Goal: Task Accomplishment & Management: Use online tool/utility

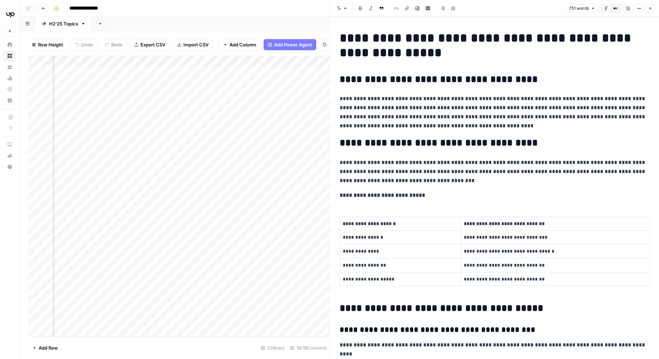
scroll to position [0, 698]
click at [171, 91] on div "Add Column" at bounding box center [178, 196] width 301 height 280
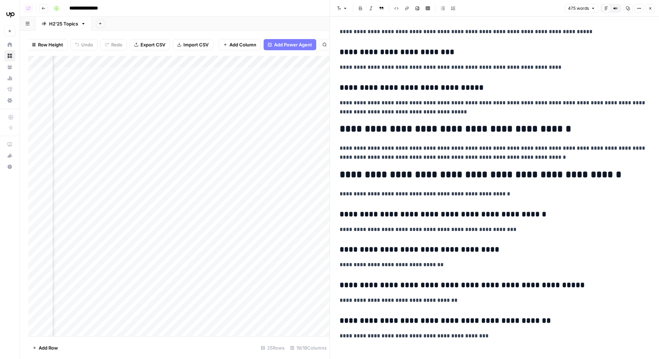
scroll to position [0, 388]
click at [104, 89] on div "Add Column" at bounding box center [178, 196] width 301 height 280
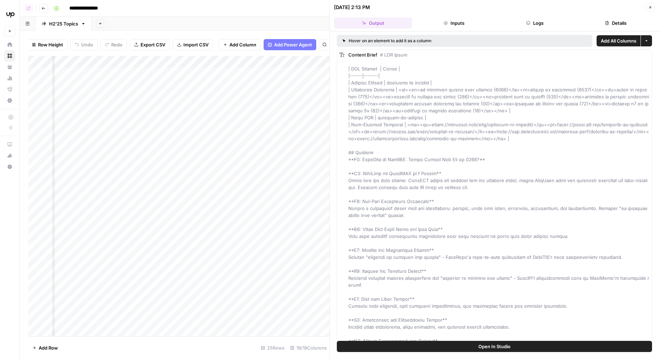
click at [407, 345] on button "Open In Studio" at bounding box center [494, 345] width 315 height 11
click at [255, 90] on div "Add Column" at bounding box center [178, 196] width 301 height 280
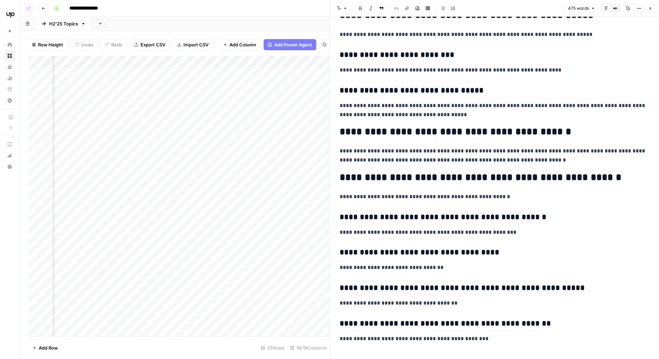
scroll to position [642, 0]
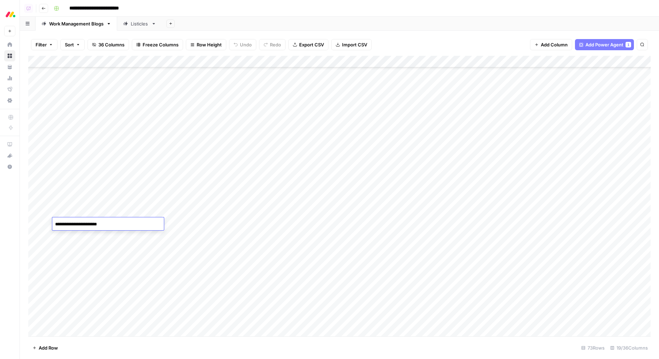
scroll to position [607, 0]
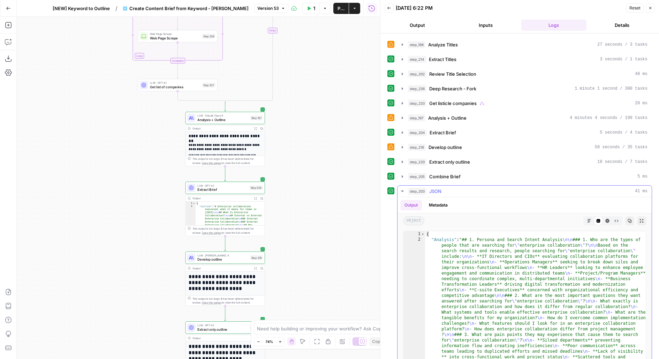
scroll to position [155, 0]
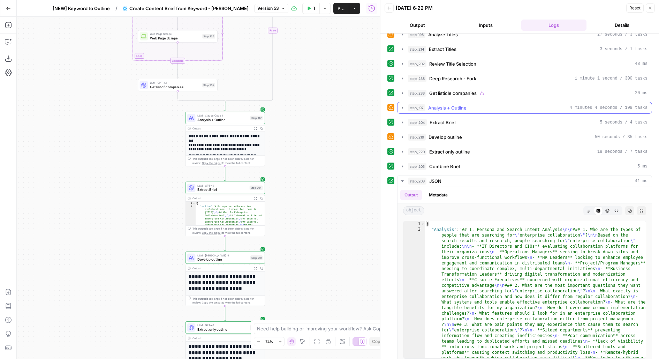
click at [474, 104] on div "step_197 Analysis + Outline 4 minutes 4 seconds / 199 tasks" at bounding box center [527, 107] width 239 height 7
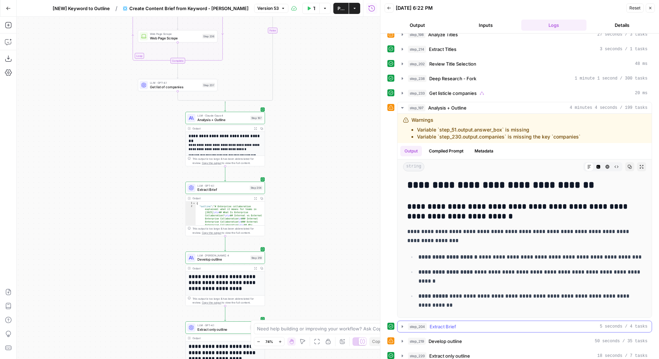
scroll to position [176, 0]
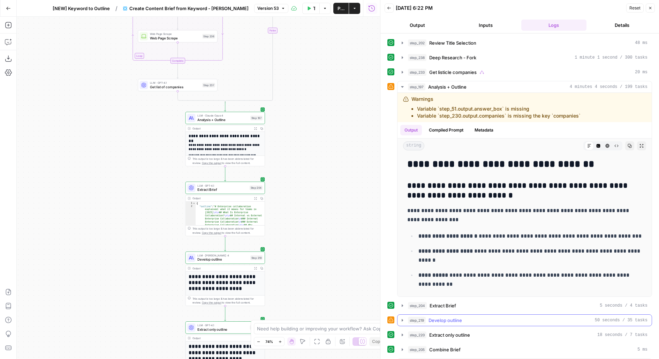
click at [460, 316] on span "Develop outline" at bounding box center [444, 319] width 33 height 7
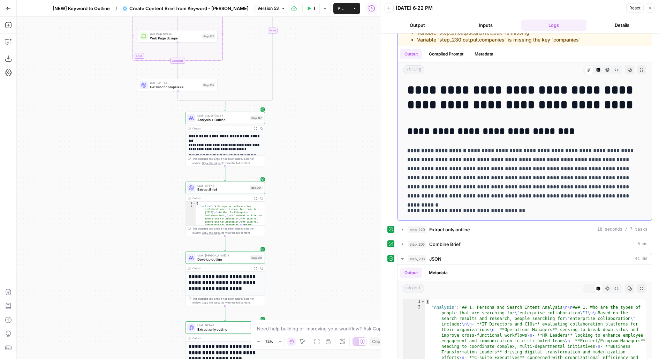
scroll to position [514, 0]
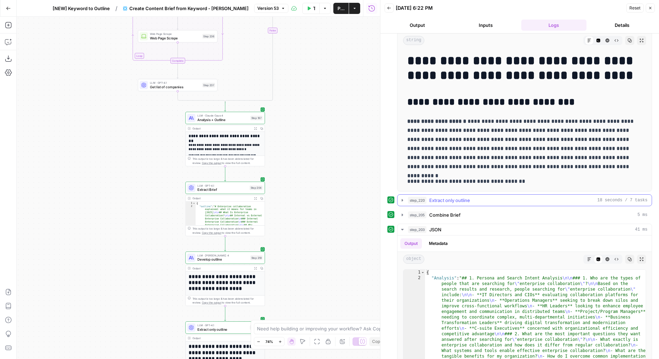
click at [471, 197] on div "step_220 Extract only outline 18 seconds / 7 tasks" at bounding box center [527, 200] width 239 height 7
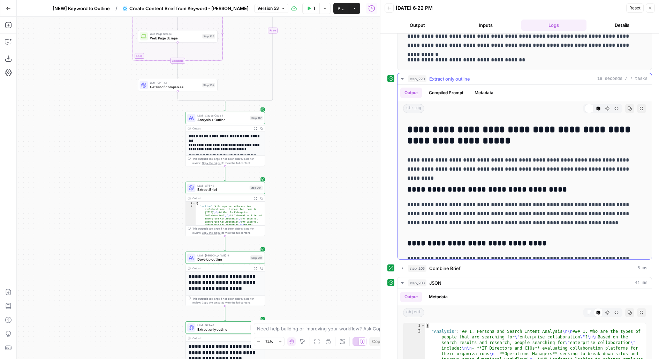
scroll to position [2169, 0]
click at [488, 25] on button "Inputs" at bounding box center [486, 25] width 66 height 11
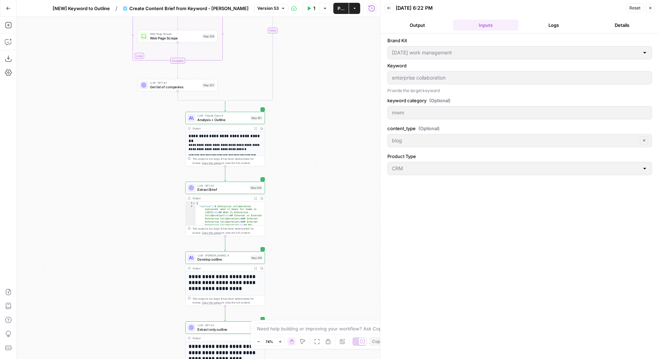
click at [528, 25] on button "Logs" at bounding box center [554, 25] width 66 height 11
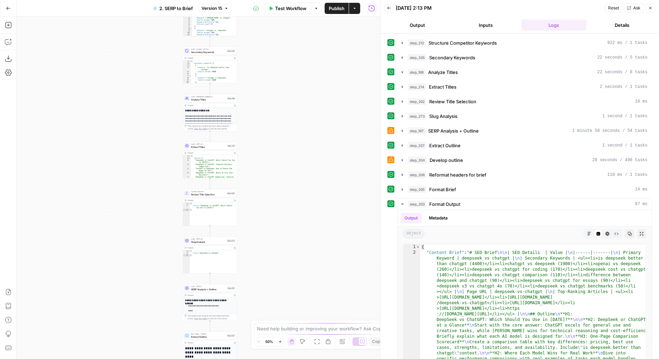
drag, startPoint x: 309, startPoint y: 112, endPoint x: 321, endPoint y: 212, distance: 100.6
click at [321, 212] on div "Workflow Set Inputs Inputs Run Code · JavaScript Structure Competitor Keywords …" at bounding box center [198, 188] width 363 height 342
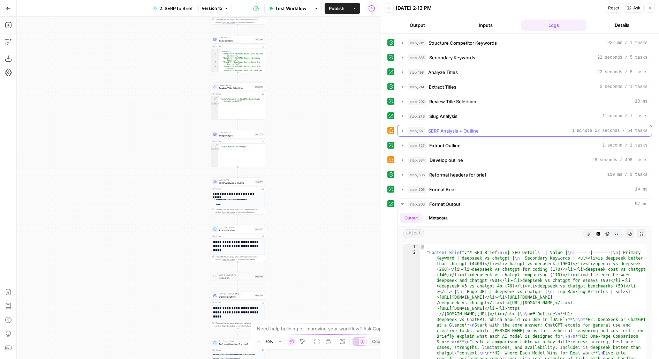
click at [478, 130] on span "SERP Analysis + Outline" at bounding box center [453, 130] width 51 height 7
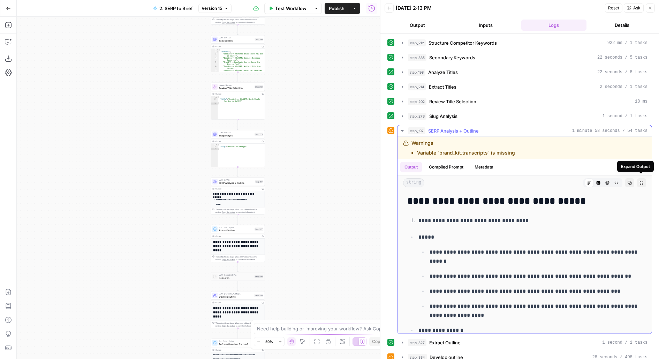
click at [643, 182] on icon "button" at bounding box center [641, 183] width 4 height 4
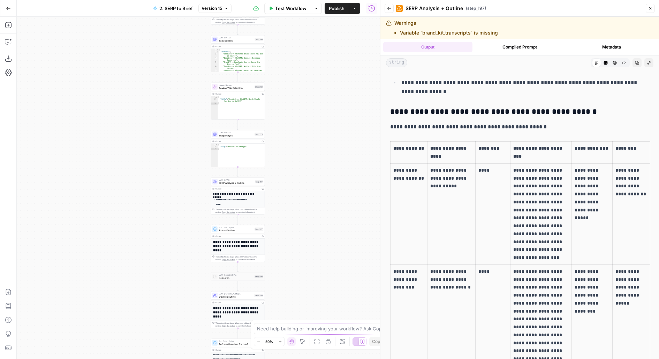
scroll to position [903, 0]
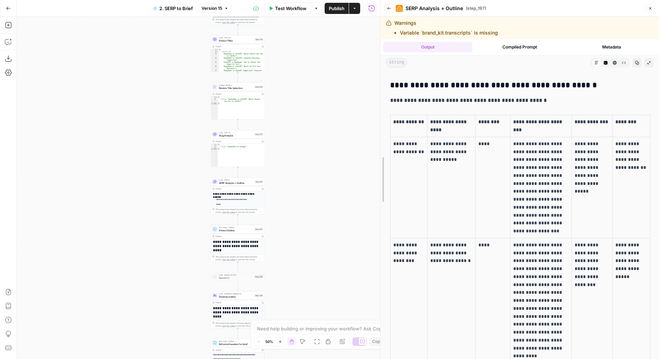
drag, startPoint x: 381, startPoint y: 188, endPoint x: 331, endPoint y: 179, distance: 50.3
click at [331, 180] on body "Upwork New Home Browse Your Data Usage Flightpath Settings Recent Grids Content…" at bounding box center [329, 179] width 659 height 359
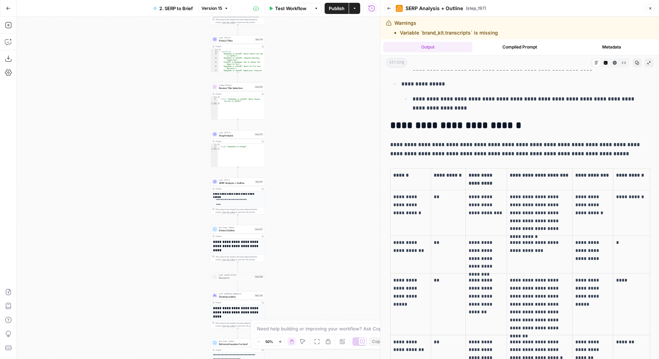
scroll to position [2890, 0]
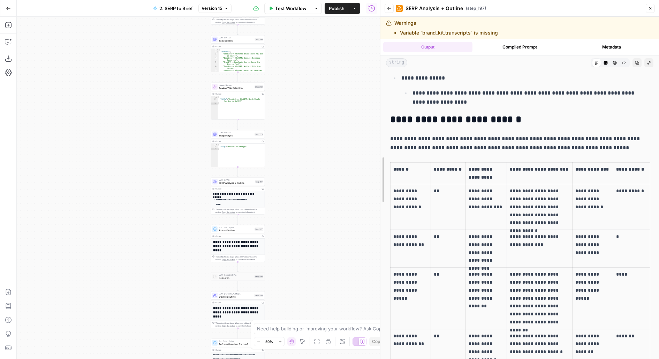
drag, startPoint x: 379, startPoint y: 202, endPoint x: 368, endPoint y: 200, distance: 10.6
click at [368, 200] on body "Upwork New Home Browse Your Data Usage Flightpath Settings Recent Grids Content…" at bounding box center [329, 179] width 659 height 359
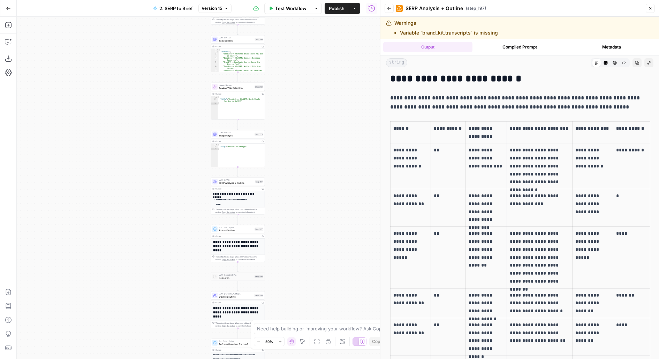
scroll to position [2931, 0]
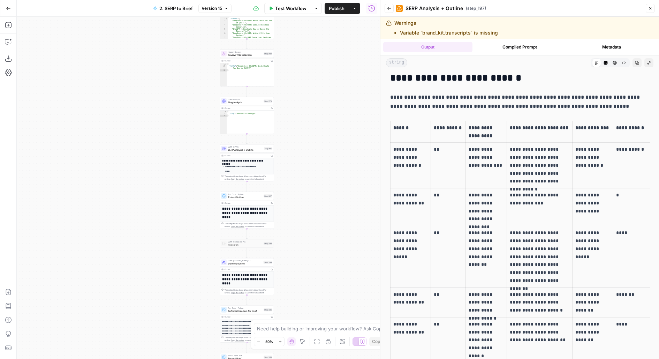
drag, startPoint x: 290, startPoint y: 197, endPoint x: 296, endPoint y: 159, distance: 38.7
click at [298, 163] on div "Workflow Set Inputs Inputs Run Code · JavaScript Structure Competitor Keywords …" at bounding box center [198, 188] width 363 height 342
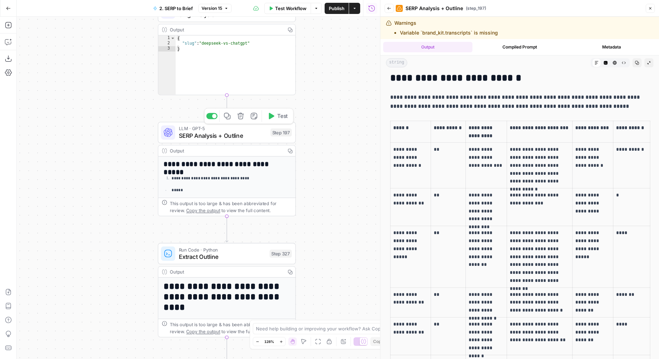
click at [270, 131] on div "Step 197" at bounding box center [280, 132] width 21 height 8
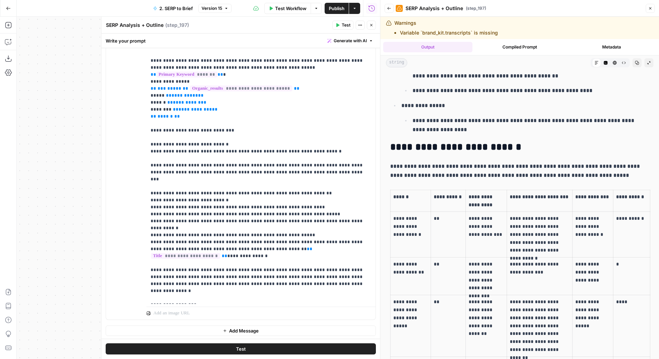
scroll to position [382, 0]
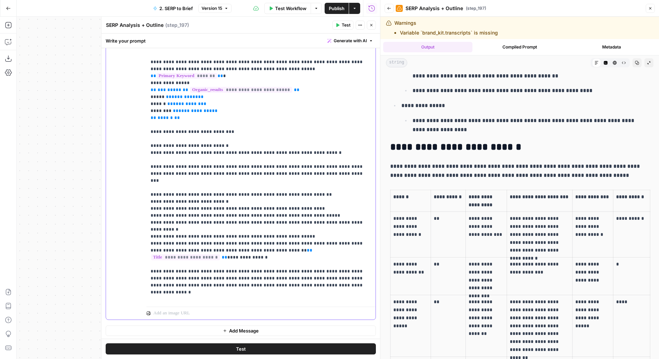
click at [339, 132] on p "**********" at bounding box center [261, 236] width 221 height 1192
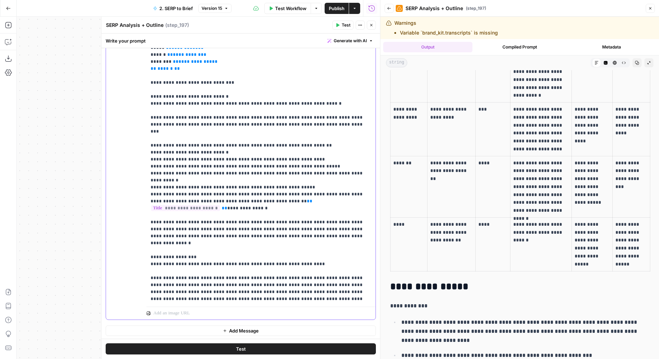
scroll to position [417, 0]
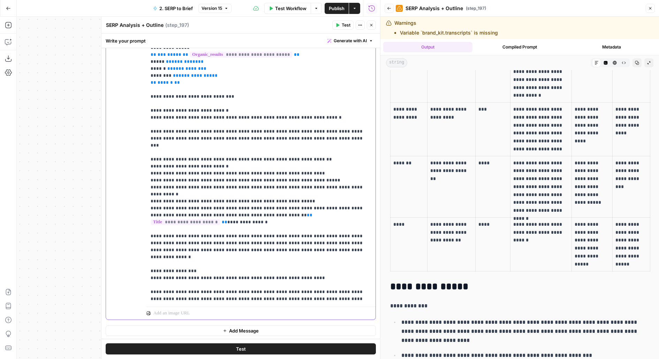
click at [365, 177] on p "**********" at bounding box center [261, 201] width 221 height 1192
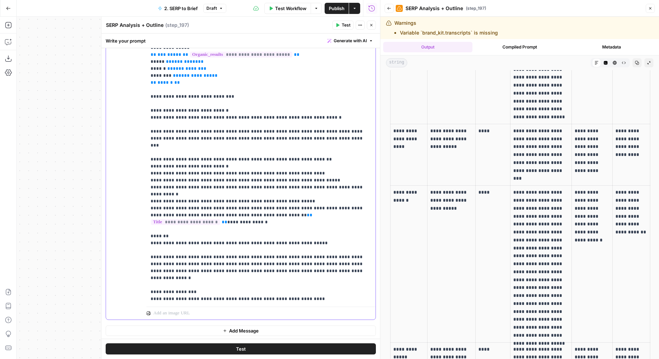
scroll to position [1250, 0]
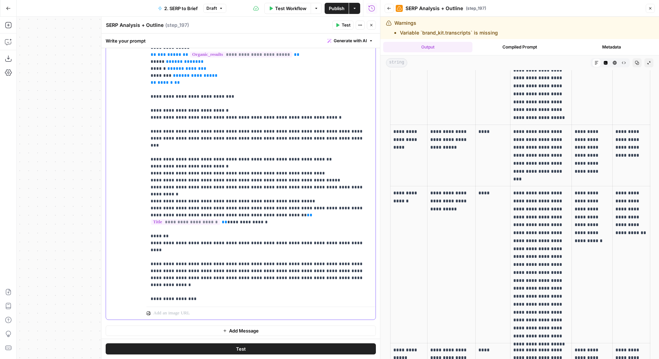
click at [315, 201] on p "**********" at bounding box center [261, 211] width 221 height 1213
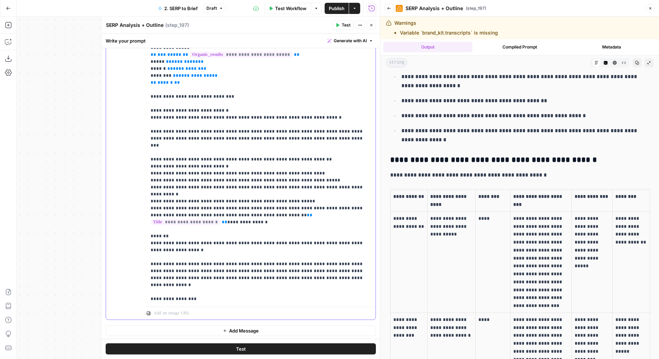
scroll to position [830, 0]
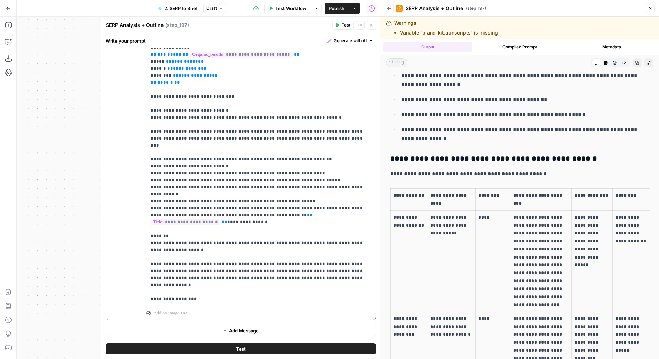
click at [276, 199] on p "**********" at bounding box center [261, 215] width 221 height 1220
drag, startPoint x: 290, startPoint y: 199, endPoint x: 308, endPoint y: 196, distance: 18.7
click at [308, 196] on p "**********" at bounding box center [261, 215] width 221 height 1220
click at [299, 199] on p "**********" at bounding box center [261, 215] width 221 height 1220
drag, startPoint x: 178, startPoint y: 208, endPoint x: 138, endPoint y: 208, distance: 39.7
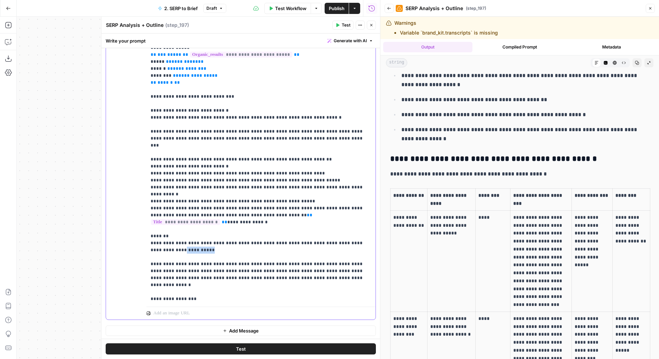
click at [138, 208] on div "**********" at bounding box center [240, 169] width 269 height 299
click at [297, 199] on p "**********" at bounding box center [261, 215] width 221 height 1220
click at [371, 199] on div "**********" at bounding box center [260, 162] width 229 height 284
click at [266, 206] on p "**********" at bounding box center [261, 215] width 221 height 1220
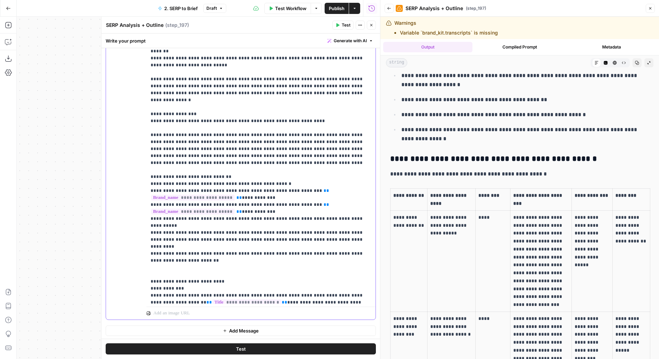
scroll to position [605, 0]
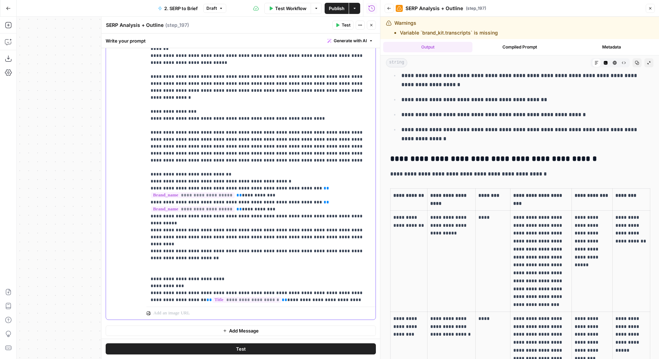
drag, startPoint x: 242, startPoint y: 249, endPoint x: 359, endPoint y: 247, distance: 117.1
click at [359, 247] on p "**********" at bounding box center [261, 28] width 221 height 1220
click at [240, 251] on p "**********" at bounding box center [261, 28] width 221 height 1220
click at [275, 249] on p "**********" at bounding box center [261, 31] width 221 height 1227
click at [306, 250] on p "**********" at bounding box center [261, 31] width 221 height 1227
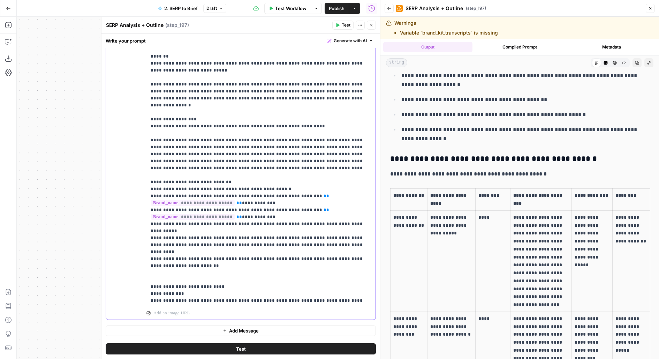
scroll to position [606, 0]
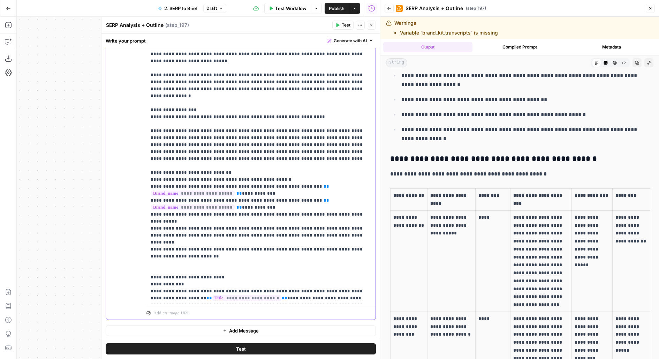
drag, startPoint x: 235, startPoint y: 254, endPoint x: 360, endPoint y: 258, distance: 125.2
click at [360, 258] on p "**********" at bounding box center [261, 29] width 221 height 1227
click at [248, 352] on button "Test" at bounding box center [241, 348] width 270 height 11
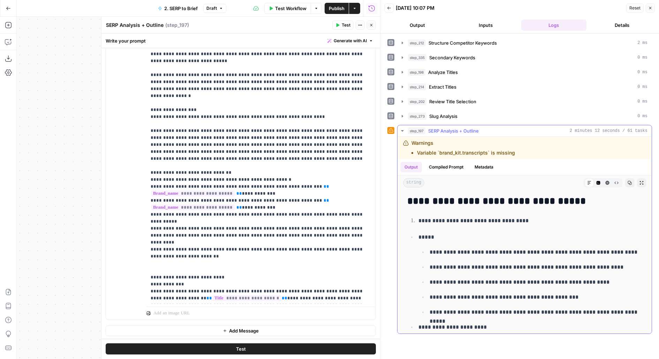
click at [641, 181] on icon "button" at bounding box center [640, 182] width 3 height 3
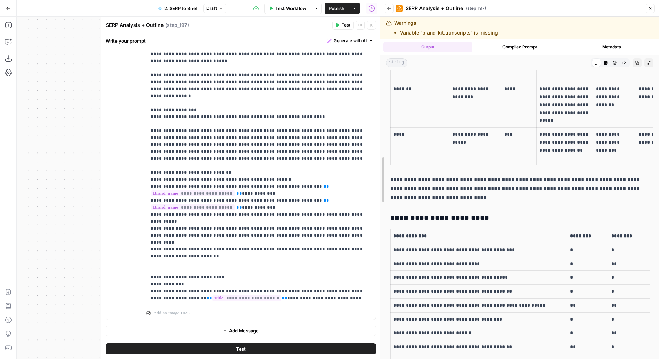
drag, startPoint x: 376, startPoint y: 194, endPoint x: 327, endPoint y: 189, distance: 49.4
click at [327, 190] on body "Upwork New Home Browse Your Data Usage Flightpath Settings Recent Grids Content…" at bounding box center [329, 179] width 659 height 359
click at [376, 185] on div "**********" at bounding box center [240, 112] width 278 height 455
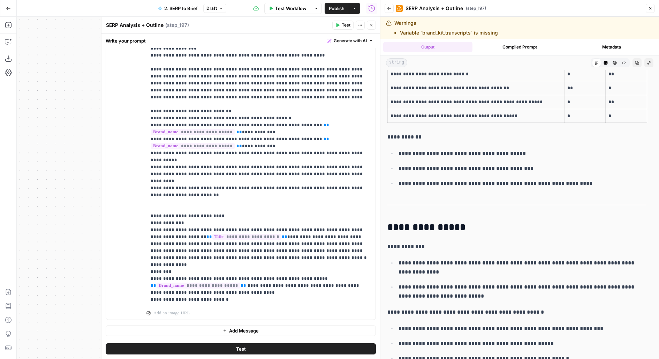
scroll to position [2256, 0]
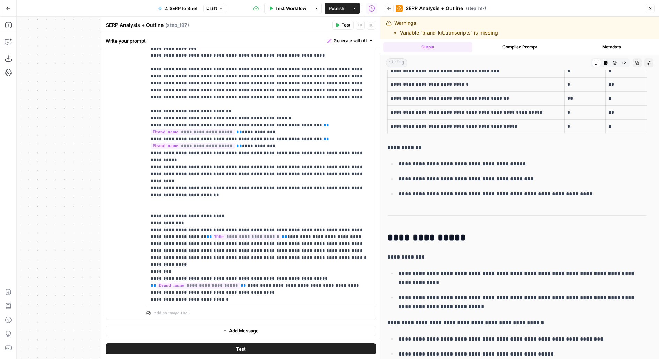
click at [515, 174] on p "**********" at bounding box center [522, 178] width 248 height 9
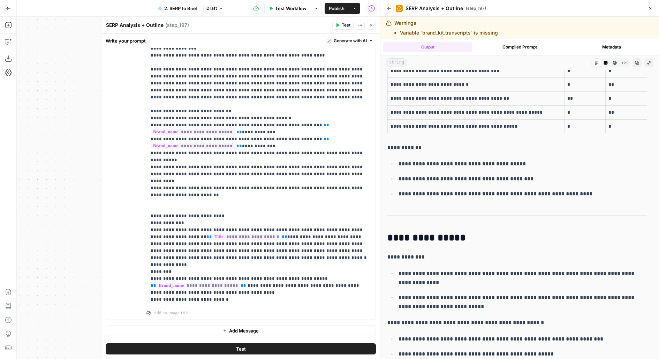
click at [515, 174] on p "**********" at bounding box center [522, 178] width 248 height 9
click at [512, 189] on p "**********" at bounding box center [522, 193] width 248 height 9
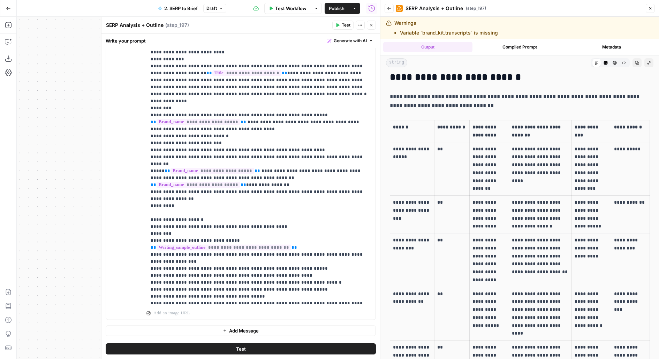
scroll to position [3084, 0]
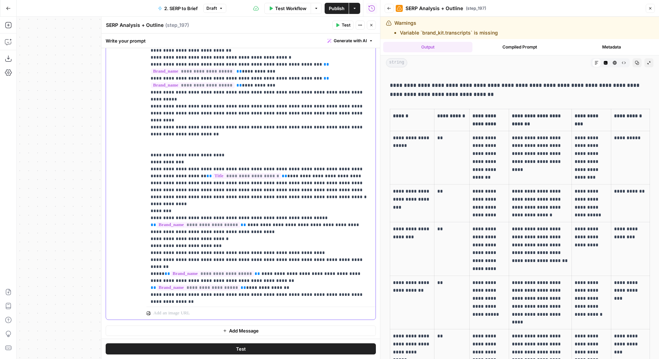
scroll to position [3097, 0]
drag, startPoint x: 427, startPoint y: 191, endPoint x: 419, endPoint y: 166, distance: 26.8
click at [419, 166] on tbody "**********" at bounding box center [520, 362] width 260 height 507
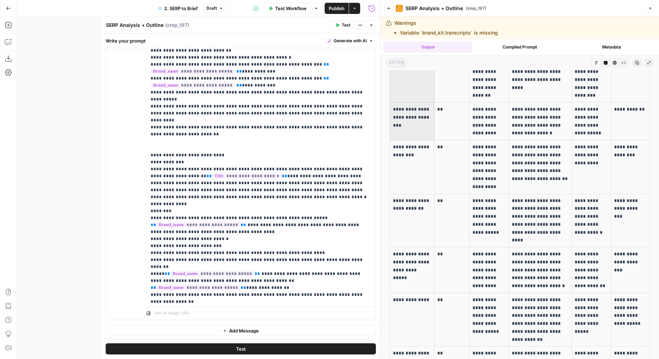
scroll to position [3187, 0]
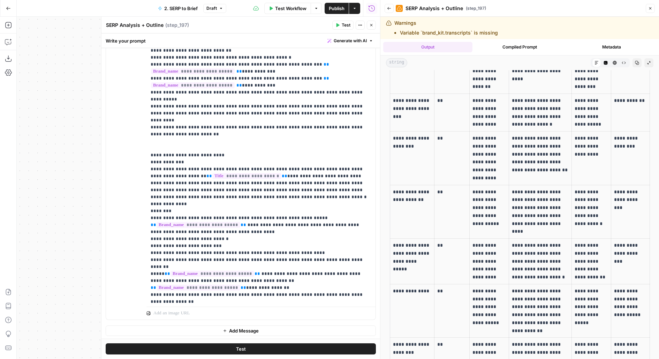
drag, startPoint x: 419, startPoint y: 166, endPoint x: 417, endPoint y: 120, distance: 46.0
click at [418, 131] on td "**********" at bounding box center [412, 158] width 44 height 54
click at [417, 148] on td "**********" at bounding box center [412, 158] width 44 height 54
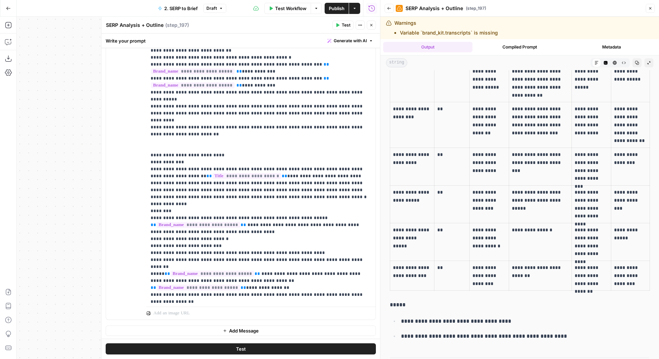
scroll to position [3423, 0]
click at [417, 148] on td "**********" at bounding box center [412, 166] width 44 height 38
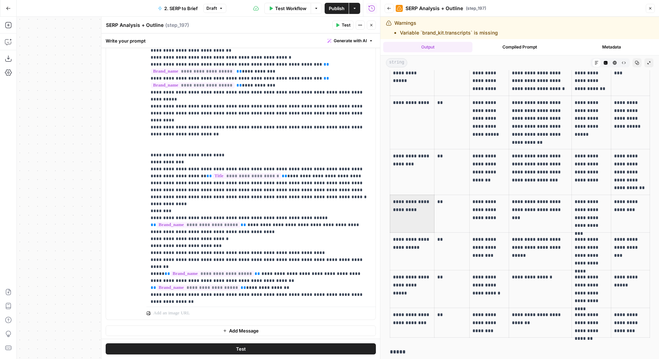
scroll to position [3365, 0]
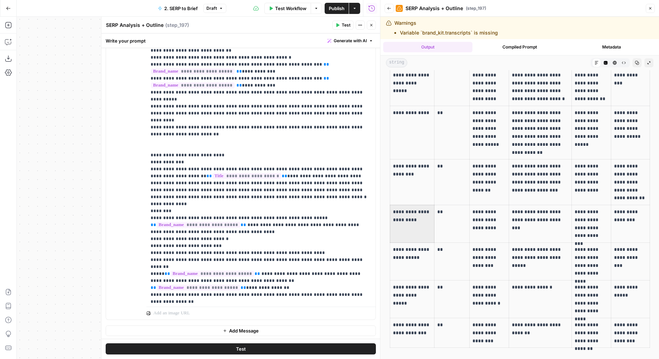
click at [417, 165] on td "**********" at bounding box center [412, 182] width 44 height 46
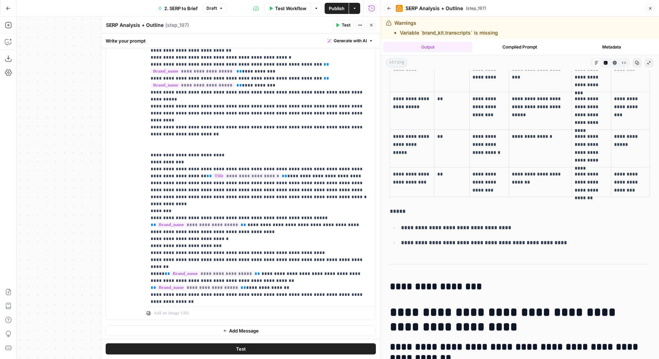
scroll to position [3516, 0]
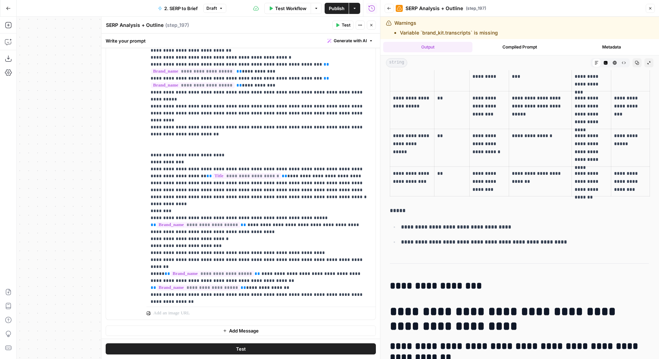
click at [399, 222] on li "**********" at bounding box center [524, 226] width 250 height 9
click at [406, 237] on p "**********" at bounding box center [525, 241] width 248 height 9
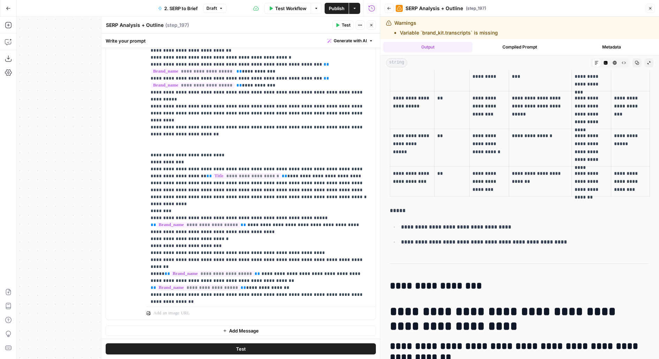
click at [406, 237] on p "**********" at bounding box center [525, 241] width 248 height 9
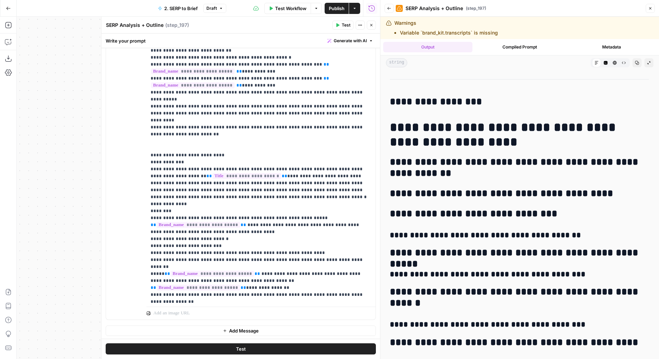
scroll to position [3701, 0]
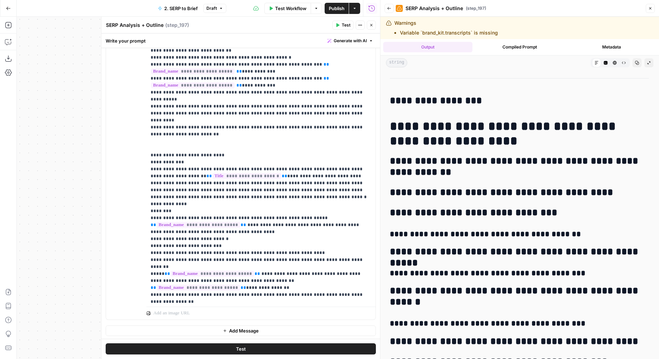
drag, startPoint x: 392, startPoint y: 172, endPoint x: 581, endPoint y: 160, distance: 188.5
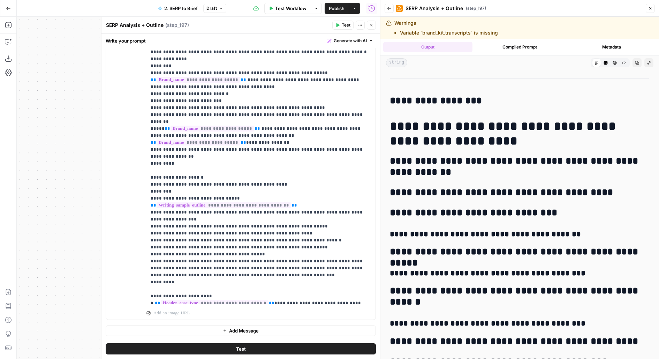
scroll to position [878, 0]
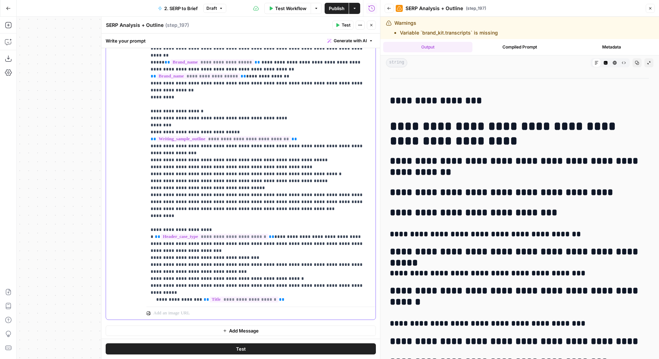
scroll to position [948, 0]
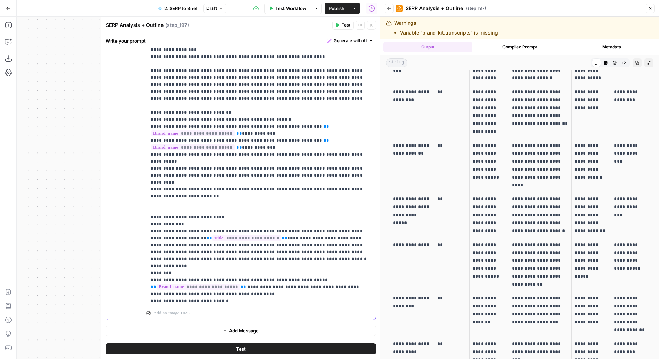
scroll to position [666, 0]
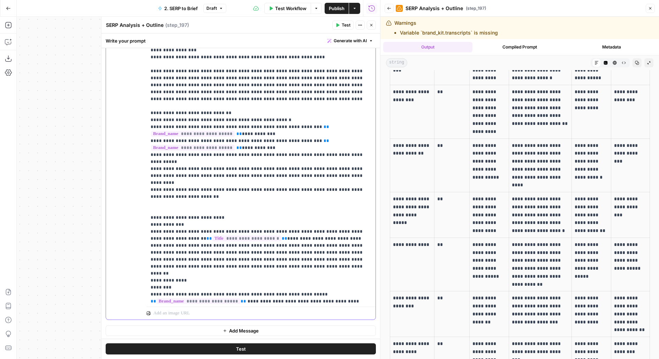
click at [249, 350] on button "Test" at bounding box center [241, 348] width 270 height 11
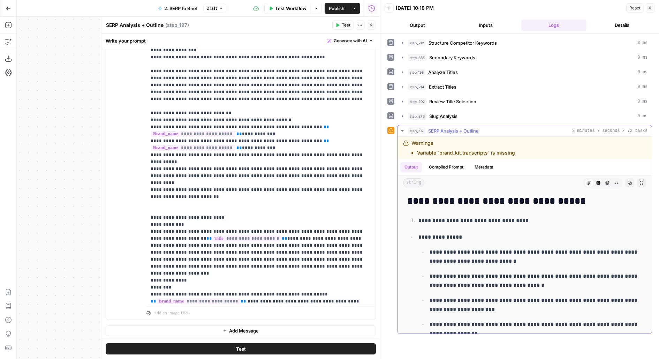
click at [643, 181] on icon "button" at bounding box center [641, 183] width 4 height 4
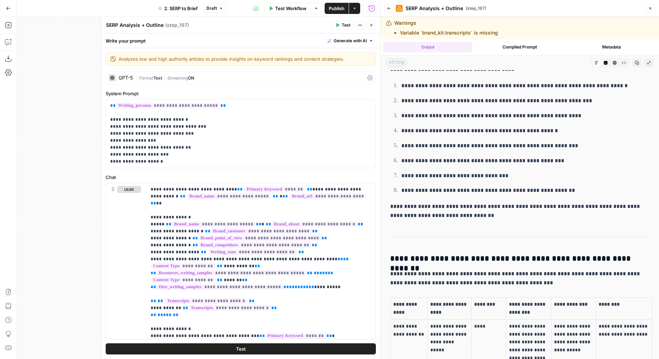
click at [255, 78] on div "| Format Text | Streaming ON" at bounding box center [250, 78] width 229 height 7
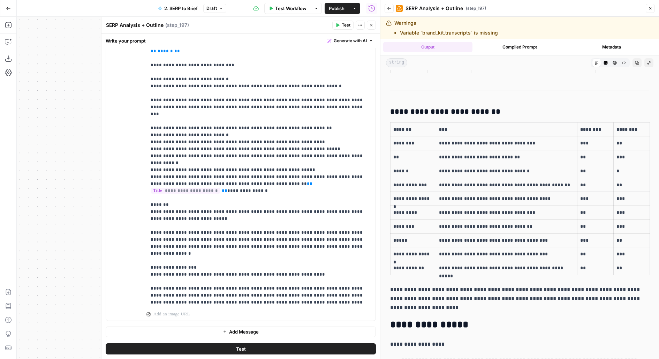
scroll to position [419, 0]
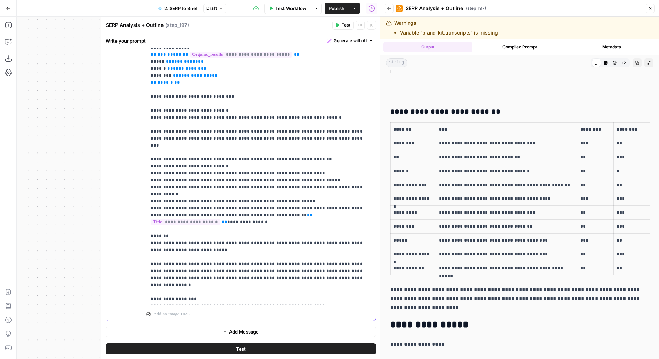
click at [239, 205] on p "**********" at bounding box center [261, 232] width 221 height 1255
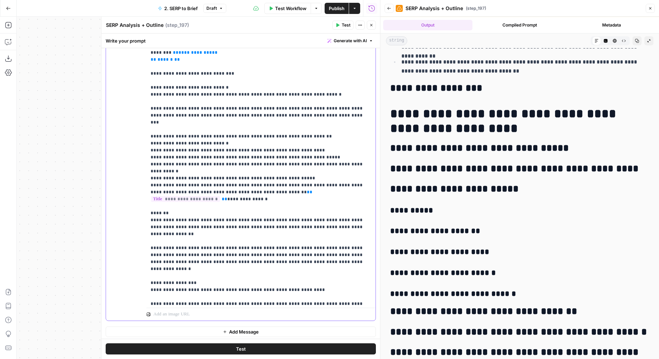
scroll to position [6219, 0]
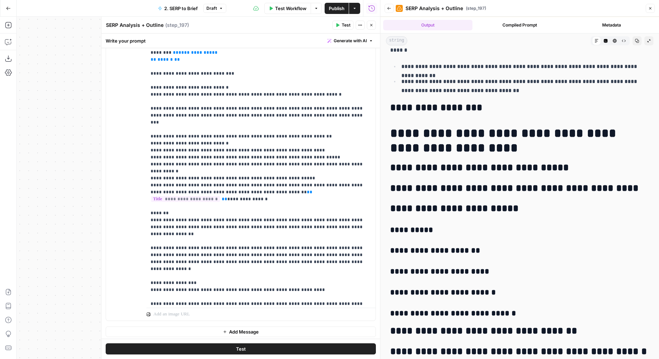
drag, startPoint x: 393, startPoint y: 138, endPoint x: 455, endPoint y: 138, distance: 61.7
click at [455, 162] on h2 "**********" at bounding box center [519, 167] width 259 height 11
drag, startPoint x: 410, startPoint y: 154, endPoint x: 420, endPoint y: 154, distance: 10.5
click at [416, 183] on h2 "**********" at bounding box center [519, 188] width 259 height 11
drag, startPoint x: 413, startPoint y: 175, endPoint x: 429, endPoint y: 175, distance: 16.0
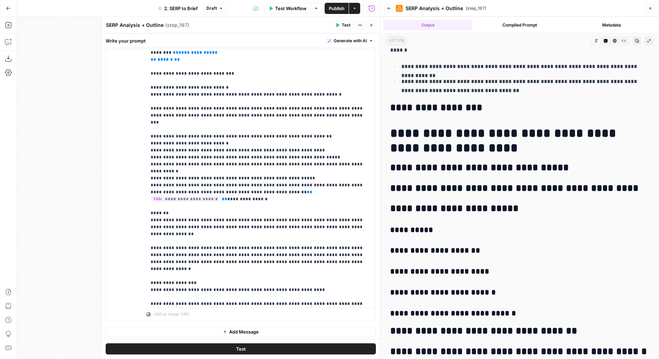
click at [426, 203] on h2 "**********" at bounding box center [519, 208] width 259 height 11
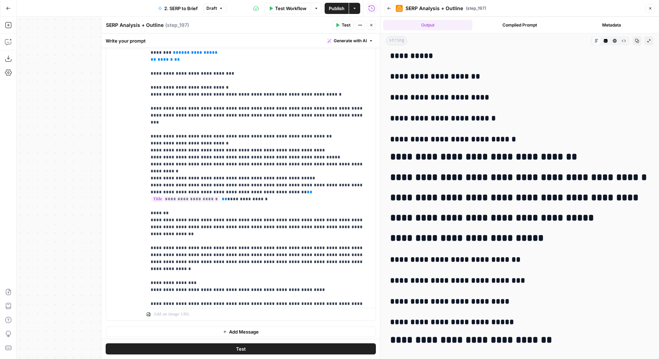
scroll to position [6408, 0]
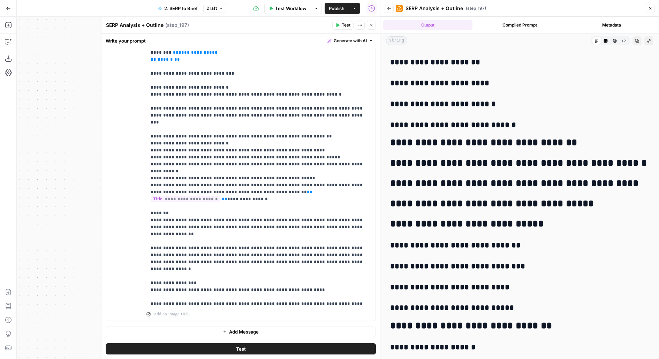
click at [391, 137] on h2 "**********" at bounding box center [519, 142] width 259 height 11
click at [402, 158] on h2 "**********" at bounding box center [519, 163] width 259 height 11
click at [402, 178] on h2 "**********" at bounding box center [519, 183] width 259 height 11
click at [401, 198] on h2 "**********" at bounding box center [519, 203] width 259 height 11
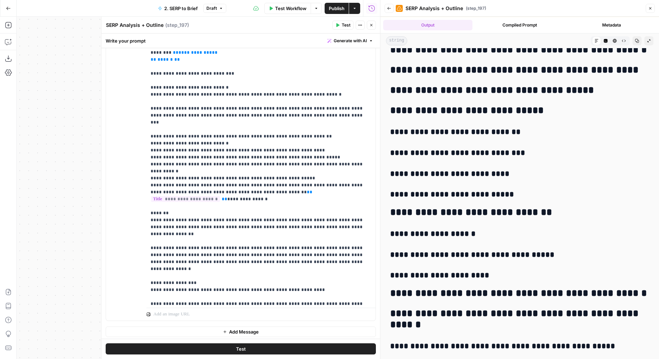
scroll to position [6537, 0]
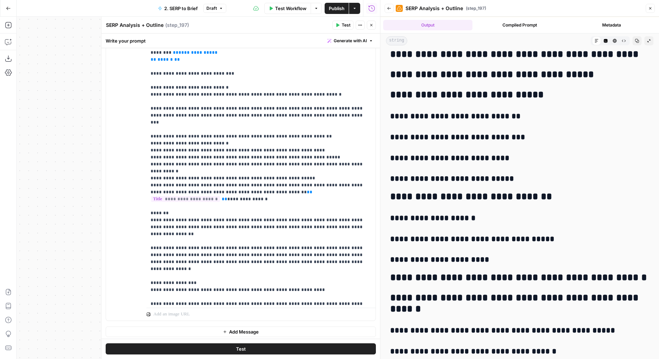
click at [431, 191] on h2 "**********" at bounding box center [519, 196] width 259 height 11
drag, startPoint x: 414, startPoint y: 242, endPoint x: 428, endPoint y: 242, distance: 14.6
click at [424, 272] on h2 "**********" at bounding box center [519, 277] width 259 height 11
drag, startPoint x: 398, startPoint y: 272, endPoint x: 399, endPoint y: 276, distance: 4.0
click at [399, 292] on h2 "**********" at bounding box center [519, 303] width 259 height 22
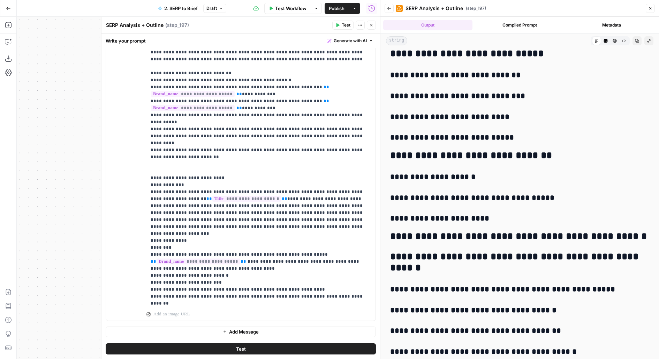
scroll to position [714, 0]
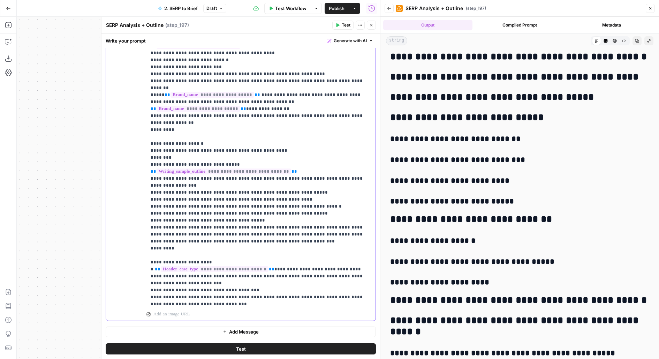
scroll to position [6578, 0]
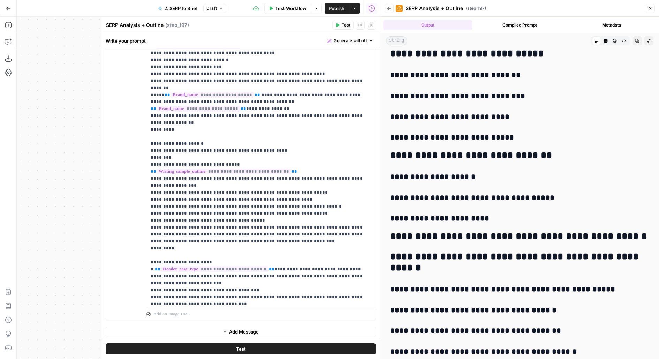
click at [371, 25] on icon "button" at bounding box center [371, 25] width 2 height 2
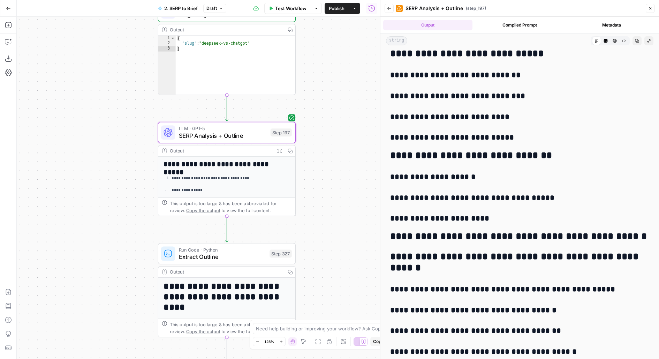
click at [345, 9] on button "Publish" at bounding box center [336, 8] width 24 height 11
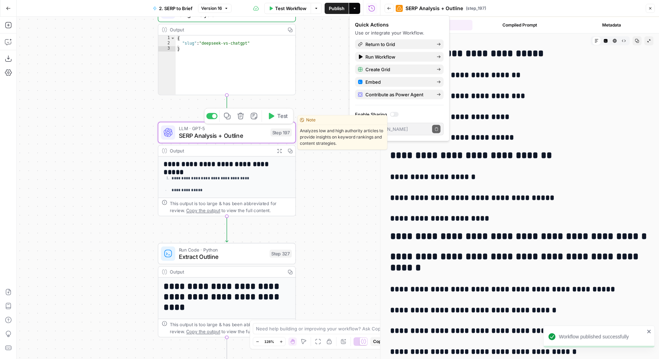
click at [283, 119] on span "Test" at bounding box center [282, 116] width 11 height 8
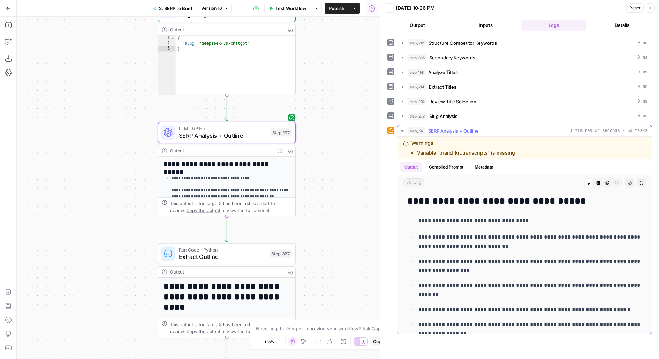
click at [643, 181] on icon "button" at bounding box center [640, 182] width 3 height 3
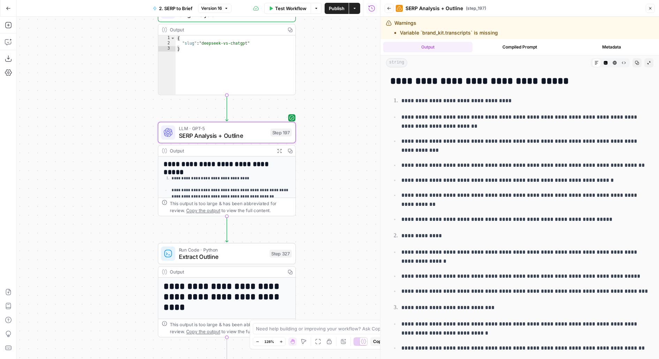
click at [391, 7] on icon "button" at bounding box center [389, 8] width 4 height 4
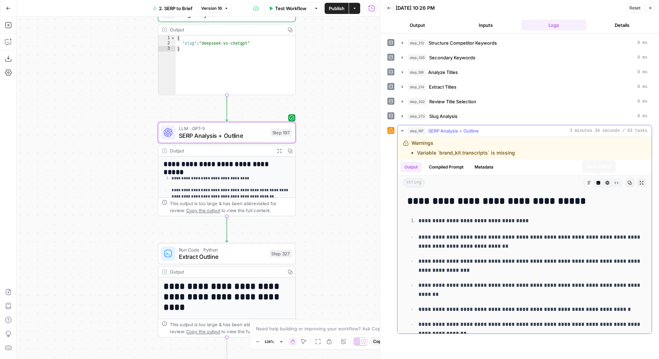
click at [641, 183] on button "Expand Output" at bounding box center [641, 182] width 9 height 9
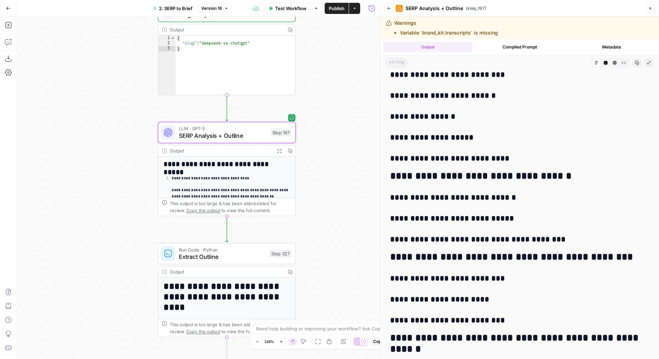
scroll to position [5003, 0]
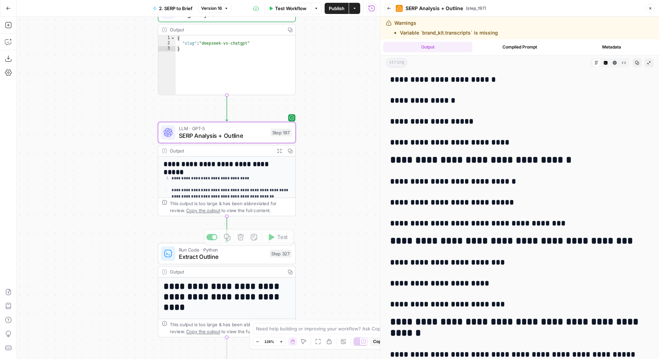
drag, startPoint x: 326, startPoint y: 258, endPoint x: 326, endPoint y: 174, distance: 83.3
click at [326, 174] on div "Workflow Set Inputs Inputs Run Code · JavaScript Structure Competitor Keywords …" at bounding box center [198, 188] width 363 height 342
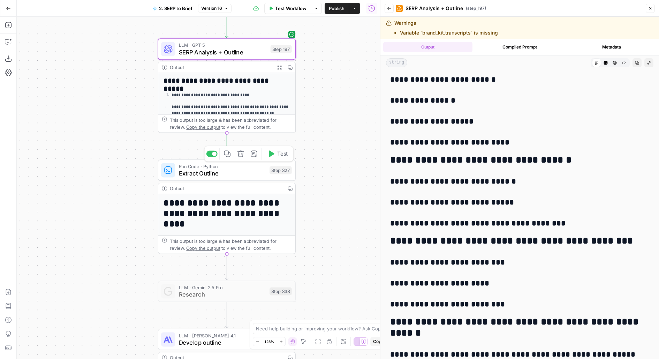
click at [275, 156] on button "Test" at bounding box center [277, 154] width 28 height 12
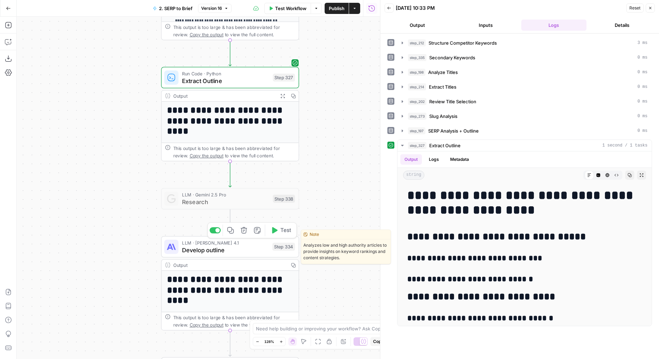
click at [286, 231] on span "Test" at bounding box center [285, 230] width 11 height 8
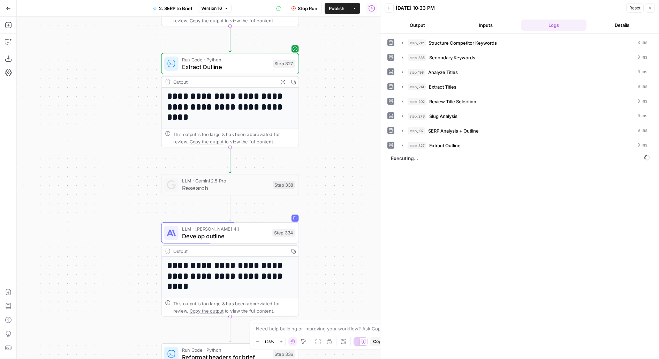
drag, startPoint x: 338, startPoint y: 189, endPoint x: 338, endPoint y: 100, distance: 88.9
click at [338, 100] on div "Workflow Set Inputs Inputs Run Code · JavaScript Structure Competitor Keywords …" at bounding box center [198, 188] width 363 height 342
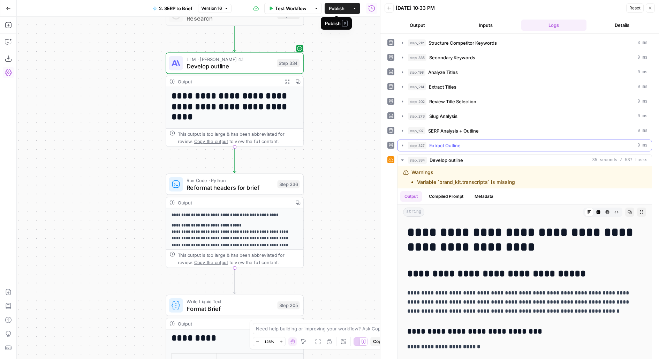
scroll to position [5, 0]
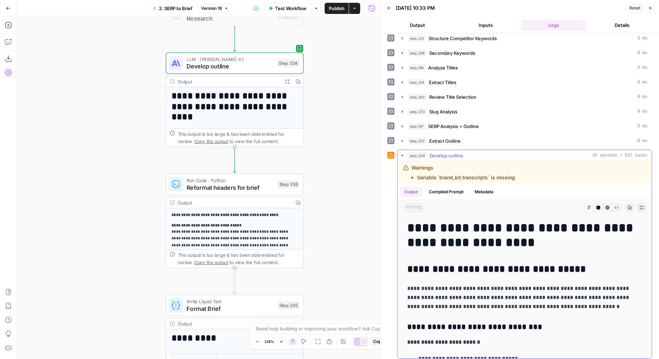
click at [644, 205] on button "Expand Output" at bounding box center [641, 207] width 9 height 9
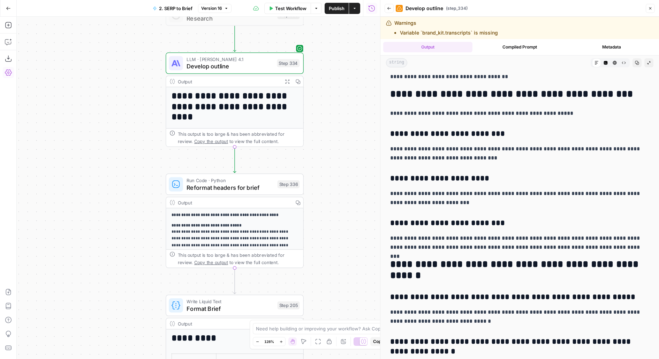
scroll to position [1102, 0]
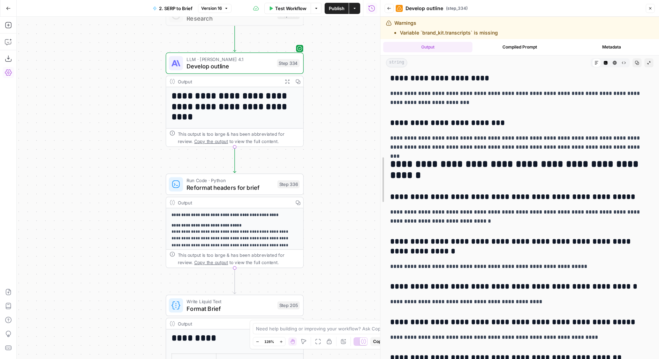
drag, startPoint x: 382, startPoint y: 256, endPoint x: 365, endPoint y: 256, distance: 17.1
click at [365, 256] on body "Upwork New Home Browse Your Data Usage Flightpath Settings Recent Grids Content…" at bounding box center [329, 179] width 659 height 359
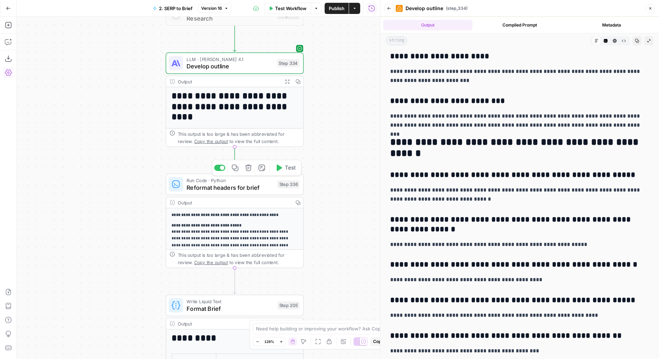
click at [283, 170] on button "Test" at bounding box center [285, 168] width 28 height 12
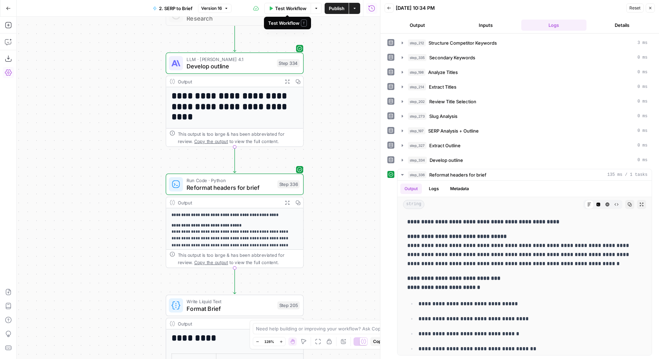
click at [339, 9] on span "Publish" at bounding box center [337, 8] width 16 height 7
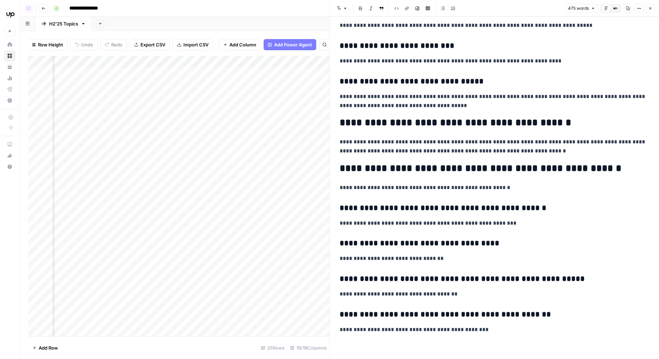
scroll to position [0, 262]
click at [230, 72] on div "Add Column" at bounding box center [178, 196] width 301 height 280
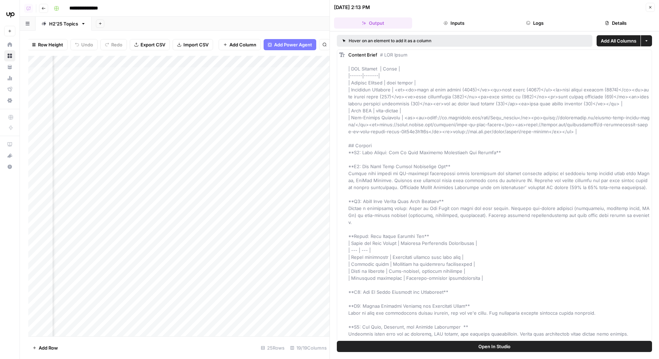
click at [423, 348] on button "Open In Studio" at bounding box center [494, 345] width 315 height 11
click at [240, 73] on div "Add Column" at bounding box center [178, 196] width 301 height 280
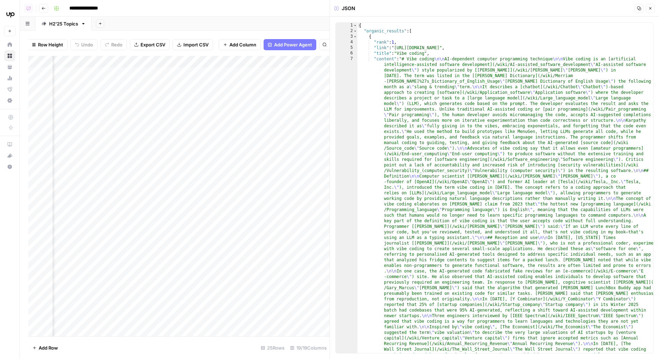
click at [649, 10] on button "Close" at bounding box center [649, 8] width 9 height 9
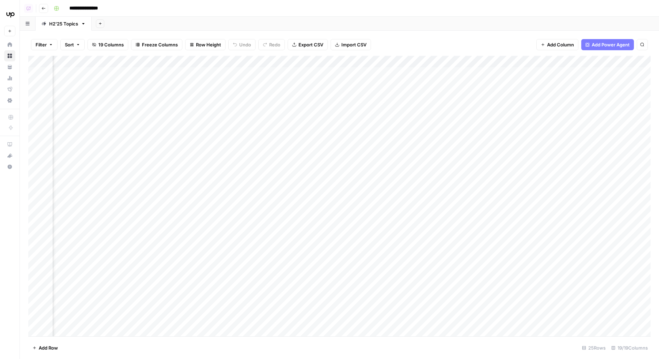
scroll to position [0, 602]
click at [440, 61] on div "Add Column" at bounding box center [339, 196] width 622 height 280
click at [421, 130] on span "Edit Workflow" at bounding box center [441, 130] width 61 height 7
click at [321, 73] on div "Add Column" at bounding box center [339, 196] width 622 height 280
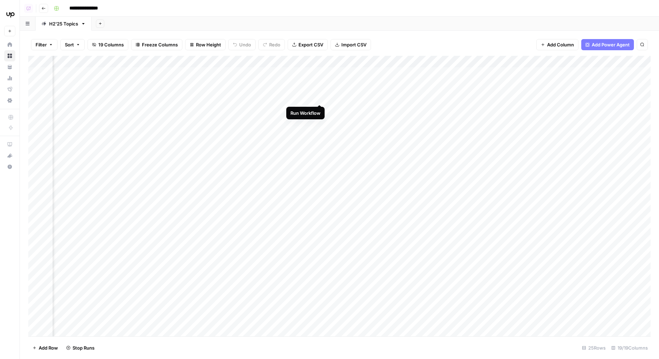
click at [321, 91] on div "Add Column" at bounding box center [339, 196] width 622 height 280
click at [322, 109] on div "Add Column" at bounding box center [339, 196] width 622 height 280
click at [429, 127] on div "Add Column" at bounding box center [339, 196] width 622 height 280
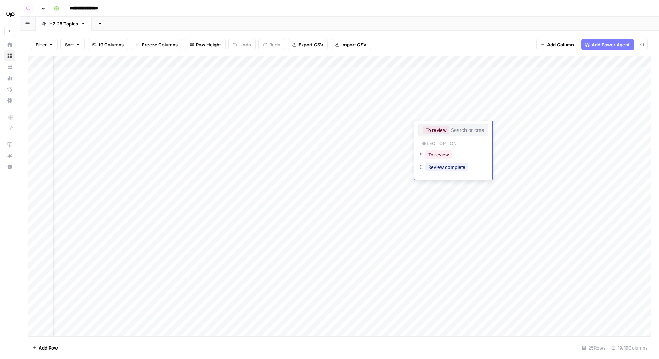
click at [438, 127] on button "To review" at bounding box center [436, 130] width 26 height 8
click at [447, 132] on button "To review" at bounding box center [436, 130] width 26 height 8
click at [453, 132] on input "text" at bounding box center [467, 130] width 33 height 6
click at [451, 233] on div "Add Column" at bounding box center [339, 196] width 622 height 280
click at [446, 154] on div "Add Column" at bounding box center [339, 196] width 622 height 280
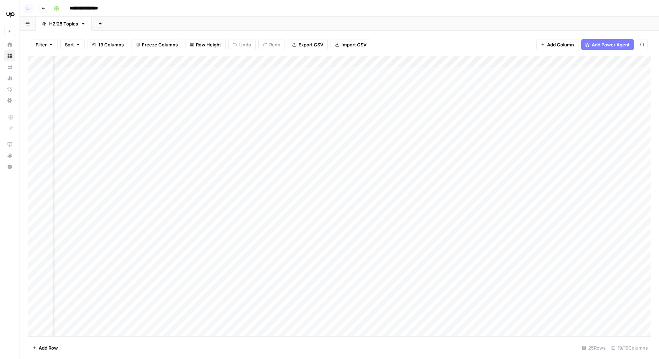
click at [446, 154] on div "Add Column" at bounding box center [339, 196] width 622 height 280
click at [398, 183] on div "Add Column" at bounding box center [339, 196] width 622 height 280
click at [283, 72] on div "Add Column" at bounding box center [339, 196] width 622 height 280
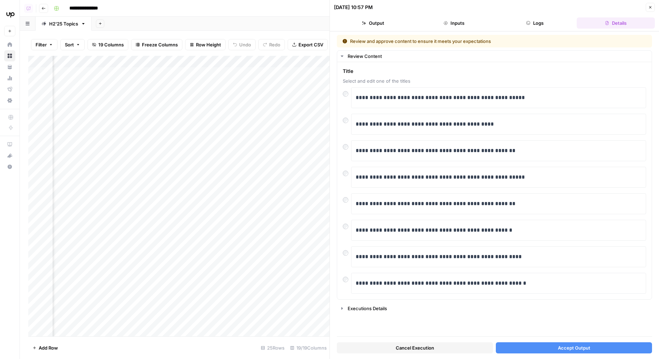
click at [518, 350] on button "Accept Output" at bounding box center [574, 347] width 156 height 11
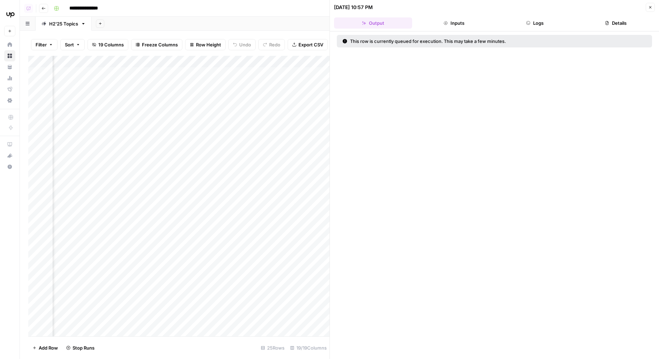
click at [283, 93] on div "Add Column" at bounding box center [178, 196] width 301 height 280
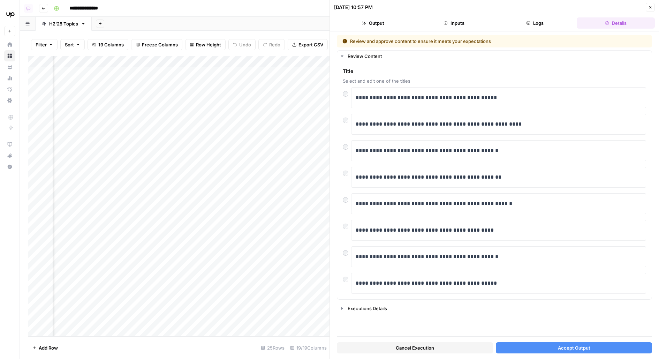
click at [524, 343] on button "Accept Output" at bounding box center [574, 347] width 156 height 11
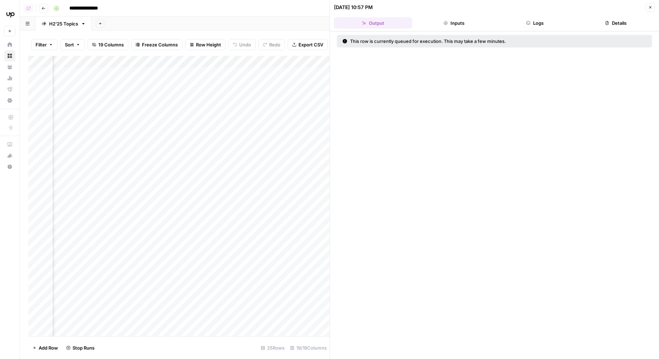
click at [279, 108] on div "Add Column" at bounding box center [178, 196] width 301 height 280
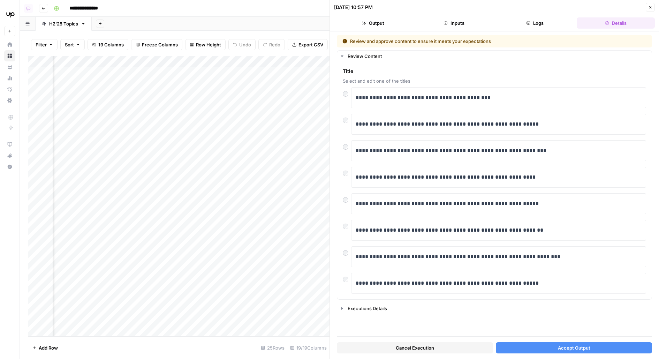
click at [518, 344] on button "Accept Output" at bounding box center [574, 347] width 156 height 11
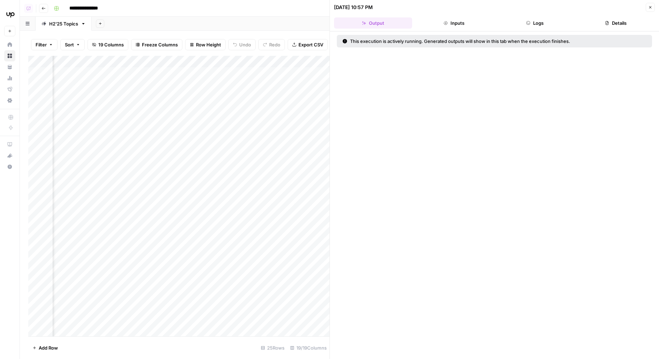
scroll to position [0, 353]
click at [548, 25] on button "Logs" at bounding box center [535, 22] width 78 height 11
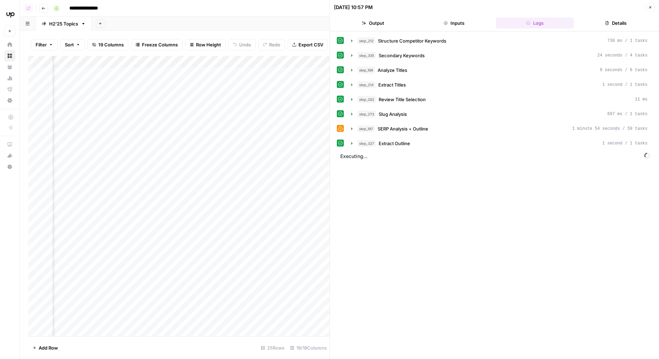
click at [393, 147] on div "step_212 Structure Competitor Keywords 738 ms / 1 tasks step_335 Secondary Keyw…" at bounding box center [494, 195] width 315 height 320
click at [139, 108] on div "Add Column" at bounding box center [178, 196] width 301 height 280
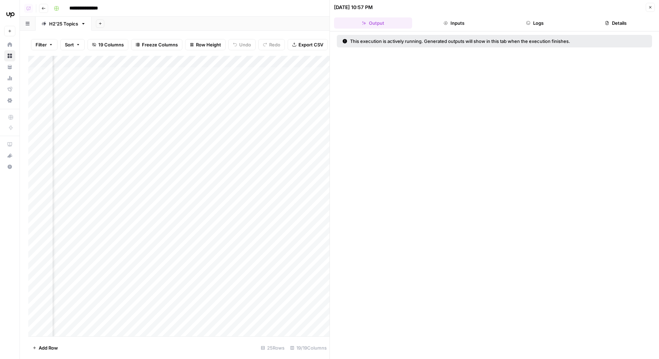
click at [536, 21] on button "Logs" at bounding box center [535, 22] width 78 height 11
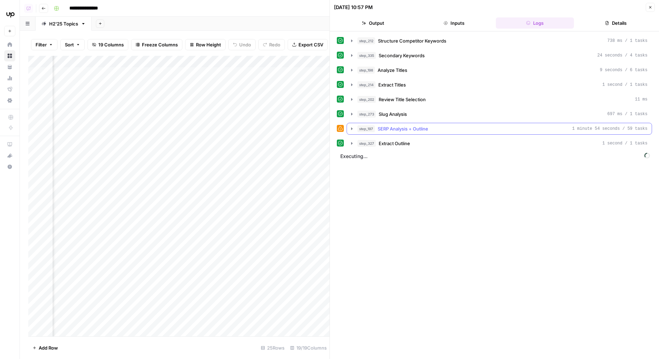
click at [449, 128] on div "step_197 SERP Analysis + Outline 1 minute 54 seconds / 59 tasks" at bounding box center [502, 128] width 290 height 7
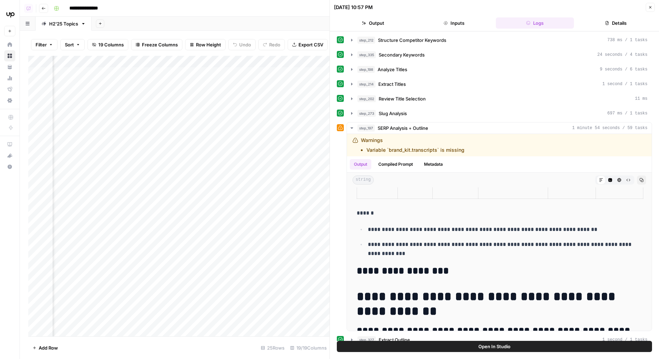
scroll to position [0, 573]
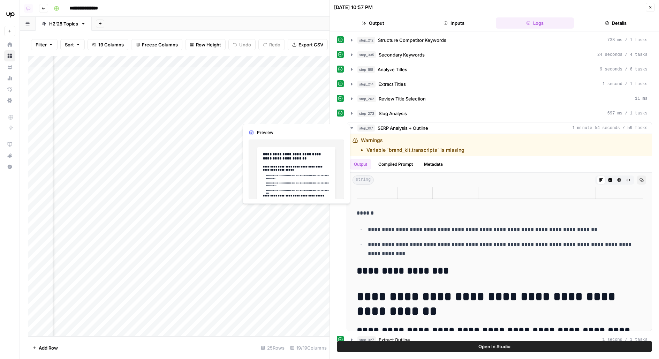
click at [297, 107] on div "Add Column" at bounding box center [178, 196] width 301 height 280
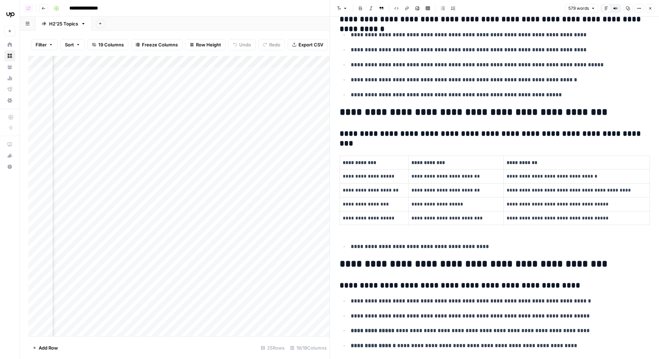
scroll to position [0, 375]
click at [118, 109] on div "Add Column" at bounding box center [178, 196] width 301 height 280
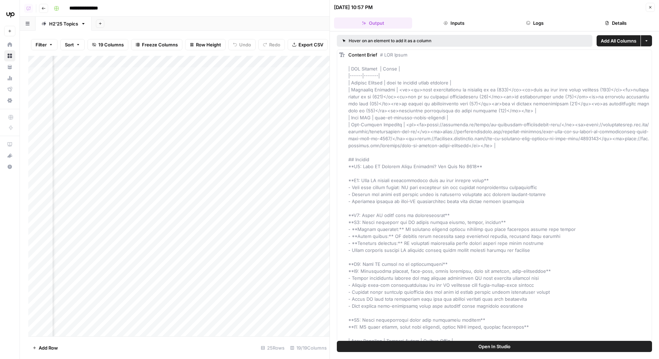
click at [555, 22] on button "Logs" at bounding box center [535, 22] width 78 height 11
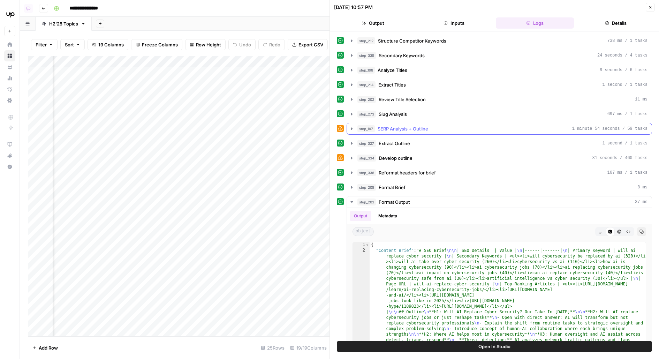
click at [475, 123] on button "step_197 SERP Analysis + Outline 1 minute 54 seconds / 59 tasks" at bounding box center [499, 128] width 305 height 11
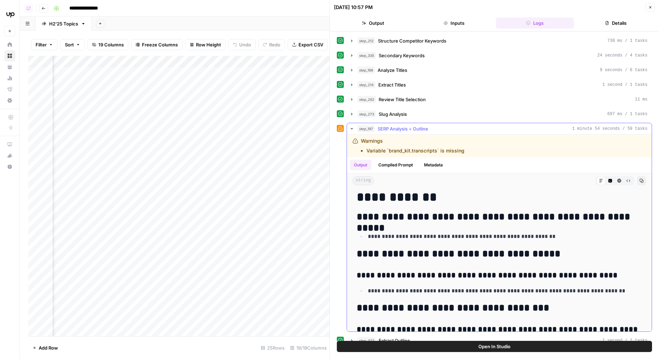
scroll to position [3668, 0]
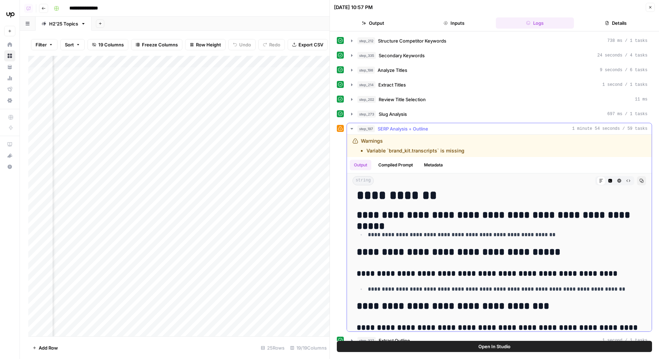
click at [450, 246] on h2 "**********" at bounding box center [499, 251] width 285 height 11
click at [451, 269] on h3 "**********" at bounding box center [499, 274] width 285 height 10
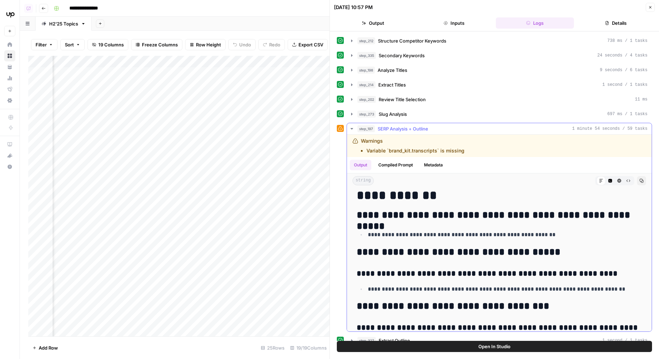
click at [451, 269] on h3 "**********" at bounding box center [499, 274] width 285 height 10
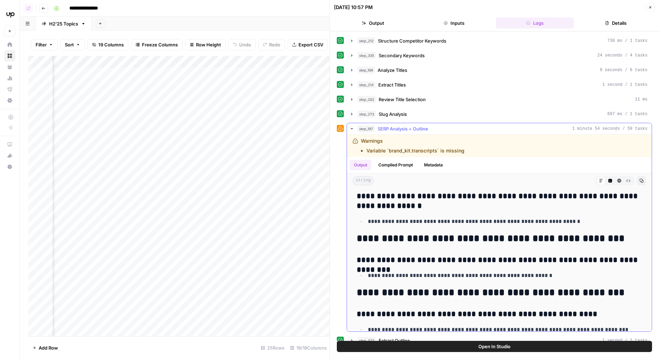
scroll to position [3801, 0]
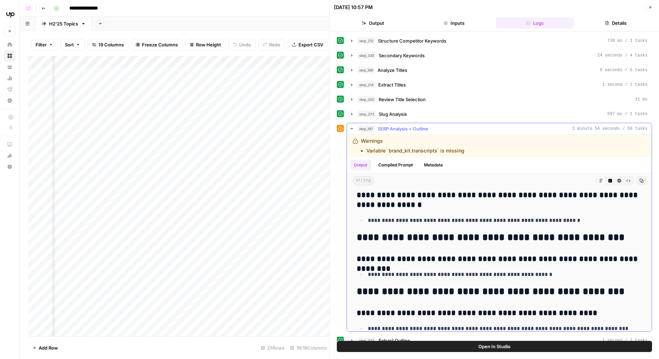
click at [468, 232] on h2 "**********" at bounding box center [499, 237] width 285 height 11
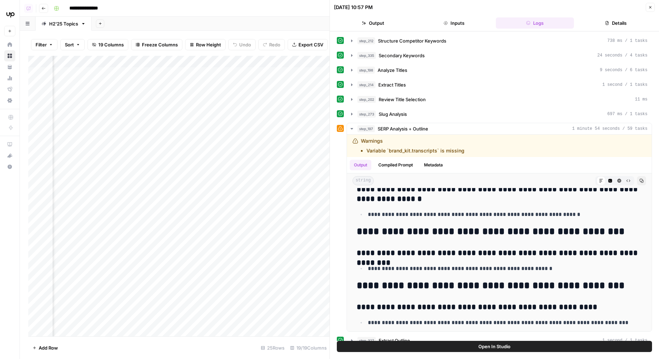
click at [345, 348] on button "Open In Studio" at bounding box center [494, 345] width 315 height 11
click at [127, 73] on div "Add Column" at bounding box center [178, 196] width 301 height 280
click at [126, 92] on div "Add Column" at bounding box center [178, 196] width 301 height 280
click at [127, 107] on div "Add Column" at bounding box center [178, 196] width 301 height 280
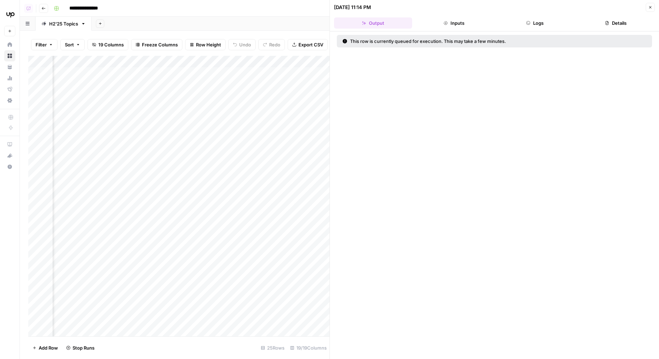
click at [652, 8] on button "Close" at bounding box center [649, 7] width 9 height 9
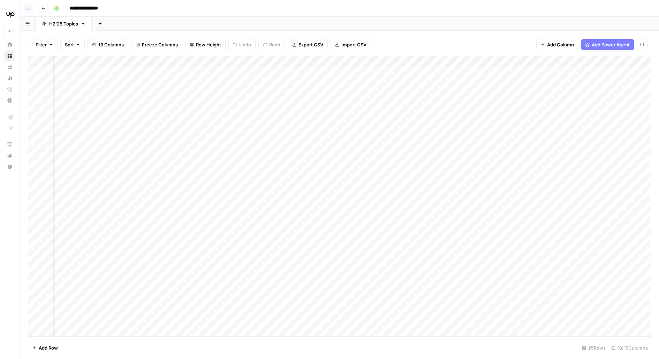
click at [123, 109] on div "Add Column" at bounding box center [339, 196] width 622 height 280
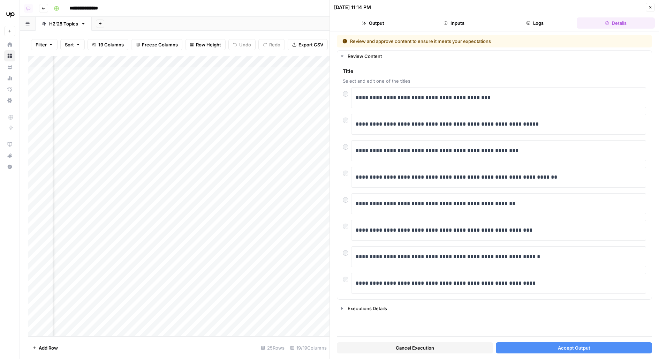
click at [506, 345] on button "Accept Output" at bounding box center [574, 347] width 156 height 11
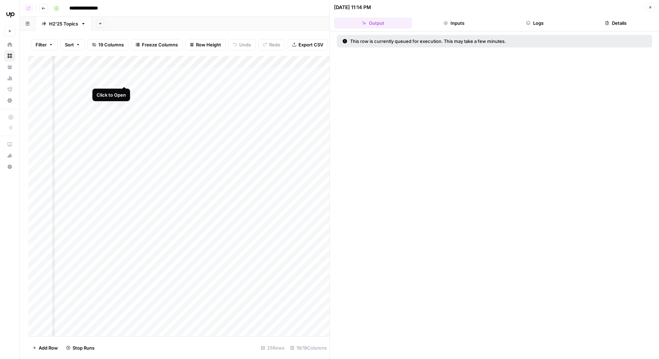
click at [124, 74] on div "Add Column" at bounding box center [178, 196] width 301 height 280
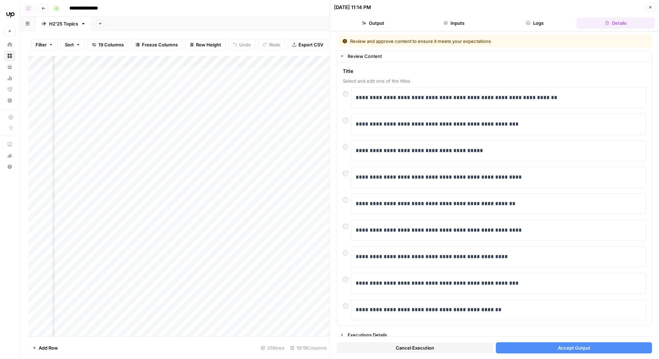
click at [525, 347] on button "Accept Output" at bounding box center [574, 347] width 156 height 11
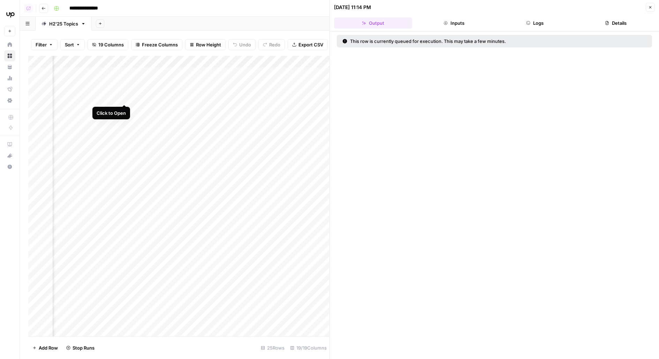
click at [126, 91] on div "Add Column" at bounding box center [178, 196] width 301 height 280
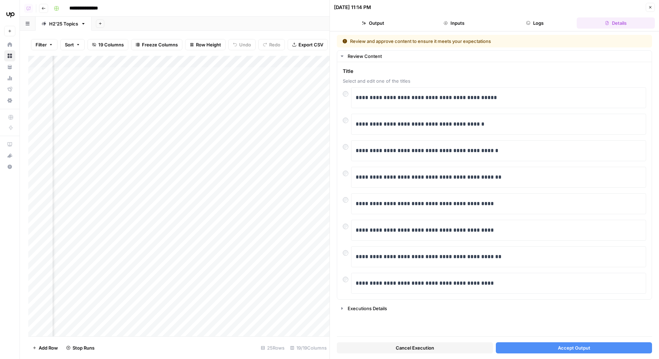
click at [523, 346] on button "Accept Output" at bounding box center [574, 347] width 156 height 11
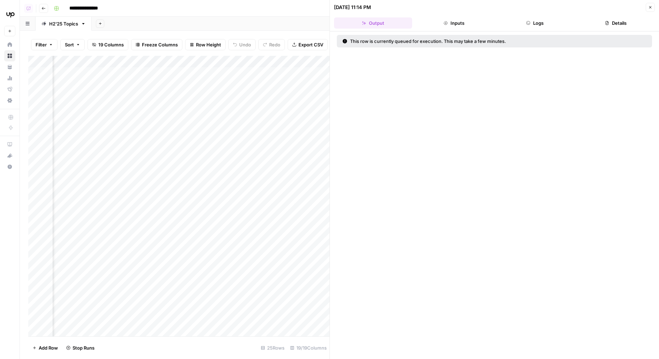
click at [650, 8] on icon "button" at bounding box center [650, 7] width 4 height 4
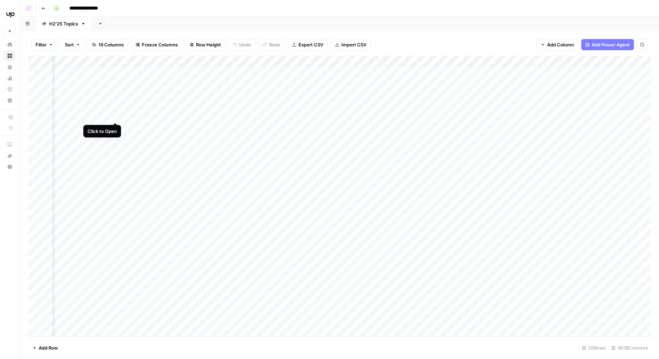
click at [117, 109] on div "Add Column" at bounding box center [339, 196] width 622 height 280
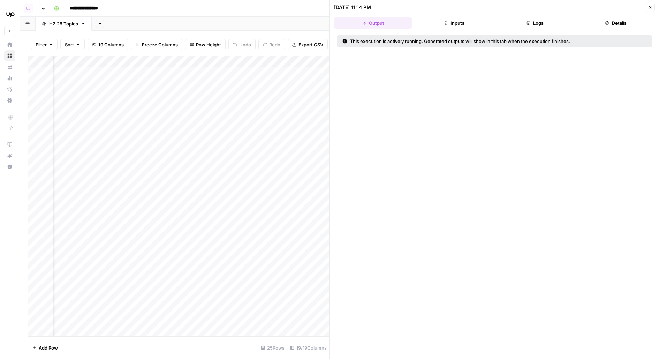
click at [551, 24] on button "Logs" at bounding box center [535, 22] width 78 height 11
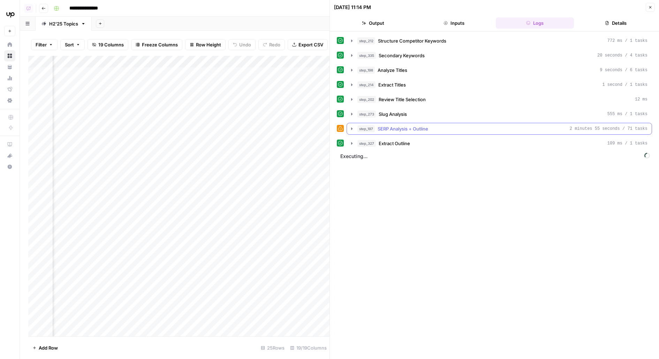
click at [481, 128] on div "step_197 SERP Analysis + Outline 2 minutes 55 seconds / 71 tasks" at bounding box center [502, 128] width 290 height 7
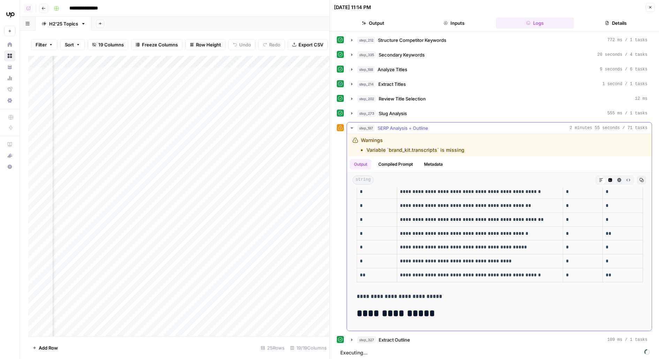
scroll to position [2726, 0]
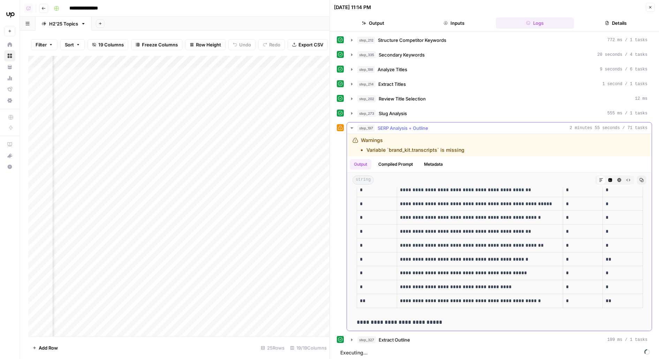
drag, startPoint x: 432, startPoint y: 259, endPoint x: 467, endPoint y: 259, distance: 34.2
click at [467, 283] on p "**********" at bounding box center [480, 287] width 160 height 8
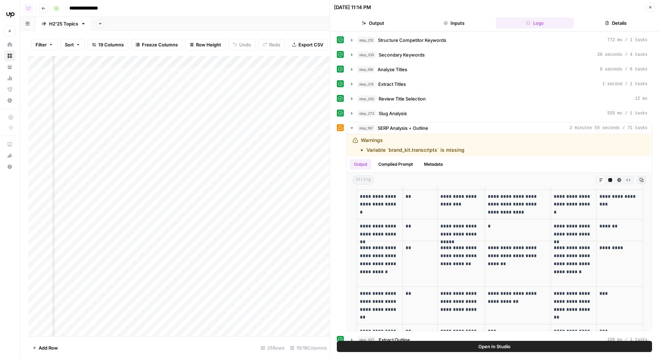
scroll to position [0, 578]
click at [290, 110] on div "Add Column" at bounding box center [178, 196] width 301 height 280
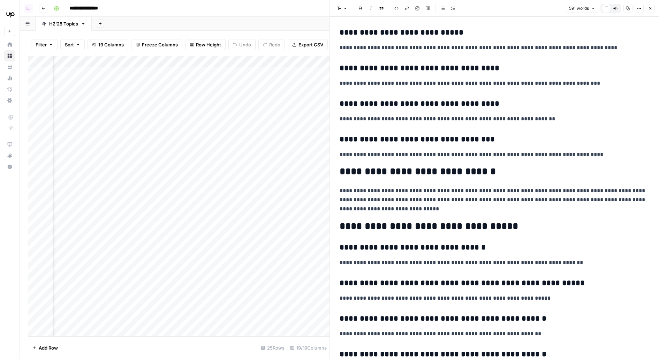
scroll to position [774, 0]
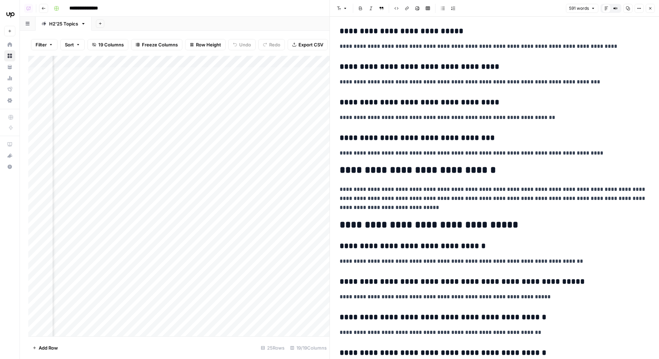
click at [290, 91] on div "Add Column" at bounding box center [178, 196] width 301 height 280
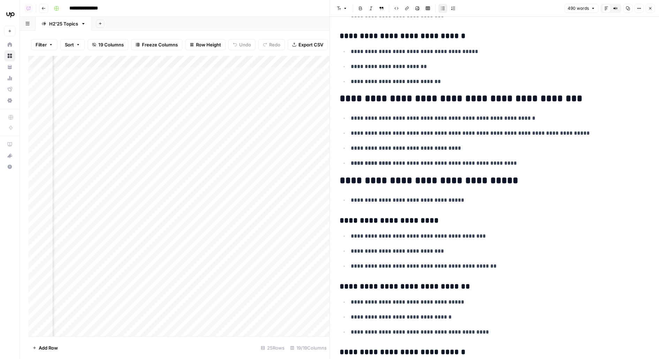
scroll to position [438, 0]
click at [290, 71] on div "Add Column" at bounding box center [178, 196] width 301 height 280
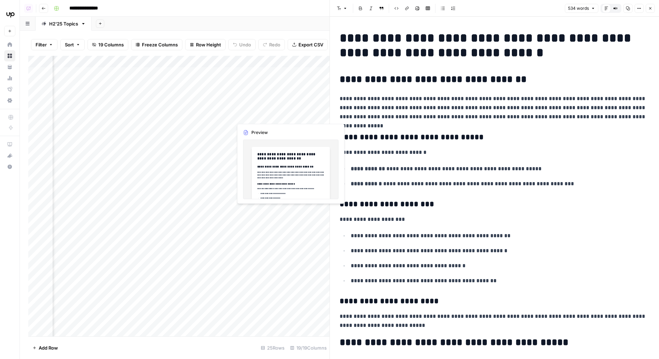
scroll to position [0, 785]
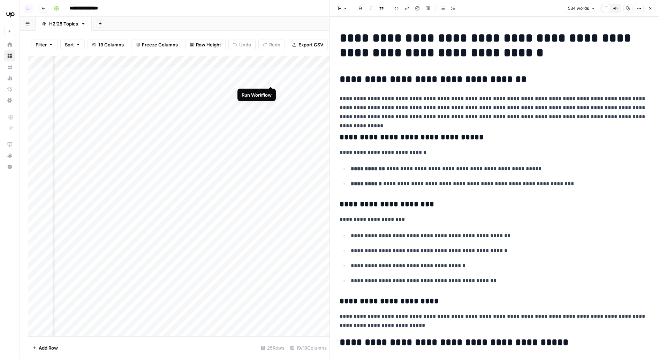
click at [271, 73] on div "Add Column" at bounding box center [178, 196] width 301 height 280
click at [273, 90] on div "Add Column" at bounding box center [178, 196] width 301 height 280
click at [269, 110] on div "Add Column" at bounding box center [178, 196] width 301 height 280
click at [653, 10] on button "Close" at bounding box center [649, 8] width 9 height 9
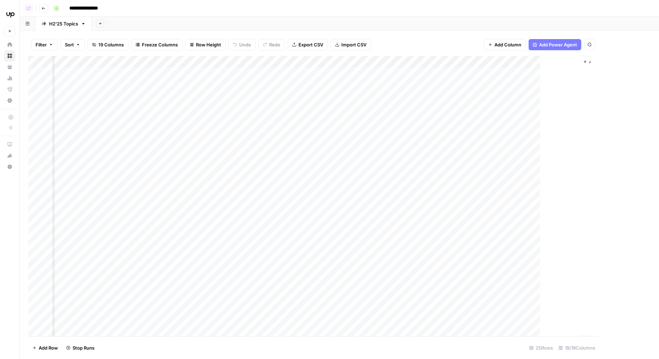
scroll to position [0, 631]
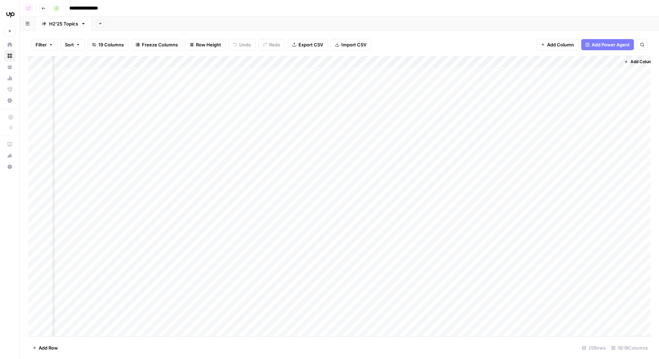
click at [416, 72] on div "Add Column" at bounding box center [339, 196] width 622 height 280
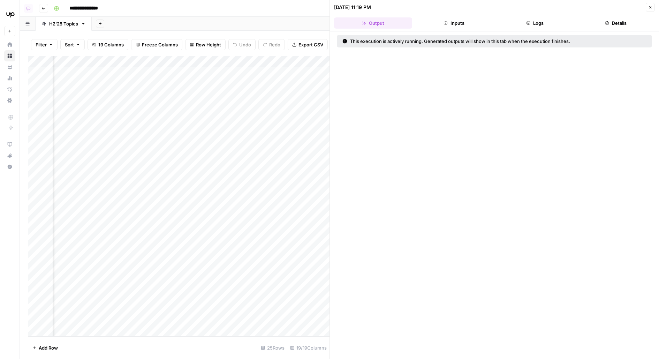
click at [528, 28] on button "Logs" at bounding box center [535, 22] width 78 height 11
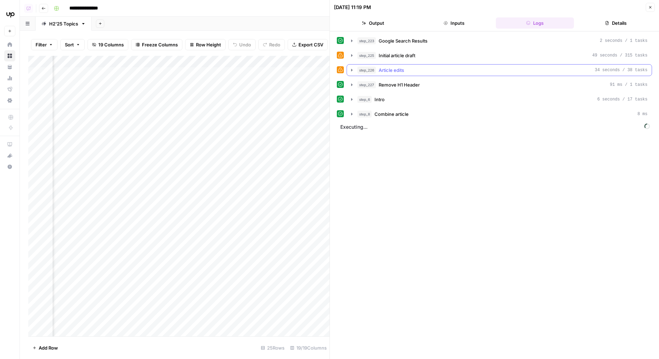
click at [394, 68] on span "Article edits" at bounding box center [390, 70] width 25 height 7
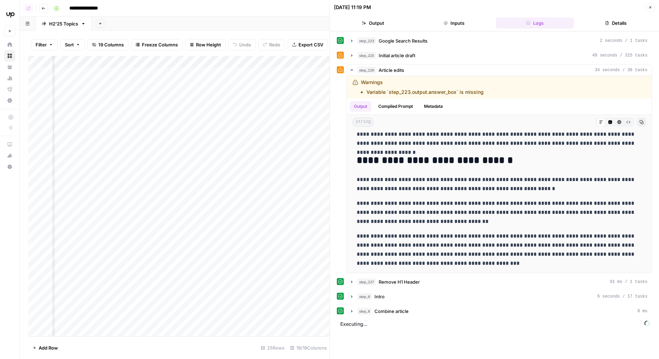
scroll to position [0, 960]
click at [396, 54] on span "Initial article draft" at bounding box center [396, 55] width 37 height 7
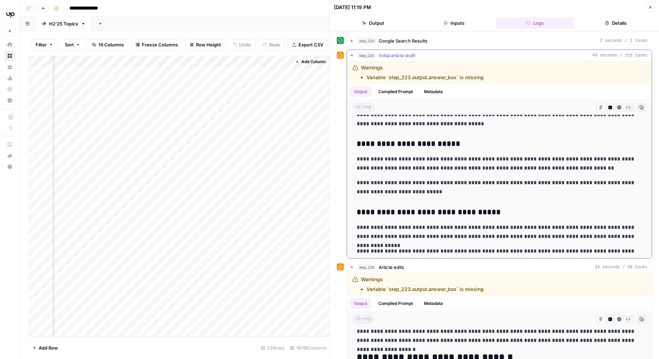
scroll to position [1278, 0]
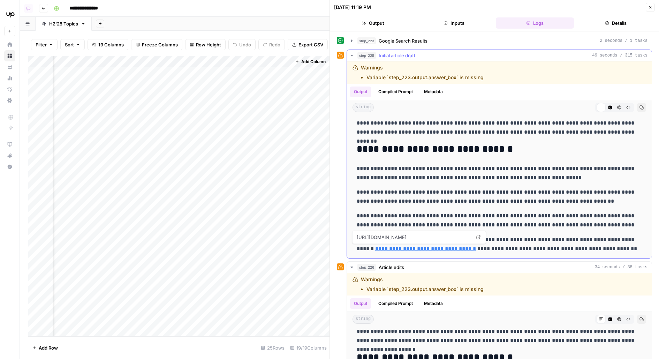
click at [391, 248] on link "**********" at bounding box center [425, 248] width 101 height 5
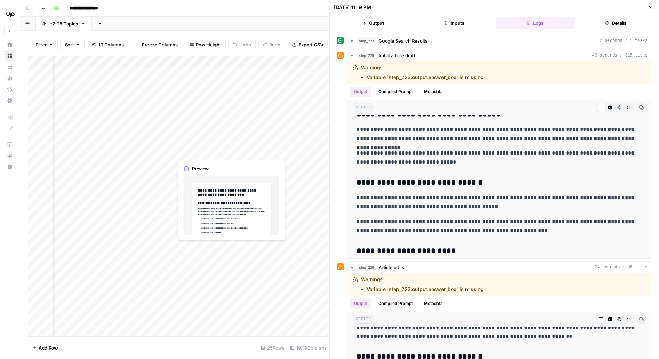
scroll to position [0, 574]
click at [294, 70] on div "Add Column" at bounding box center [178, 196] width 301 height 280
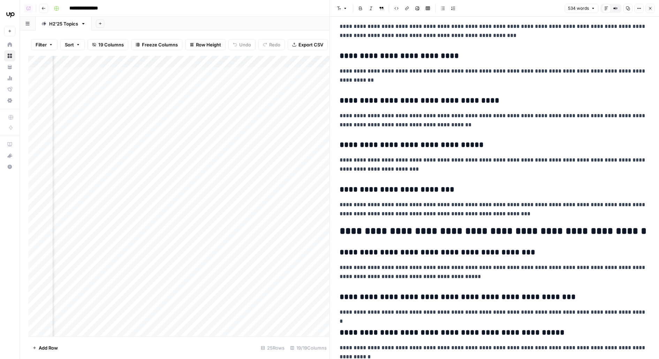
scroll to position [0, 760]
click at [286, 74] on div "Add Column" at bounding box center [178, 196] width 301 height 280
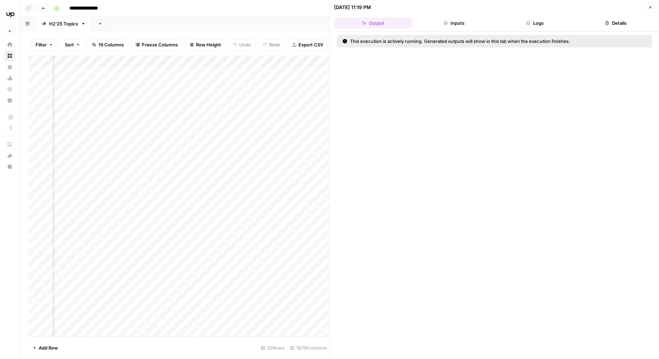
click at [535, 25] on button "Logs" at bounding box center [535, 22] width 78 height 11
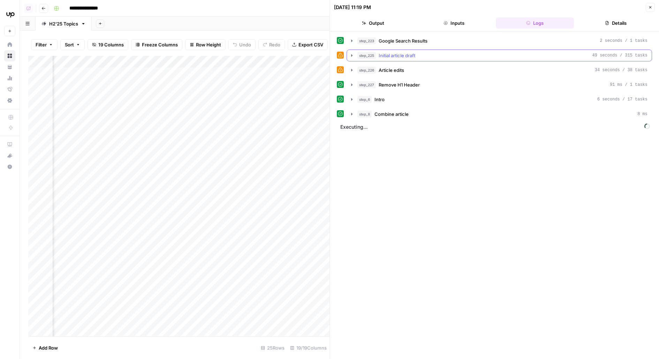
click at [454, 54] on div "step_225 Initial article draft 49 seconds / 315 tasks" at bounding box center [502, 55] width 290 height 7
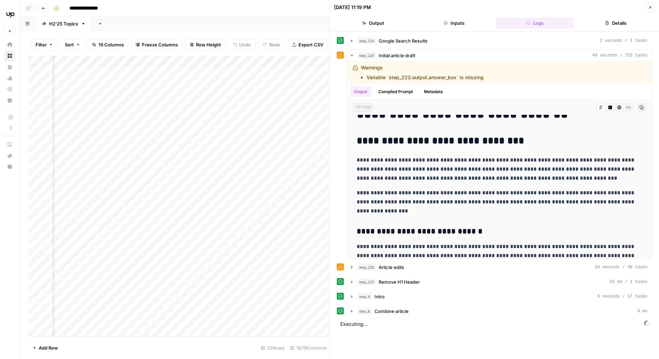
scroll to position [0, 710]
click at [157, 74] on div "Add Column" at bounding box center [178, 196] width 301 height 280
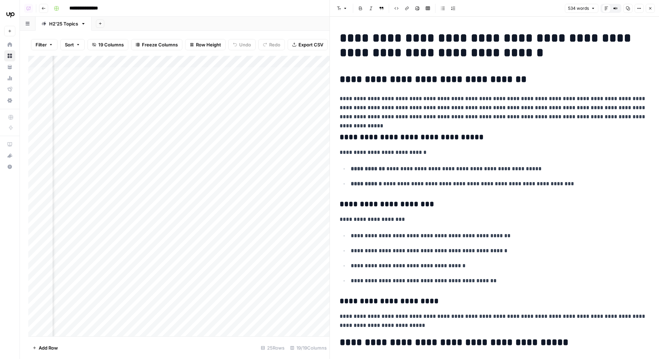
scroll to position [0, 841]
click at [206, 74] on div "Add Column" at bounding box center [178, 196] width 301 height 280
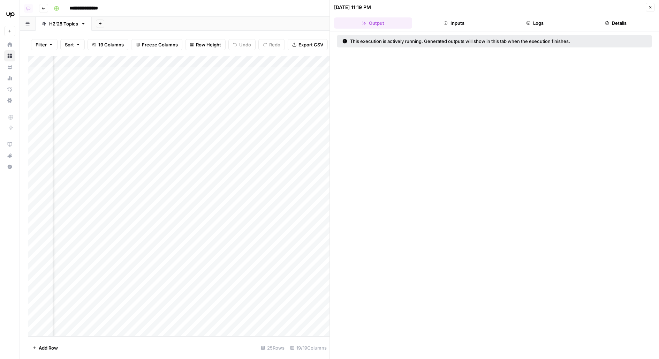
click at [528, 29] on header "08/11/25 at 11:19 PM Close Output Inputs Logs Details" at bounding box center [494, 15] width 329 height 31
click at [528, 23] on icon "button" at bounding box center [528, 23] width 4 height 4
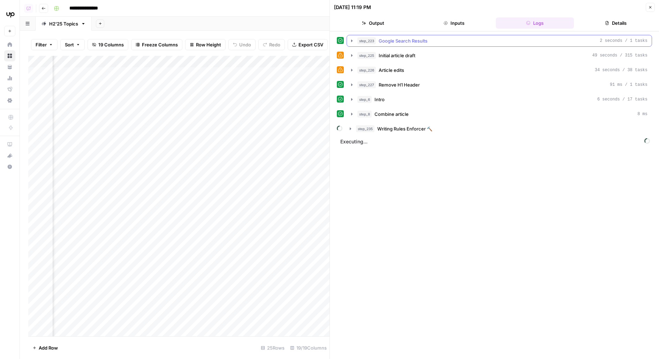
click at [459, 40] on div "step_223 Google Search Results 2 seconds / 1 tasks" at bounding box center [502, 40] width 290 height 7
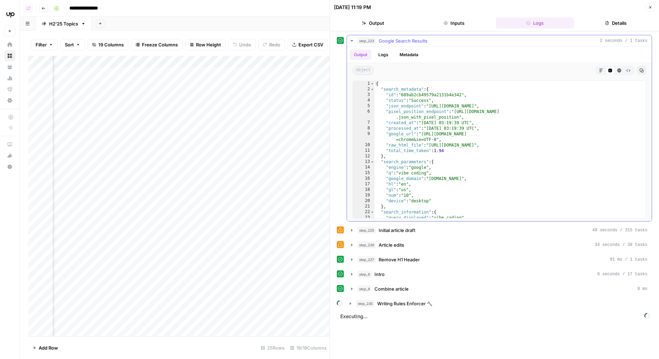
click at [459, 40] on div "step_223 Google Search Results 2 seconds / 1 tasks" at bounding box center [502, 40] width 290 height 7
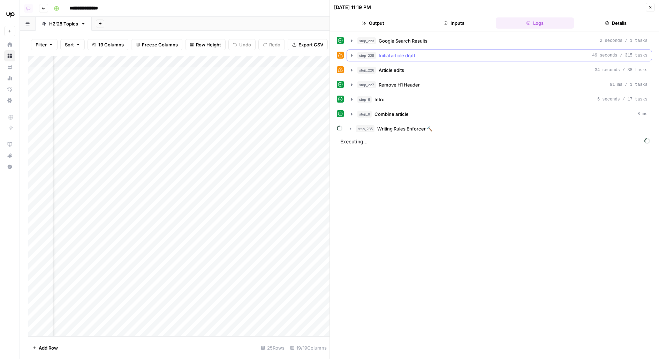
click at [457, 59] on button "step_225 Initial article draft 49 seconds / 315 tasks" at bounding box center [499, 55] width 305 height 11
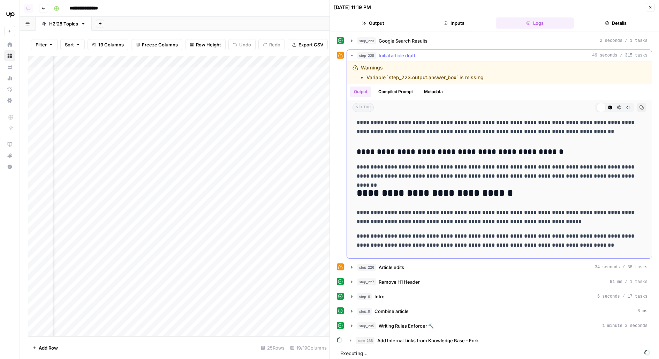
scroll to position [1278, 0]
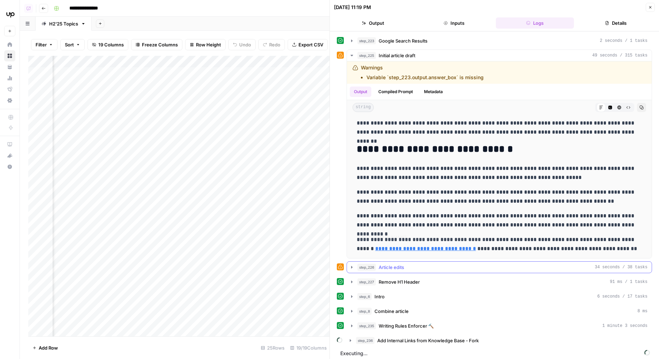
click at [378, 265] on span "Article edits" at bounding box center [390, 266] width 25 height 7
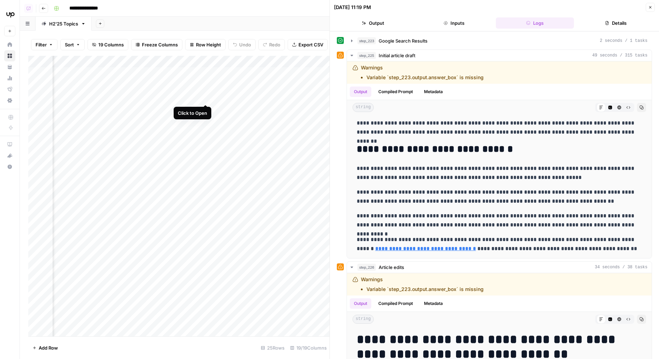
click at [203, 92] on div "Add Column" at bounding box center [178, 196] width 301 height 280
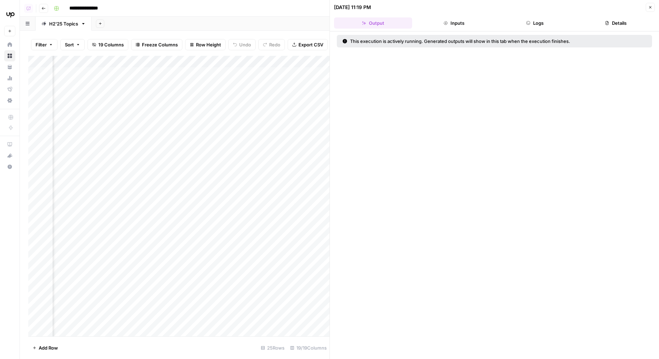
click at [206, 94] on div "Add Column" at bounding box center [178, 196] width 301 height 280
click at [524, 13] on header "08/11/25 at 11:19 PM Close Output Inputs Logs Details" at bounding box center [494, 15] width 329 height 31
click at [522, 24] on button "Logs" at bounding box center [535, 22] width 78 height 11
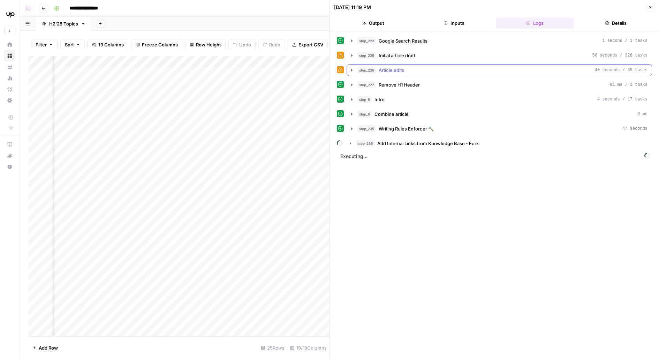
click at [446, 72] on div "step_226 Article edits 40 seconds / 39 tasks" at bounding box center [502, 70] width 290 height 7
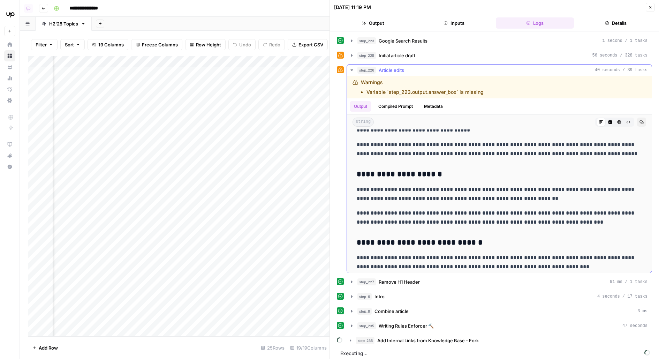
scroll to position [342, 0]
drag, startPoint x: 406, startPoint y: 187, endPoint x: 406, endPoint y: 228, distance: 41.1
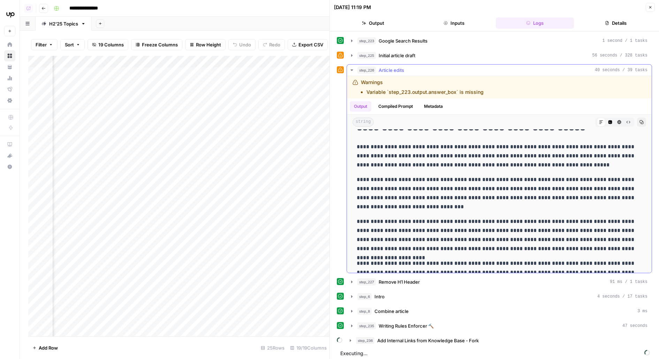
scroll to position [1133, 0]
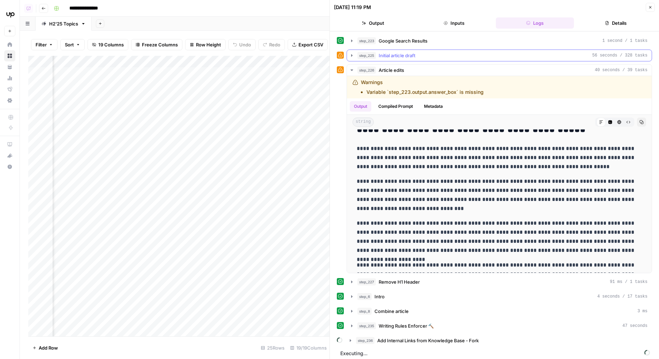
click at [433, 59] on button "step_225 Initial article draft 56 seconds / 328 tasks" at bounding box center [499, 55] width 305 height 11
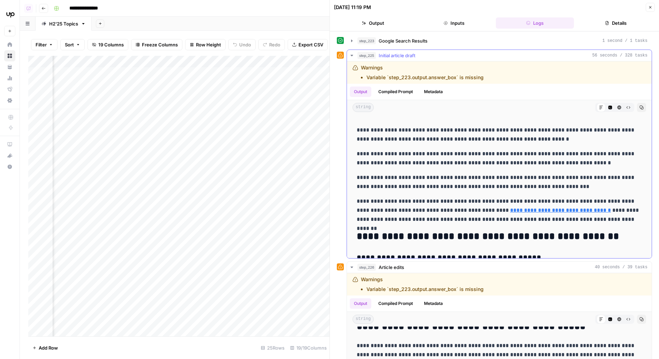
scroll to position [1394, 0]
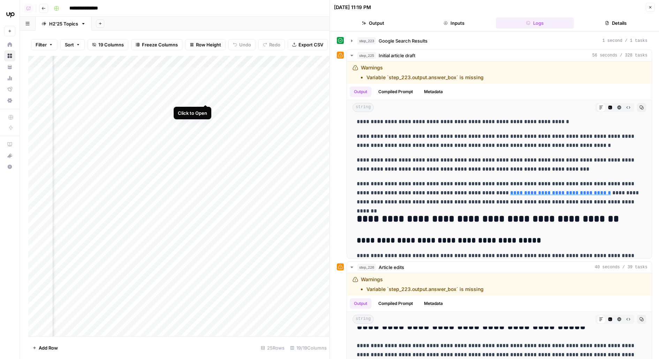
click at [204, 92] on div "Add Column" at bounding box center [178, 196] width 301 height 280
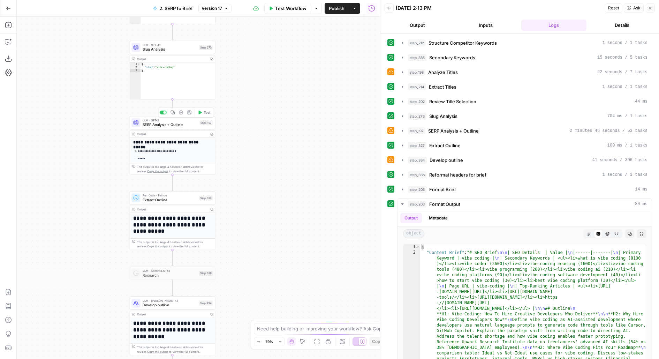
click at [193, 122] on span "SERP Analysis + Outline" at bounding box center [170, 125] width 55 height 6
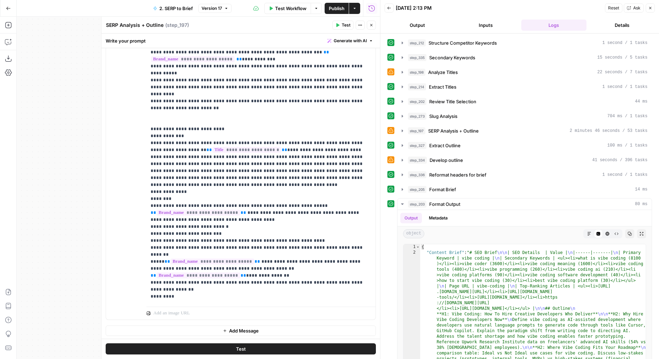
scroll to position [717, 0]
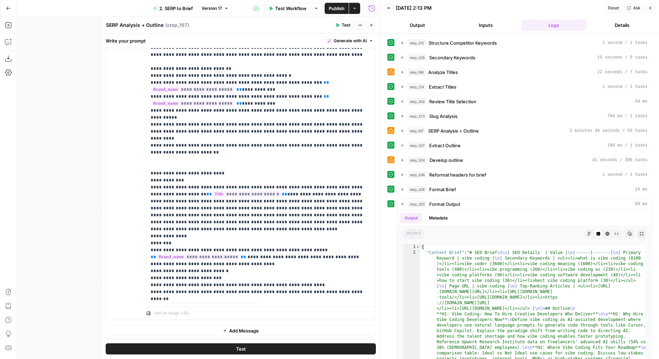
click at [341, 25] on button "Test" at bounding box center [342, 25] width 21 height 9
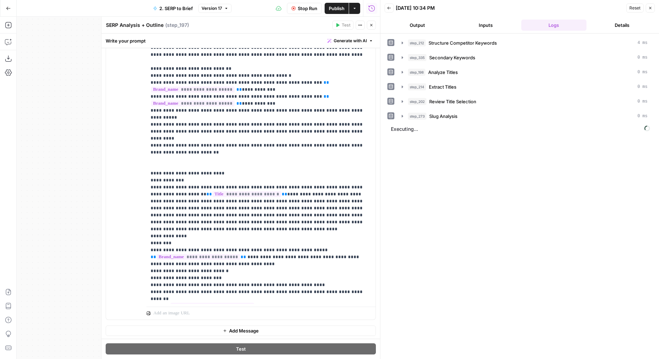
click at [485, 20] on button "Inputs" at bounding box center [486, 25] width 66 height 11
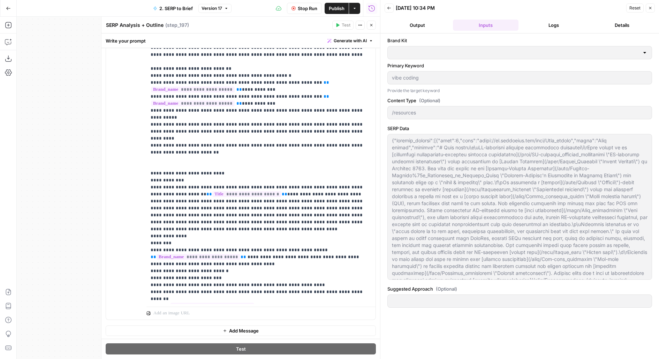
type input "Upwork"
click at [544, 26] on button "Logs" at bounding box center [554, 25] width 66 height 11
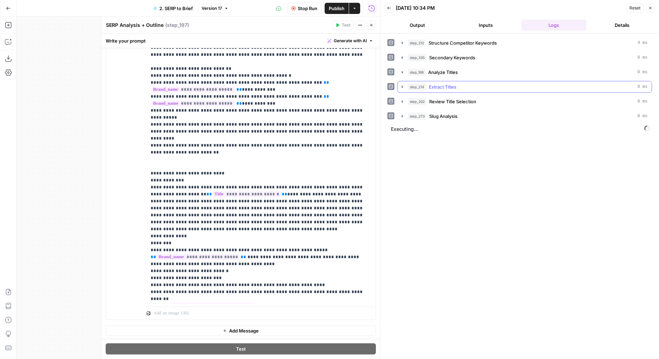
click at [421, 86] on span "step_214" at bounding box center [417, 86] width 18 height 7
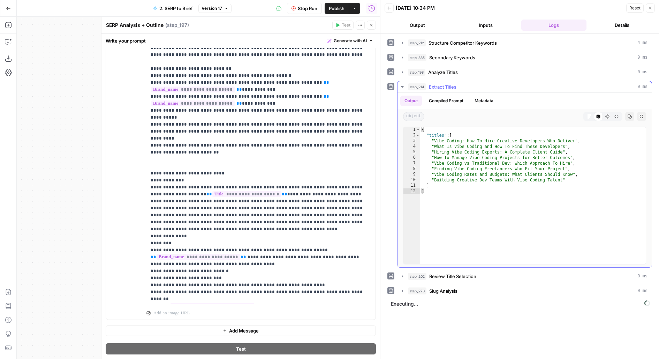
click at [422, 86] on span "step_214" at bounding box center [417, 86] width 18 height 7
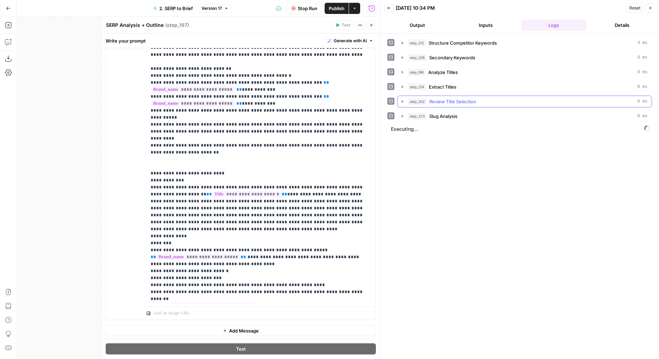
click at [422, 99] on span "step_202" at bounding box center [417, 101] width 18 height 7
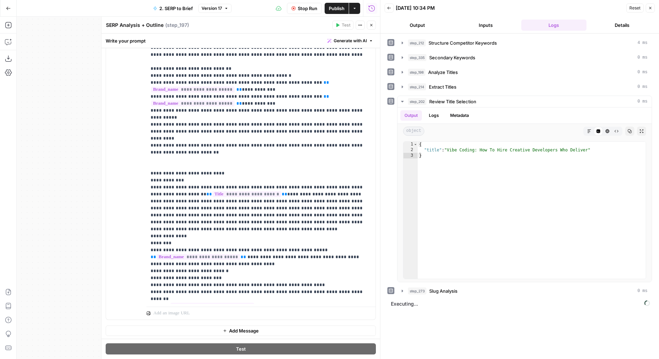
click at [369, 31] on header "SERP Analysis + Outline SERP Analysis + Outline ( step_197 ) Test Actions Close" at bounding box center [240, 25] width 278 height 17
click at [370, 26] on icon "button" at bounding box center [371, 25] width 4 height 4
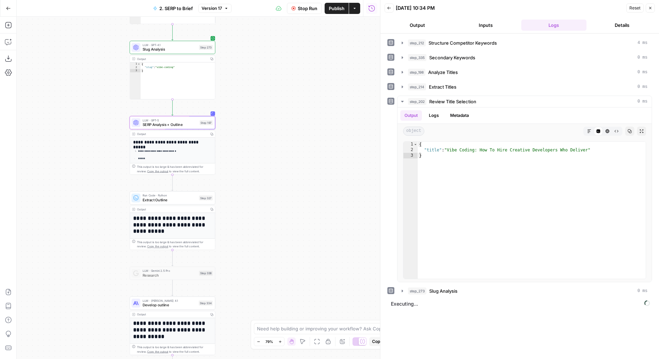
click at [308, 7] on span "Stop Run" at bounding box center [308, 8] width 20 height 7
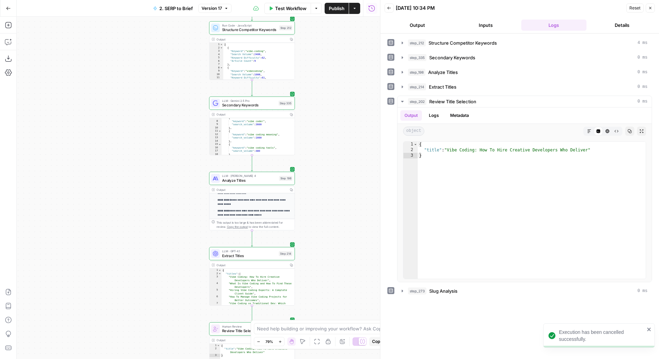
scroll to position [120, 0]
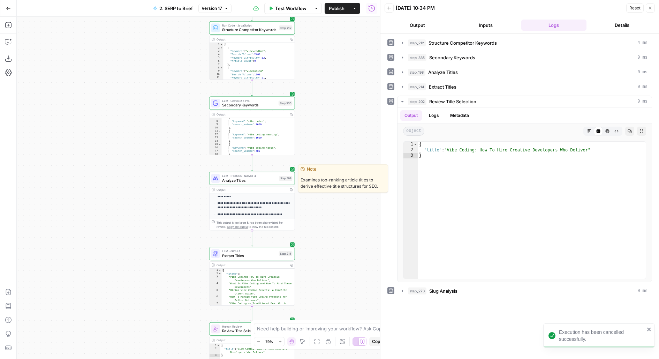
click at [260, 176] on span "LLM · [PERSON_NAME] 4" at bounding box center [249, 176] width 55 height 5
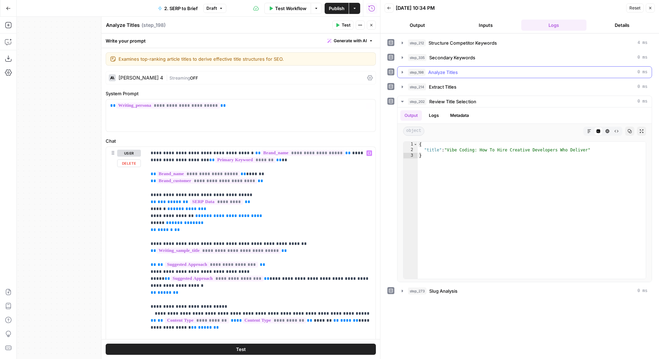
click at [430, 71] on span "Analyze Titles" at bounding box center [443, 72] width 30 height 7
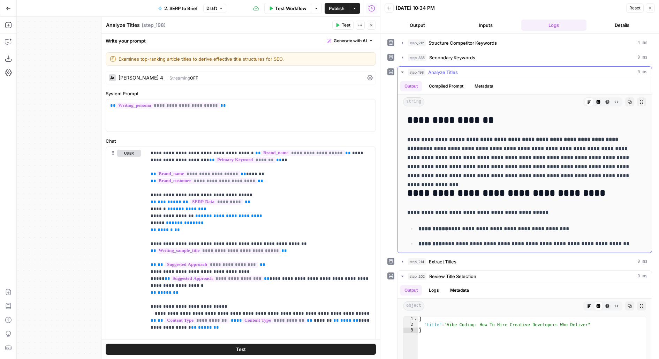
click at [455, 78] on div "Output Compiled Prompt Metadata" at bounding box center [524, 86] width 254 height 16
click at [455, 79] on div "Output Compiled Prompt Metadata" at bounding box center [524, 86] width 254 height 16
click at [455, 81] on button "Compiled Prompt" at bounding box center [445, 86] width 43 height 10
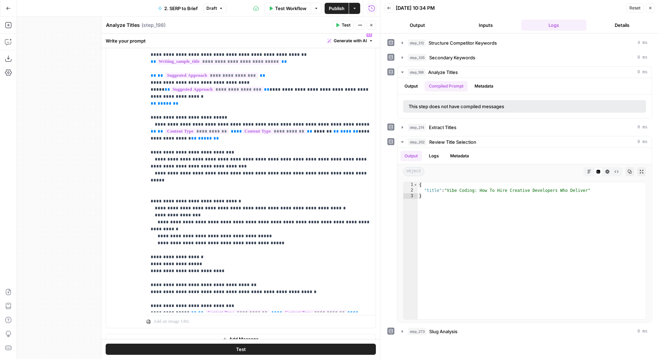
scroll to position [120, 0]
click at [340, 22] on button "Test" at bounding box center [342, 25] width 21 height 9
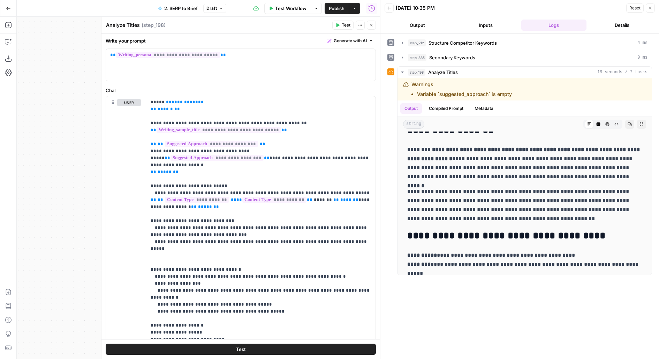
scroll to position [24, 0]
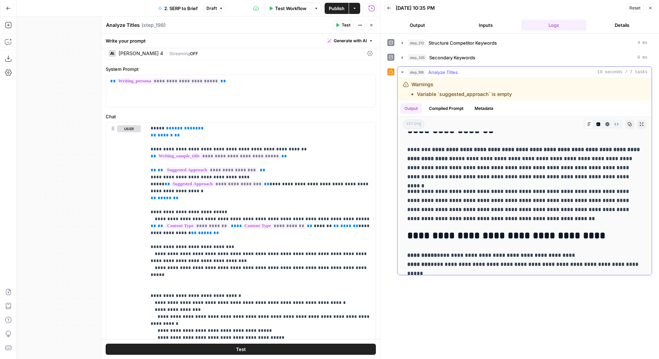
click at [457, 106] on button "Compiled Prompt" at bounding box center [445, 108] width 43 height 10
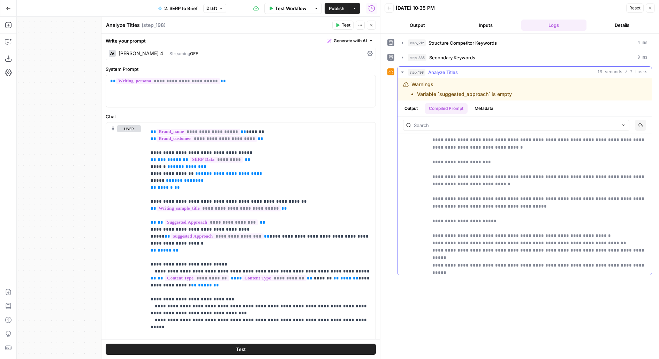
scroll to position [1215, 0]
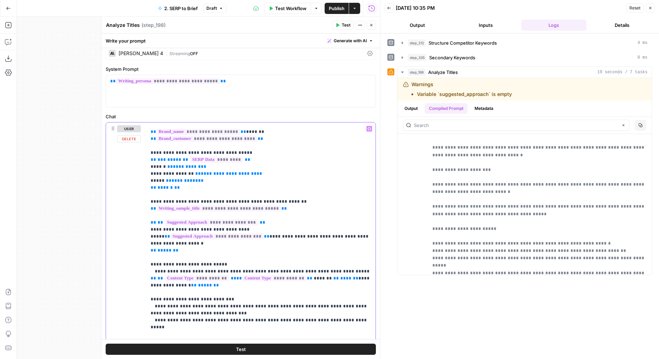
drag, startPoint x: 277, startPoint y: 153, endPoint x: 277, endPoint y: 147, distance: 5.9
click at [277, 153] on p "**********" at bounding box center [261, 281] width 221 height 348
click at [495, 23] on button "Inputs" at bounding box center [486, 25] width 66 height 11
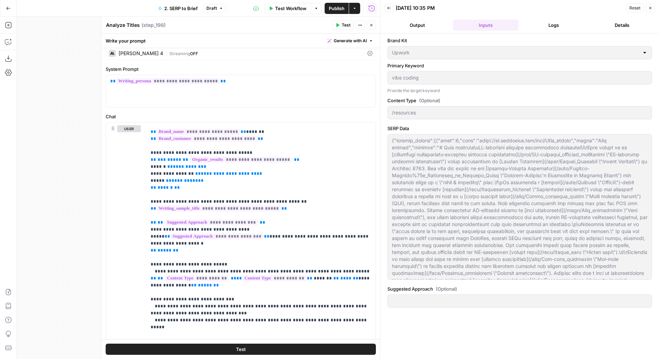
click at [224, 352] on button "Test" at bounding box center [241, 348] width 270 height 11
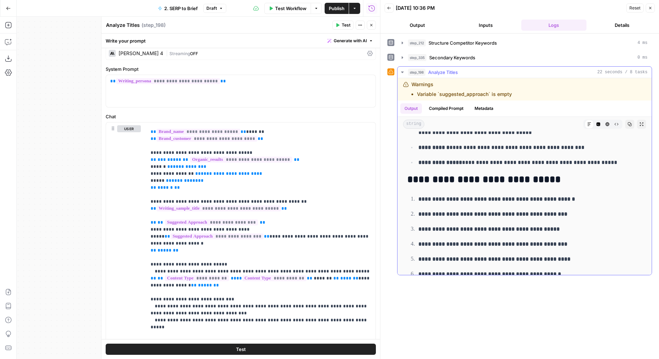
scroll to position [213, 0]
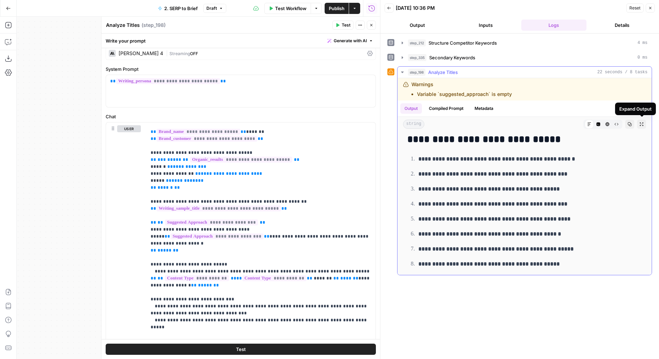
click at [639, 123] on icon "button" at bounding box center [641, 124] width 4 height 4
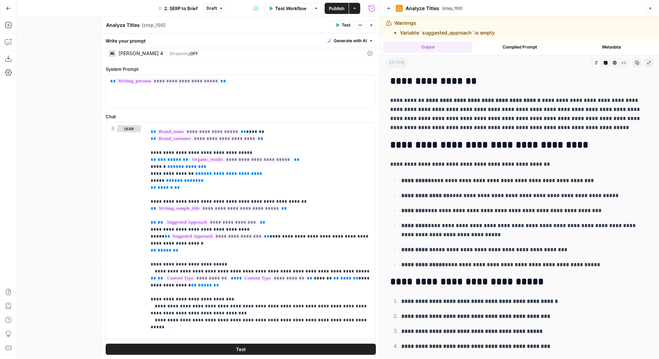
click at [389, 11] on button "Back" at bounding box center [388, 8] width 9 height 9
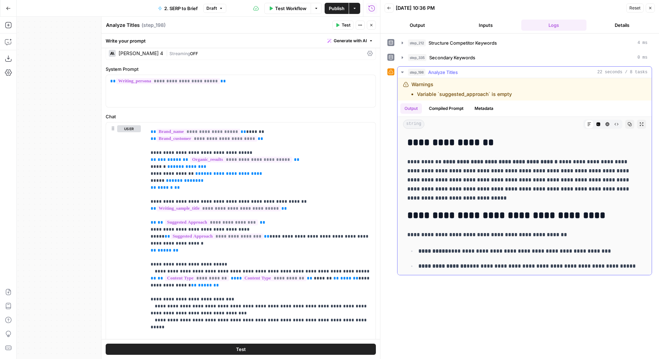
click at [458, 109] on button "Compiled Prompt" at bounding box center [445, 108] width 43 height 10
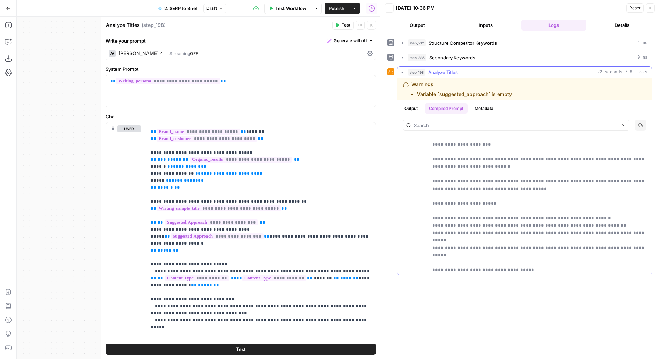
scroll to position [1255, 0]
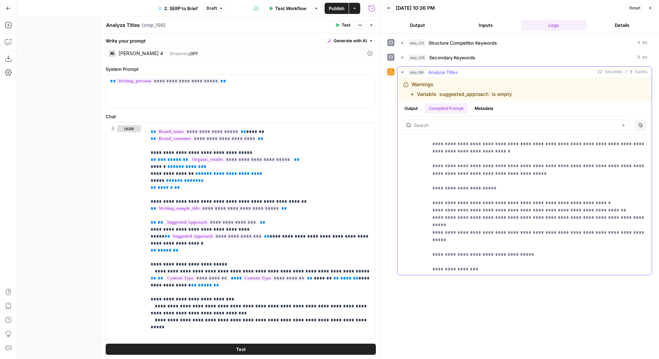
drag, startPoint x: 442, startPoint y: 155, endPoint x: 509, endPoint y: 154, distance: 66.9
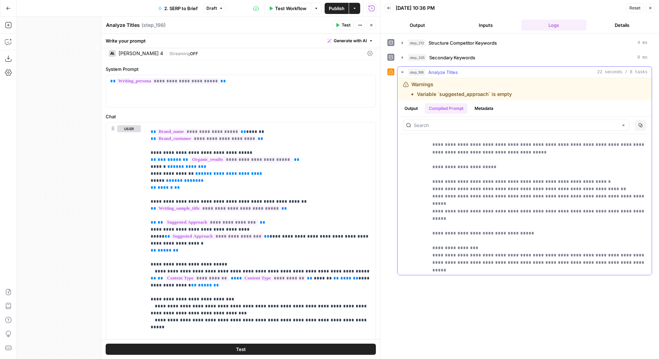
scroll to position [1239, 0]
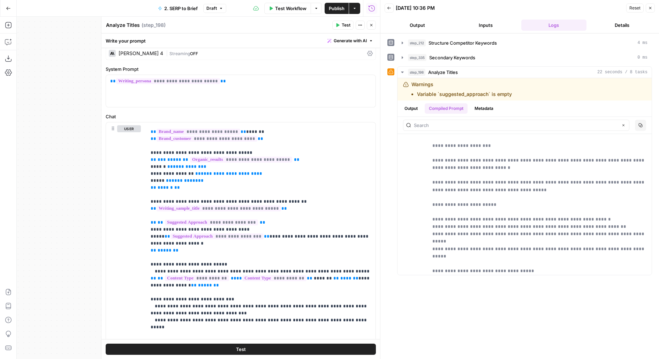
click at [475, 23] on button "Inputs" at bounding box center [486, 25] width 66 height 11
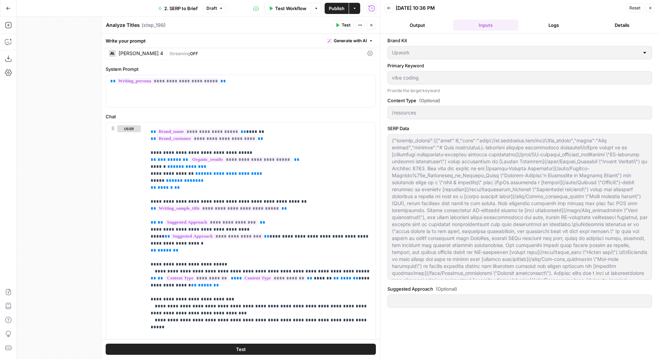
click at [542, 32] on header "Back 08/11/25 at 10:36 PM Reset Close Output Inputs Logs Details" at bounding box center [519, 16] width 278 height 33
click at [545, 28] on button "Logs" at bounding box center [554, 25] width 66 height 11
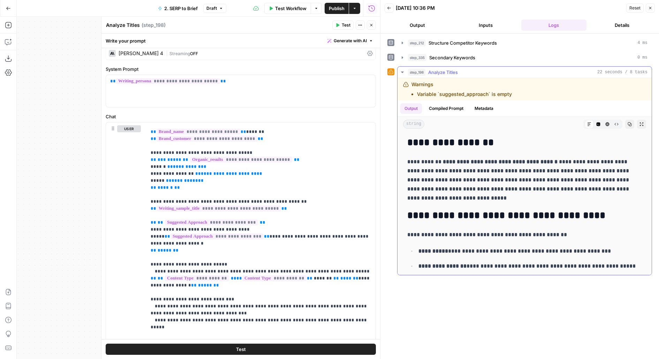
scroll to position [14, 0]
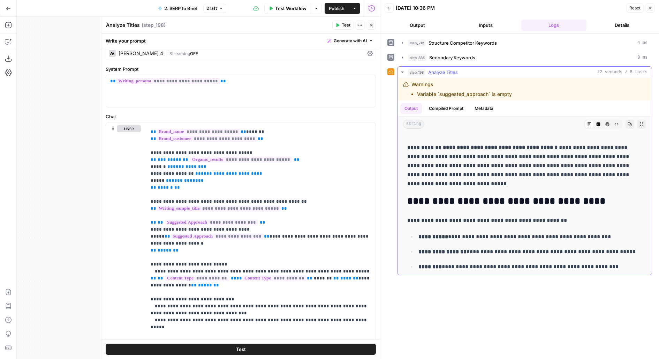
click at [444, 105] on button "Compiled Prompt" at bounding box center [445, 108] width 43 height 10
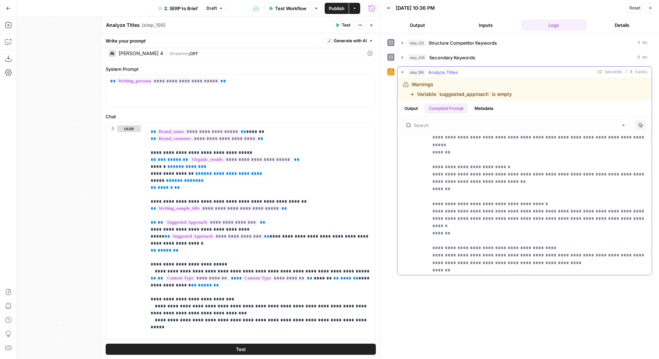
scroll to position [1401, 0]
click at [280, 160] on p "**********" at bounding box center [261, 281] width 221 height 348
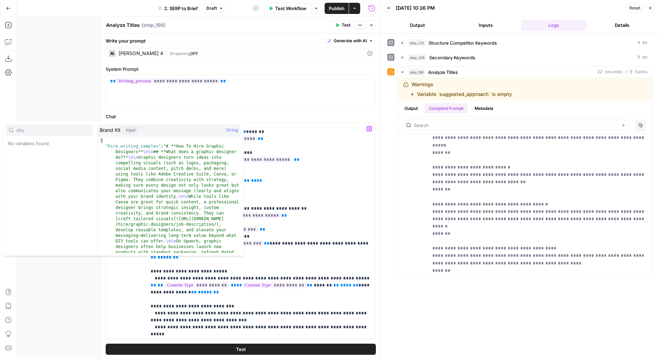
type input "chu"
click at [319, 167] on p "**********" at bounding box center [261, 284] width 221 height 355
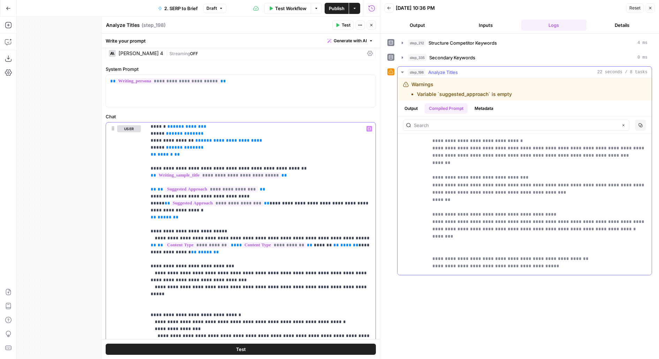
scroll to position [1656, 0]
click at [285, 180] on p "**********" at bounding box center [261, 244] width 221 height 355
click at [480, 24] on button "Inputs" at bounding box center [486, 25] width 66 height 11
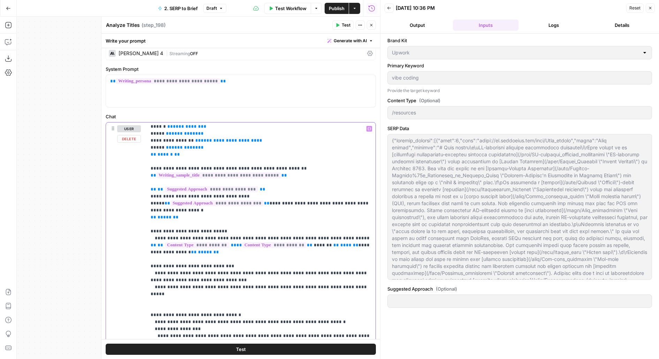
click at [285, 183] on p "**********" at bounding box center [261, 244] width 221 height 355
click at [346, 25] on span "Test" at bounding box center [346, 25] width 9 height 6
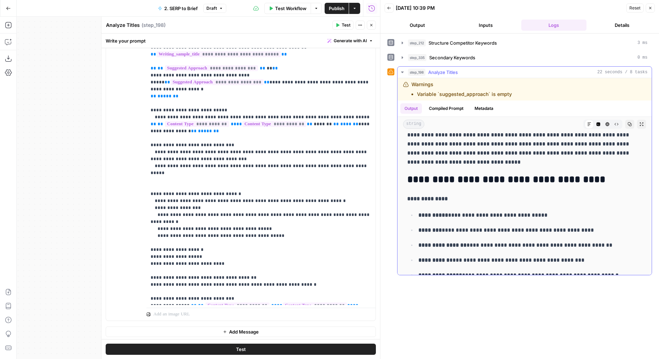
scroll to position [0, 0]
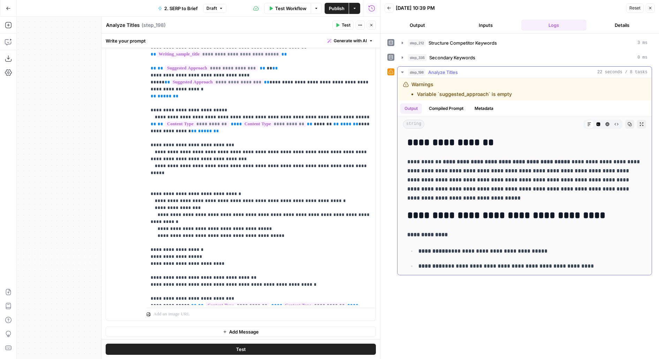
click at [445, 109] on button "Compiled Prompt" at bounding box center [445, 108] width 43 height 10
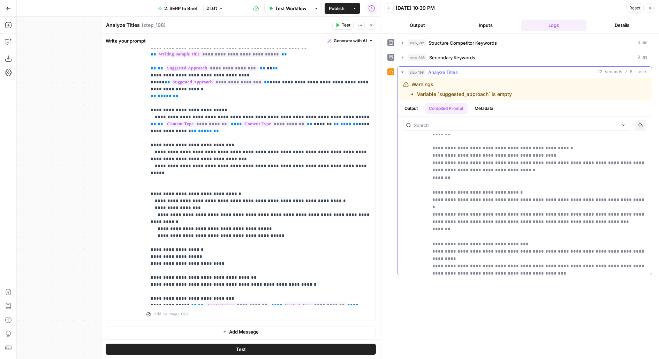
scroll to position [1662, 0]
click at [348, 205] on p "**********" at bounding box center [261, 123] width 221 height 355
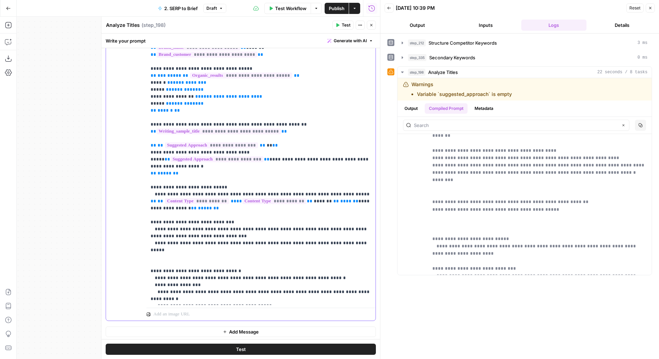
scroll to position [77, 0]
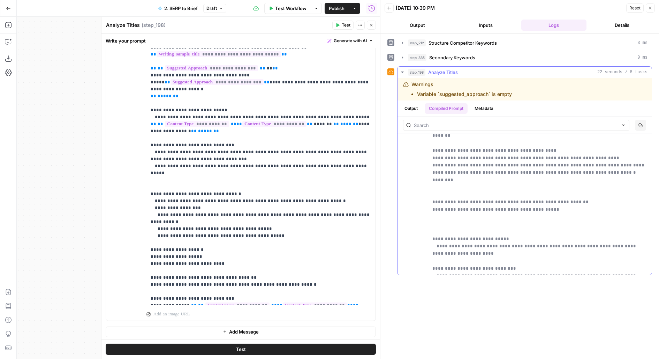
click at [407, 105] on button "Output" at bounding box center [411, 108] width 22 height 10
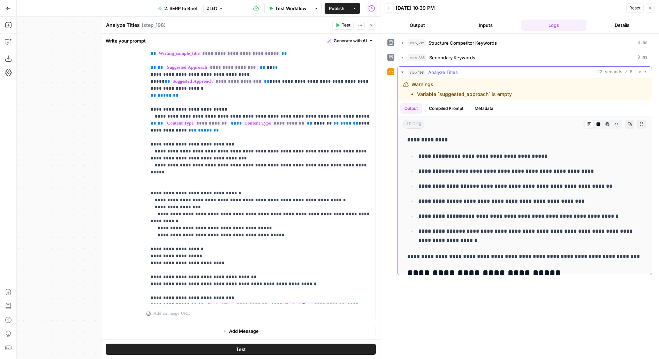
scroll to position [94, 0]
drag, startPoint x: 420, startPoint y: 230, endPoint x: 430, endPoint y: 232, distance: 11.1
click at [430, 232] on strong "**********" at bounding box center [435, 231] width 34 height 5
click at [432, 232] on strong "**********" at bounding box center [435, 231] width 34 height 5
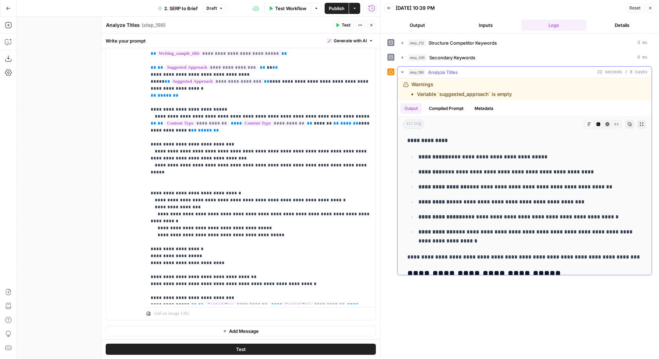
click at [432, 232] on strong "**********" at bounding box center [435, 231] width 34 height 5
click at [432, 231] on strong "**********" at bounding box center [435, 231] width 34 height 5
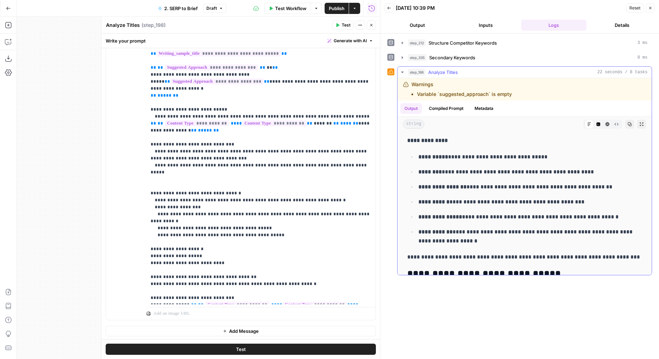
click at [432, 231] on strong "**********" at bounding box center [435, 231] width 34 height 5
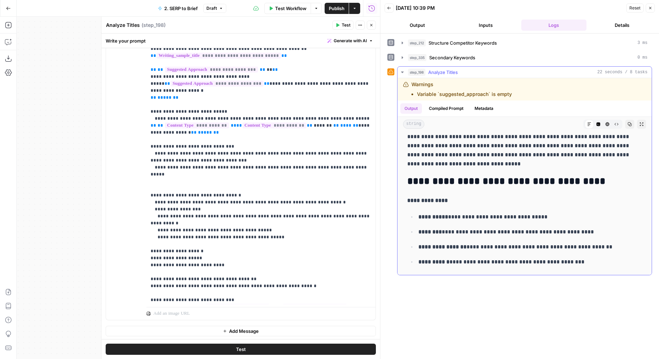
scroll to position [33, 0]
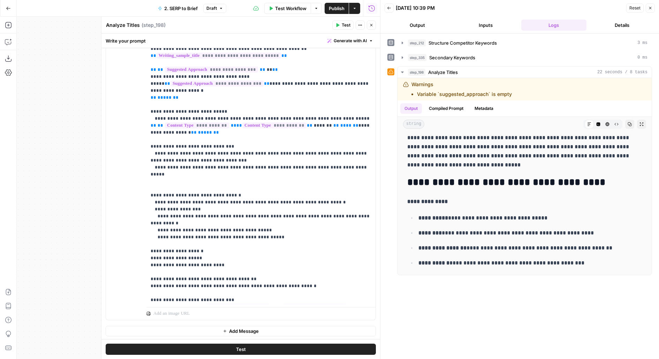
click at [472, 26] on button "Inputs" at bounding box center [486, 25] width 66 height 11
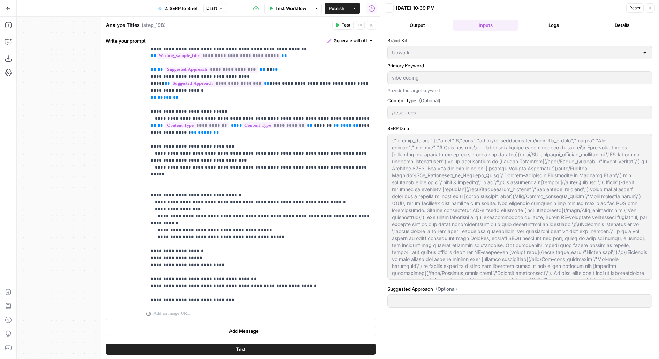
click at [545, 21] on button "Logs" at bounding box center [554, 25] width 66 height 11
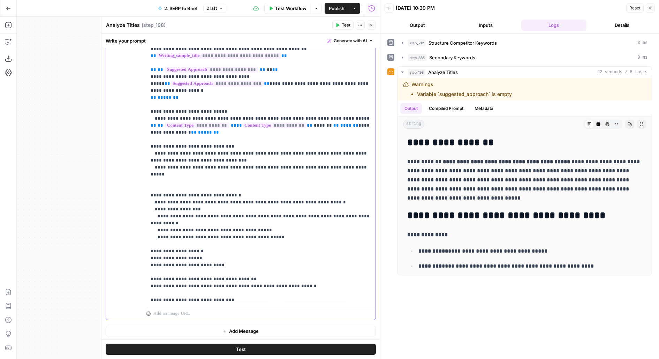
click at [256, 119] on p "**********" at bounding box center [261, 125] width 221 height 355
click at [355, 153] on p "**********" at bounding box center [261, 125] width 221 height 355
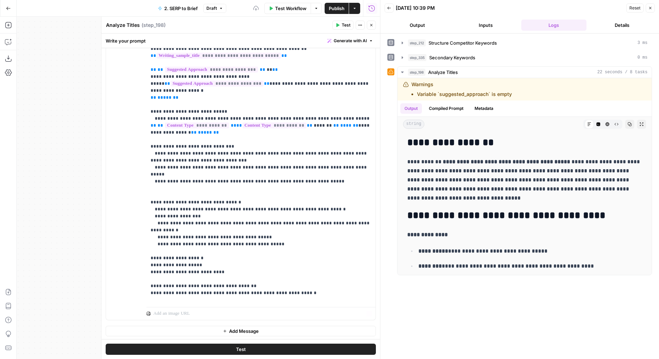
click at [304, 342] on div "Test" at bounding box center [240, 349] width 278 height 20
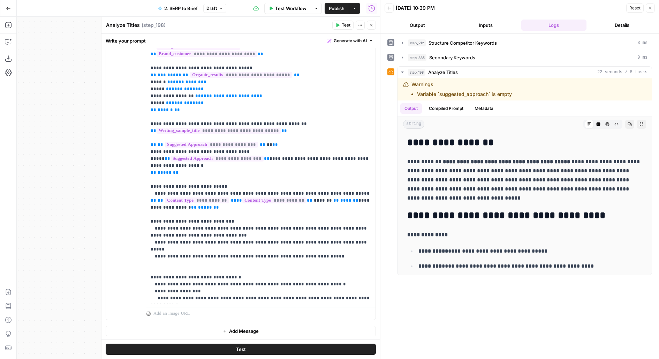
scroll to position [0, 0]
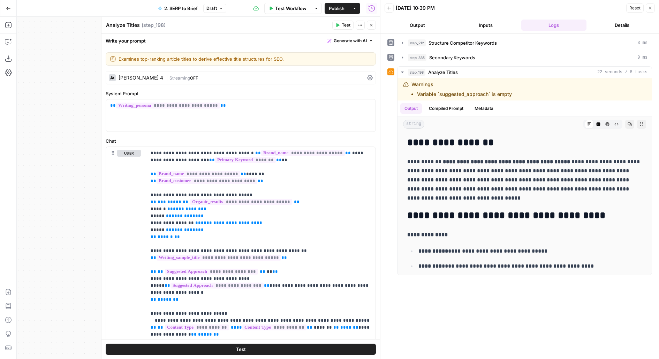
click at [265, 353] on button "Test" at bounding box center [241, 348] width 270 height 11
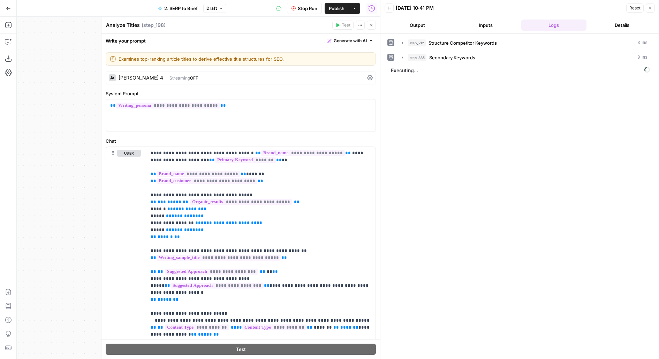
click at [305, 10] on span "Stop Run" at bounding box center [308, 8] width 20 height 7
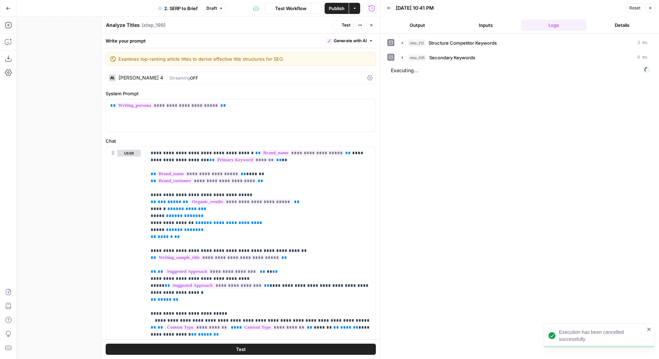
click at [214, 77] on div "| Streaming OFF" at bounding box center [265, 78] width 198 height 7
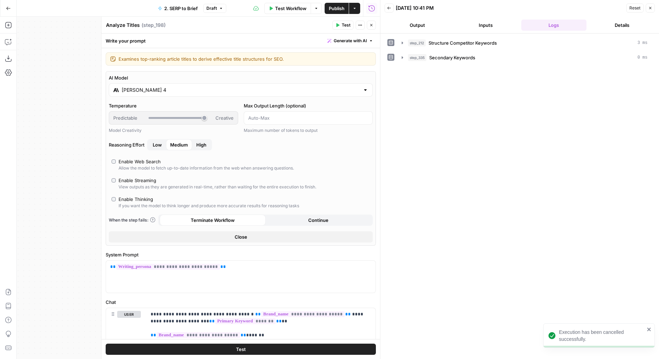
click at [127, 184] on div "View outputs as they are generated in real-time, rather than waiting for the en…" at bounding box center [217, 187] width 198 height 6
click at [167, 350] on button "Test" at bounding box center [241, 348] width 270 height 11
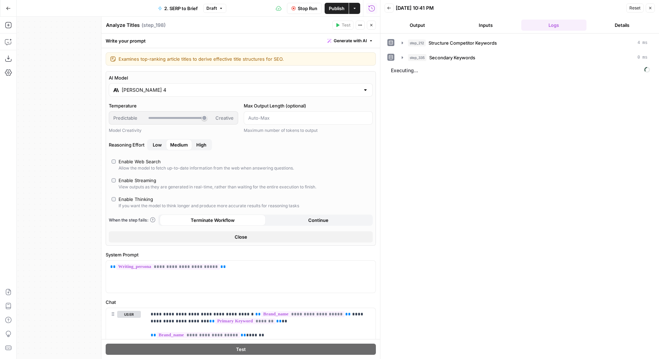
click at [369, 26] on icon "button" at bounding box center [371, 25] width 4 height 4
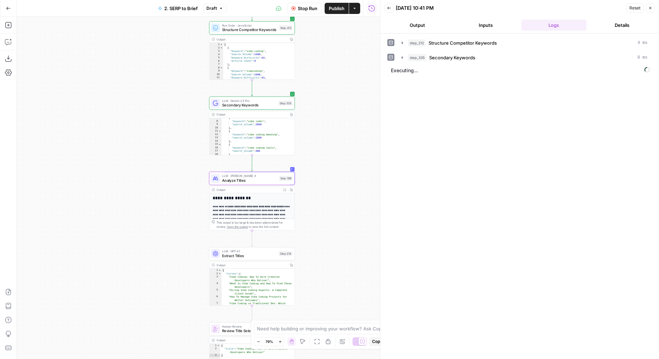
click at [443, 21] on button "Output" at bounding box center [417, 25] width 66 height 11
drag, startPoint x: 369, startPoint y: 221, endPoint x: 365, endPoint y: 160, distance: 61.5
click at [365, 160] on div "Workflow Set Inputs Inputs Run Code · JavaScript Structure Competitor Keywords …" at bounding box center [198, 188] width 363 height 342
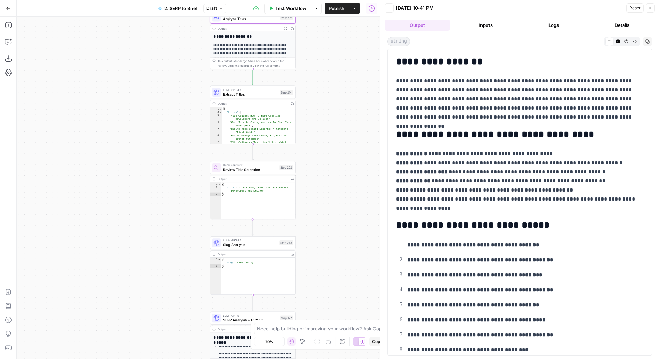
click at [543, 24] on button "Logs" at bounding box center [554, 25] width 66 height 11
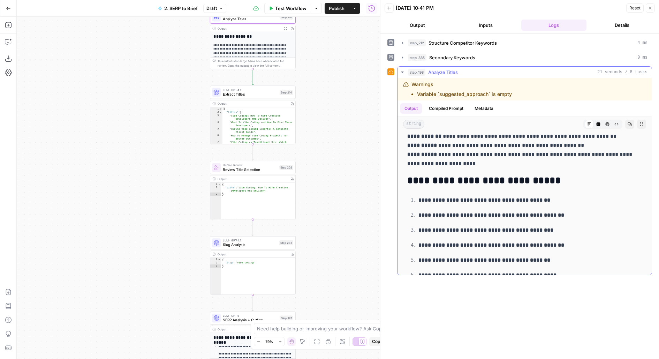
scroll to position [176, 0]
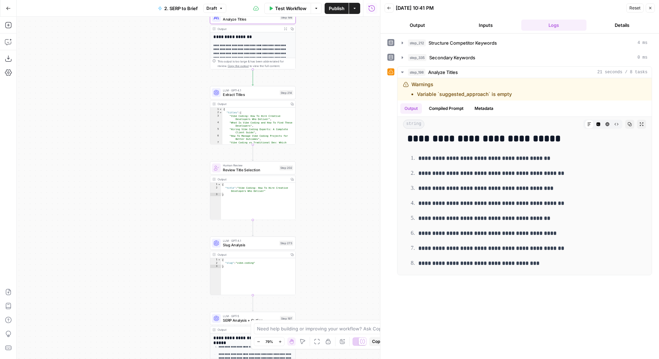
drag, startPoint x: 316, startPoint y: 93, endPoint x: 317, endPoint y: 171, distance: 77.7
click at [317, 171] on div "Workflow Set Inputs Inputs Run Code · JavaScript Structure Competitor Keywords …" at bounding box center [198, 188] width 363 height 342
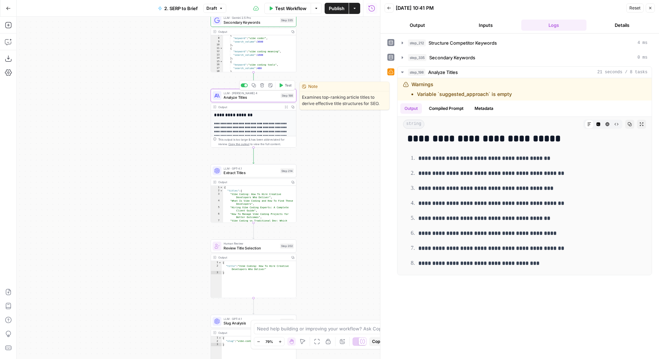
click at [236, 95] on span "Analyze Titles" at bounding box center [250, 97] width 55 height 6
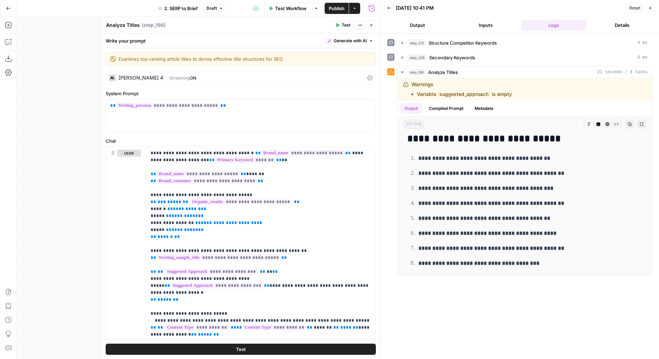
click at [197, 75] on div "| Streaming ON" at bounding box center [265, 78] width 198 height 7
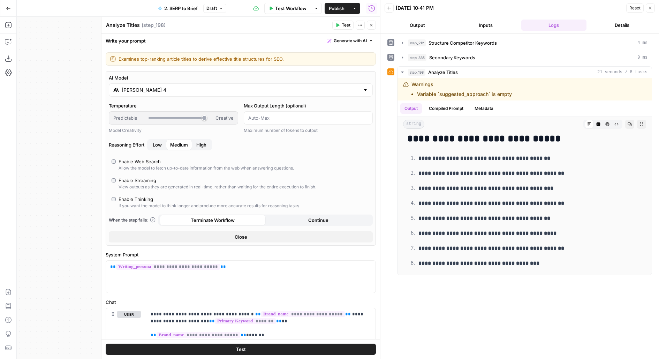
click at [137, 199] on div "Enable Thinking" at bounding box center [135, 199] width 35 height 7
type input "***"
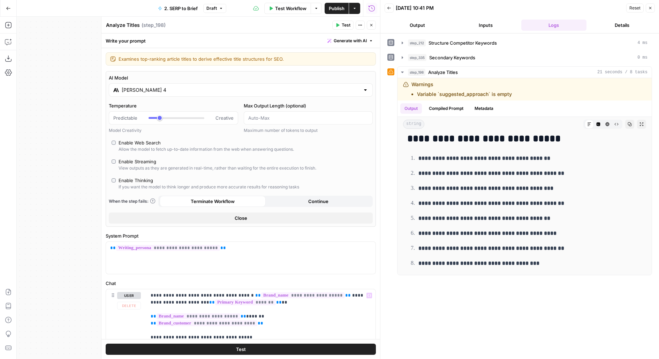
click at [155, 346] on button "Test" at bounding box center [241, 348] width 270 height 11
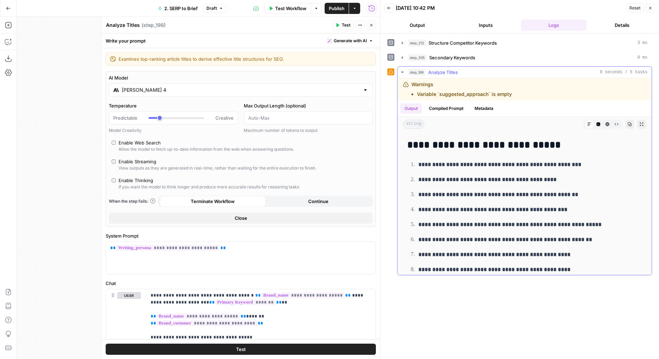
scroll to position [194, 0]
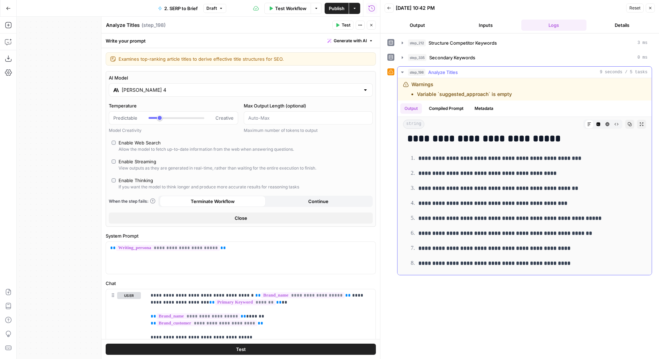
click at [426, 157] on strong "**********" at bounding box center [499, 157] width 163 height 5
click at [425, 170] on strong "**********" at bounding box center [487, 172] width 138 height 5
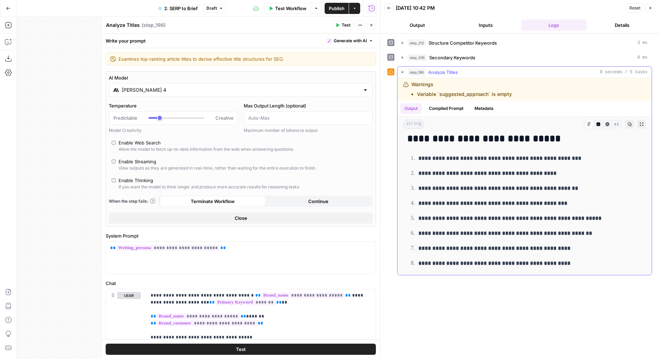
click at [425, 170] on strong "**********" at bounding box center [487, 172] width 138 height 5
click at [423, 188] on strong "**********" at bounding box center [498, 187] width 160 height 5
click at [423, 202] on strong "**********" at bounding box center [492, 202] width 149 height 5
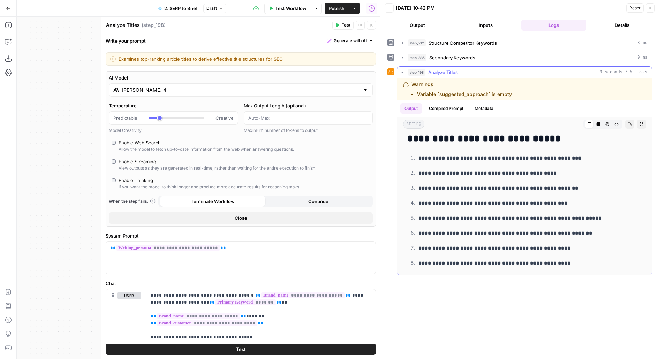
click at [423, 202] on strong "**********" at bounding box center [492, 202] width 149 height 5
click at [371, 25] on div "Run History E" at bounding box center [372, 23] width 30 height 7
click at [371, 27] on button "Close" at bounding box center [371, 25] width 9 height 9
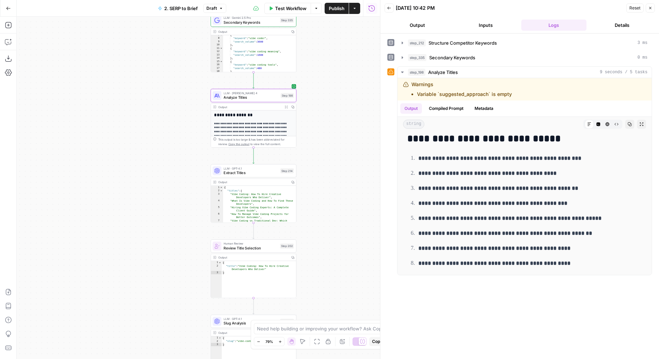
click at [285, 101] on div "LLM · Claude Sonnet 4 Analyze Titles Step 198" at bounding box center [253, 95] width 86 height 13
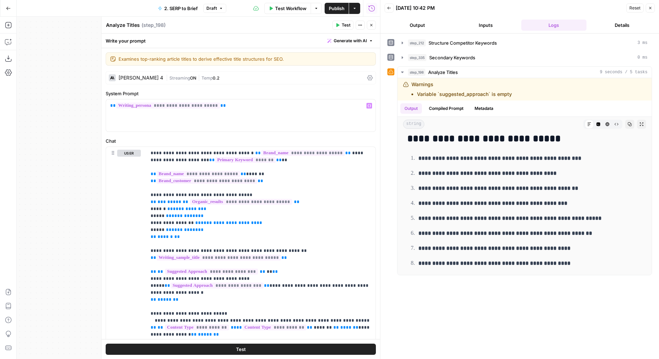
click at [185, 71] on div "Claude Sonnet 4 | Streaming ON | Temp 0.2" at bounding box center [241, 77] width 270 height 13
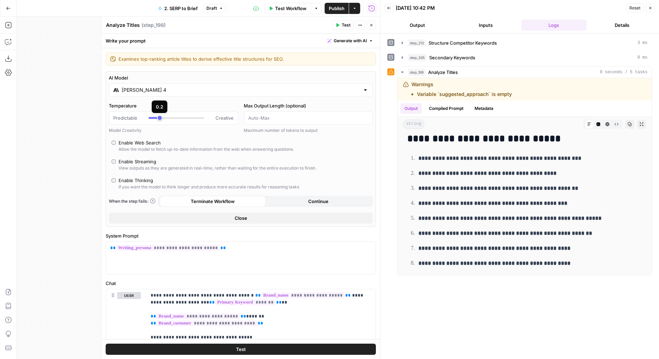
click at [176, 117] on div at bounding box center [176, 118] width 56 height 2
type input "***"
click at [375, 25] on button "Close" at bounding box center [371, 25] width 9 height 9
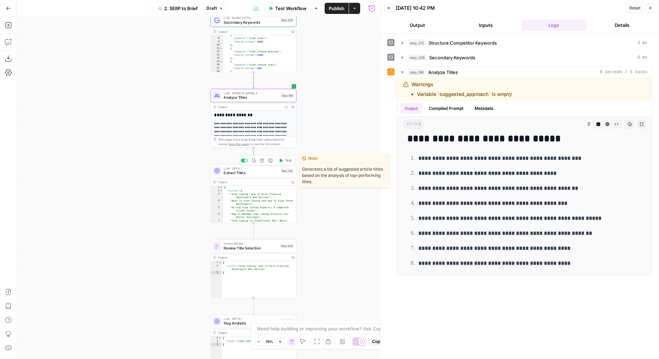
click at [286, 161] on span "Test" at bounding box center [288, 160] width 7 height 5
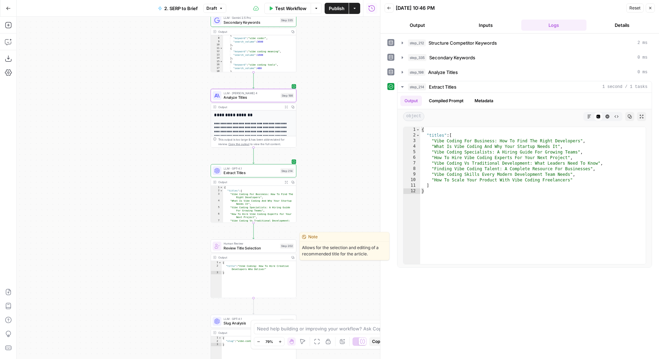
click at [286, 236] on span "Test" at bounding box center [288, 235] width 7 height 5
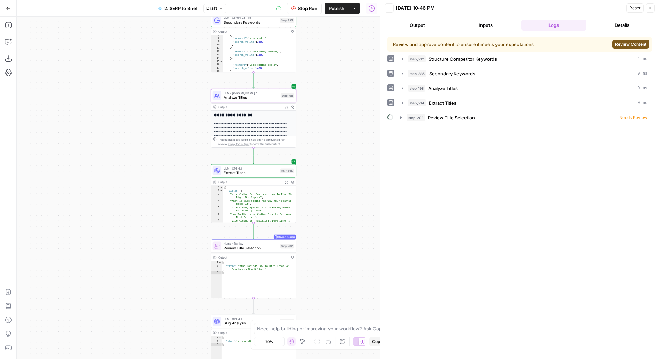
click at [619, 45] on span "Review Content" at bounding box center [630, 44] width 31 height 6
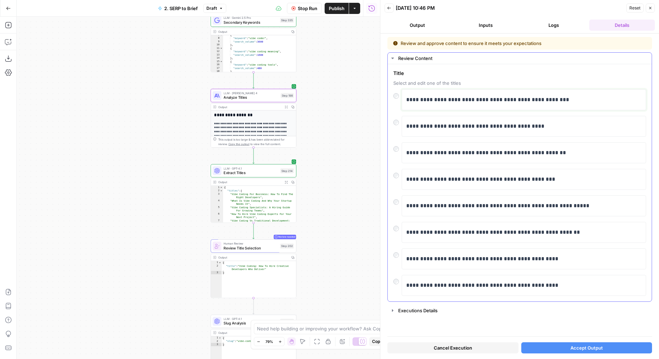
click at [448, 97] on p "**********" at bounding box center [524, 99] width 236 height 9
click at [450, 97] on p "**********" at bounding box center [524, 99] width 236 height 9
click at [535, 349] on button "Accept Output" at bounding box center [586, 347] width 131 height 11
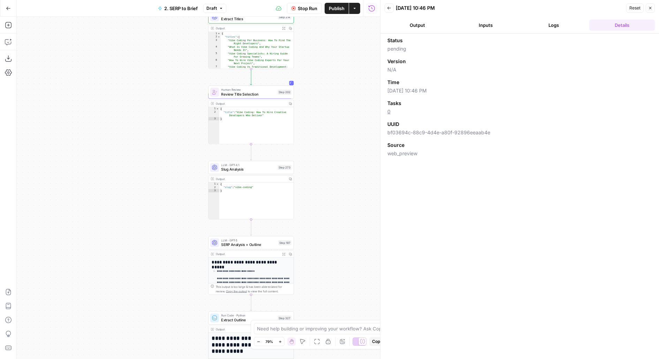
drag, startPoint x: 331, startPoint y: 245, endPoint x: 329, endPoint y: 91, distance: 153.7
click at [329, 91] on div "Workflow Set Inputs Inputs Run Code · JavaScript Structure Competitor Keywords …" at bounding box center [198, 188] width 363 height 342
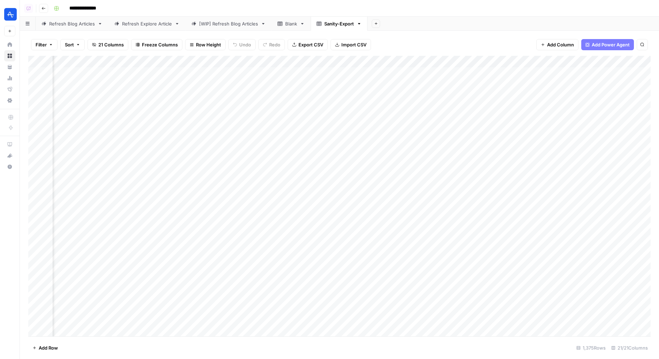
scroll to position [0, 279]
click at [394, 72] on div "Add Column" at bounding box center [339, 196] width 622 height 280
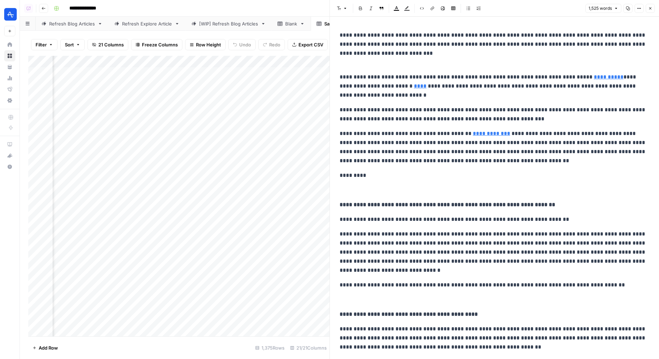
scroll to position [0, 471]
click at [203, 82] on div "Add Column" at bounding box center [178, 196] width 301 height 280
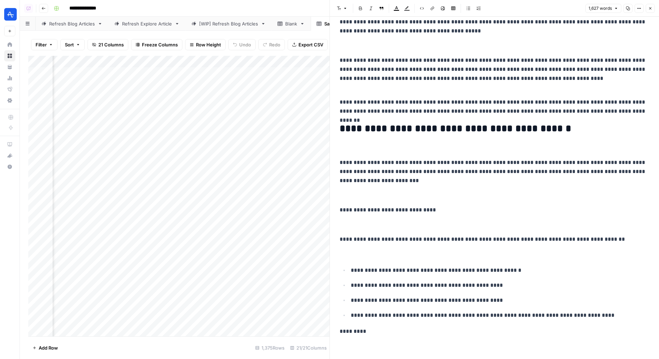
scroll to position [0, 1080]
click at [218, 109] on div "Add Column" at bounding box center [178, 196] width 301 height 280
click at [218, 109] on textarea "**********" at bounding box center [220, 109] width 112 height 10
click at [209, 119] on div "Add Column" at bounding box center [178, 196] width 301 height 280
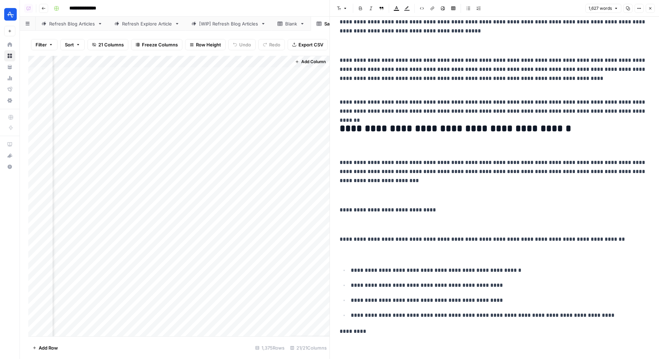
click at [209, 119] on div "Add Column" at bounding box center [178, 196] width 301 height 280
click at [153, 127] on div "Add Column" at bounding box center [178, 196] width 301 height 280
click at [158, 120] on div "Add Column" at bounding box center [178, 196] width 301 height 280
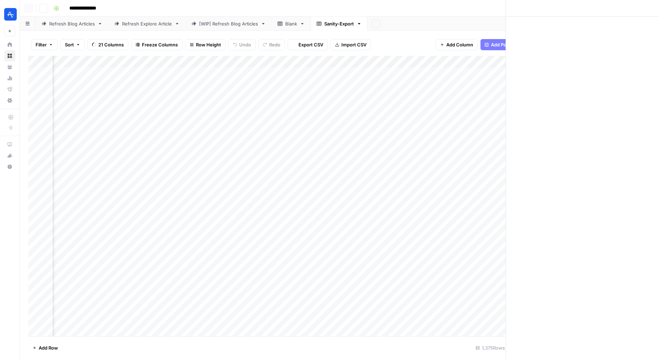
scroll to position [0, 344]
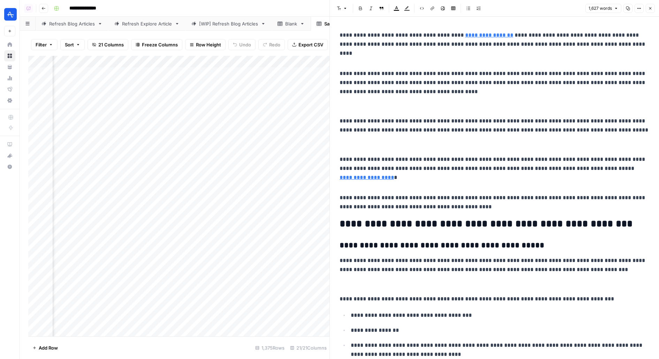
click at [288, 25] on div "Blank" at bounding box center [291, 23] width 12 height 7
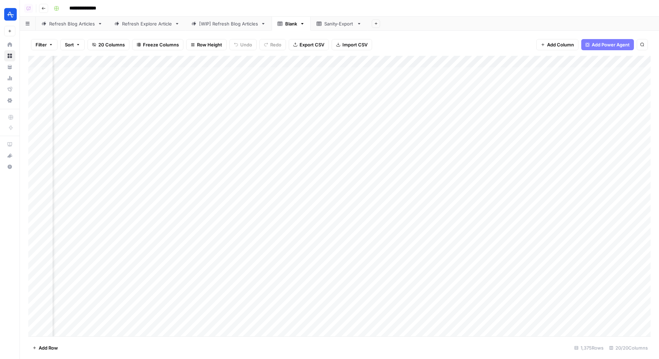
scroll to position [0, 611]
click at [251, 86] on div "Add Column" at bounding box center [339, 196] width 622 height 280
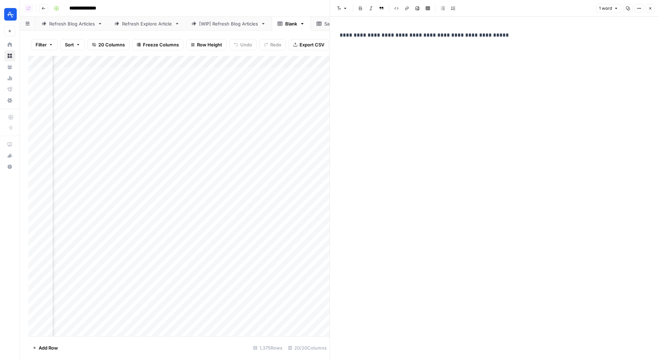
click at [650, 7] on icon "button" at bounding box center [650, 8] width 4 height 4
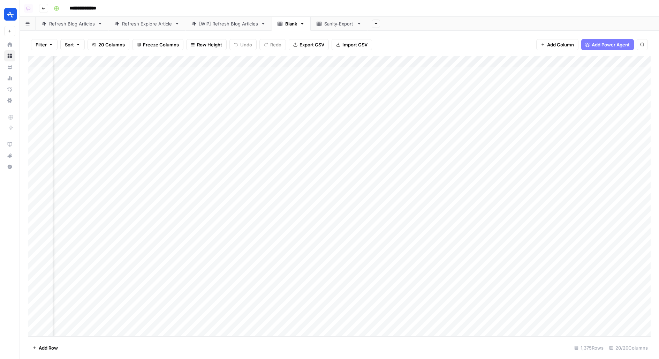
click at [327, 24] on div "Sanity-Export" at bounding box center [339, 23] width 30 height 7
click at [157, 210] on div "Add Column" at bounding box center [339, 196] width 622 height 280
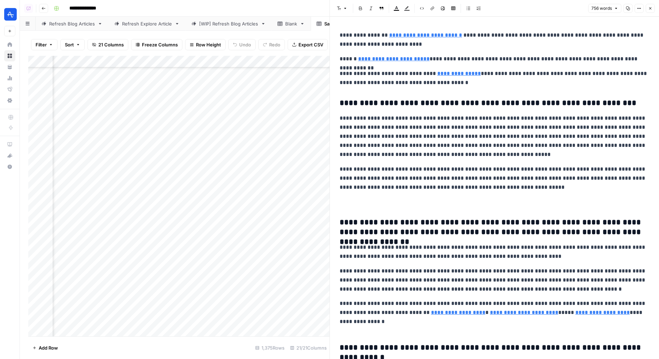
click at [349, 105] on h3 "**********" at bounding box center [493, 103] width 309 height 10
click at [157, 212] on div "Add Column" at bounding box center [178, 196] width 301 height 280
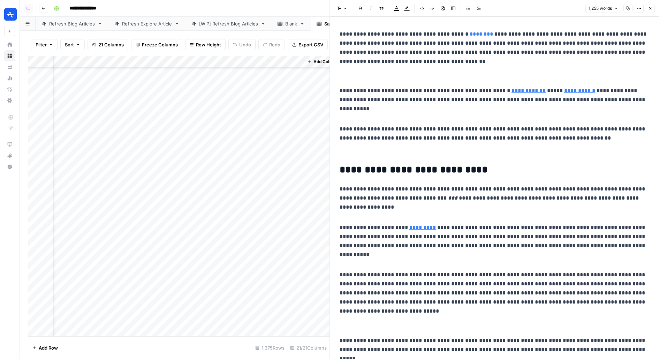
scroll to position [406, 1080]
click at [223, 213] on div "Add Column" at bounding box center [178, 196] width 301 height 280
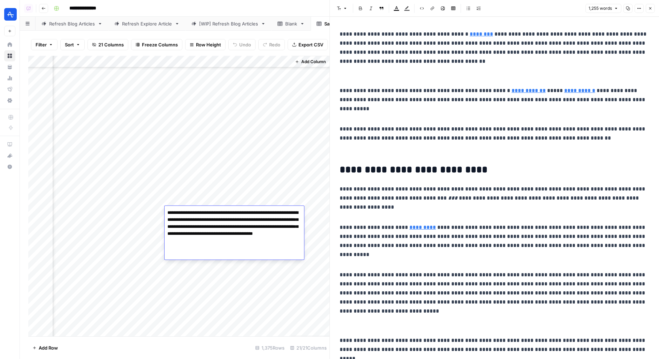
click at [256, 222] on textarea "**********" at bounding box center [233, 230] width 139 height 45
click at [254, 201] on div "Add Column" at bounding box center [178, 196] width 301 height 280
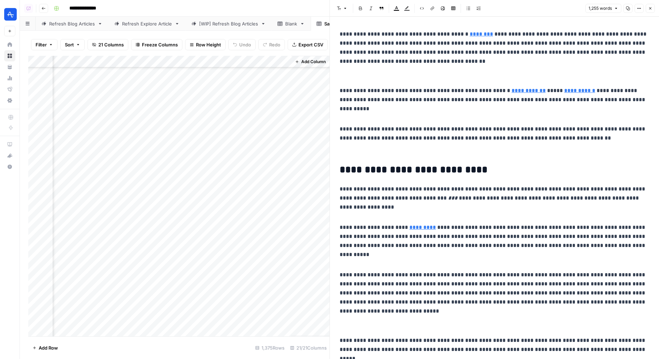
click at [258, 211] on div "Add Column" at bounding box center [178, 196] width 301 height 280
click at [258, 211] on textarea "**********" at bounding box center [296, 216] width 139 height 17
click at [251, 197] on div "Add Column" at bounding box center [178, 196] width 301 height 280
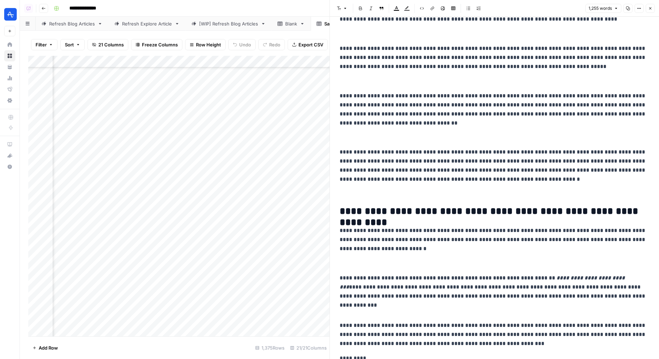
scroll to position [937, 0]
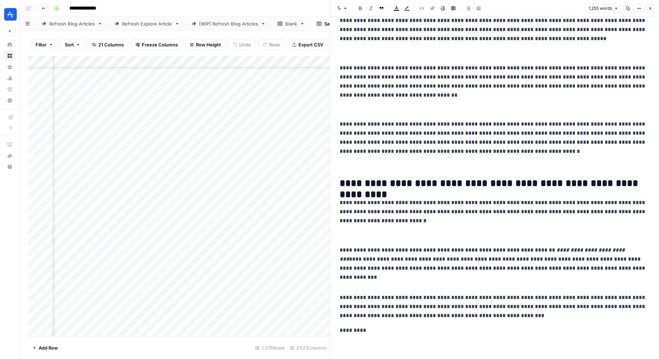
click at [178, 225] on div "Add Column" at bounding box center [178, 196] width 301 height 280
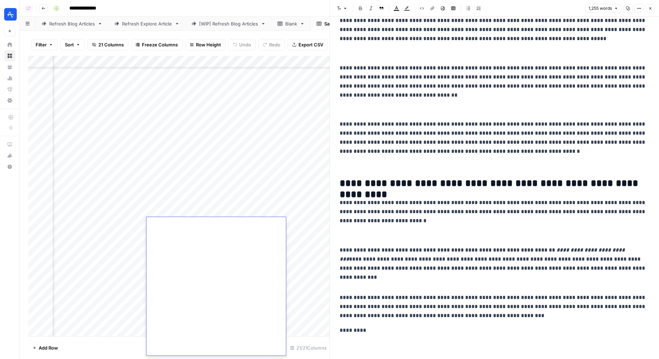
click at [180, 199] on div "Add Column" at bounding box center [178, 196] width 301 height 280
click at [124, 238] on div "Add Column" at bounding box center [178, 196] width 301 height 280
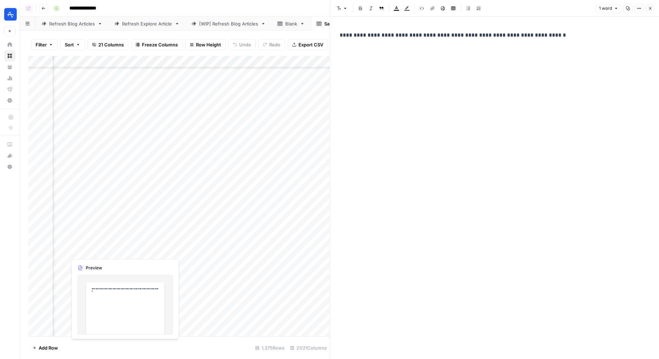
click at [125, 253] on div "Add Column" at bounding box center [178, 196] width 301 height 280
click at [124, 273] on div "Add Column" at bounding box center [178, 196] width 301 height 280
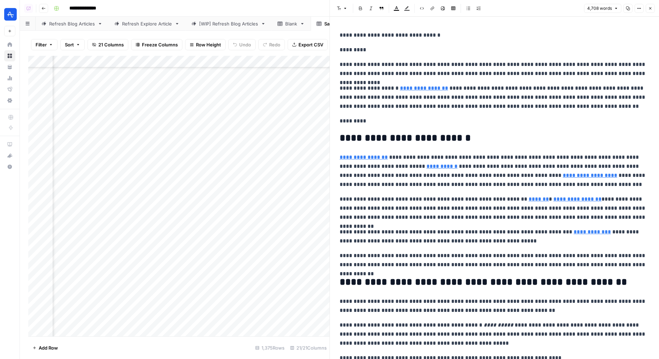
scroll to position [606, 774]
click at [202, 260] on div "Add Column" at bounding box center [178, 196] width 301 height 280
click at [217, 260] on textarea "**********" at bounding box center [212, 261] width 112 height 10
click at [195, 275] on div "Add Column" at bounding box center [178, 196] width 301 height 280
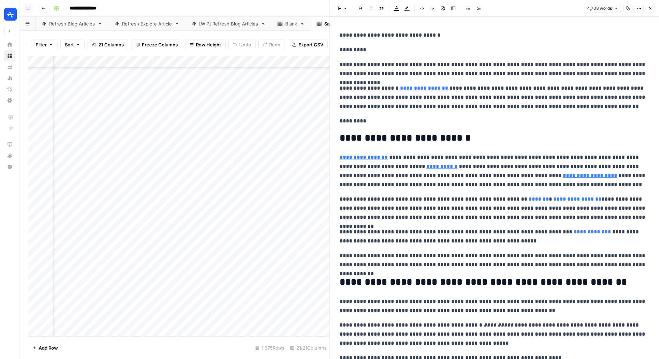
scroll to position [606, 776]
click at [192, 260] on div "Add Column" at bounding box center [178, 196] width 301 height 280
click at [198, 272] on div "Add Column" at bounding box center [178, 196] width 301 height 280
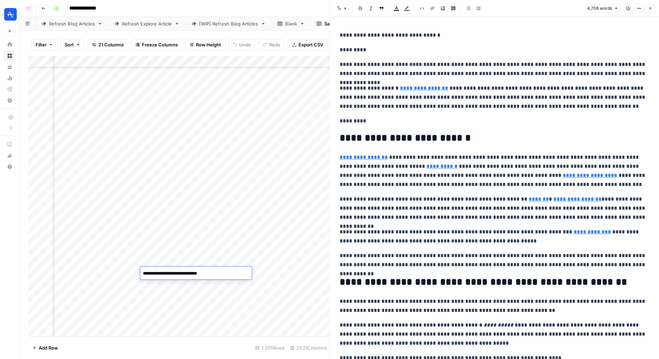
click at [190, 272] on textarea "**********" at bounding box center [196, 273] width 112 height 10
click at [185, 254] on div "Add Column" at bounding box center [178, 196] width 301 height 280
click at [255, 243] on div "Add Column" at bounding box center [178, 196] width 301 height 280
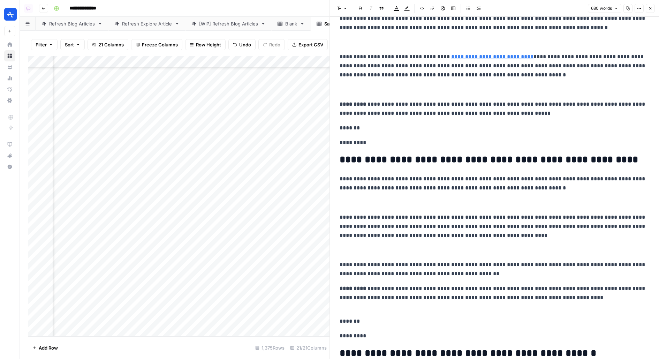
scroll to position [568, 0]
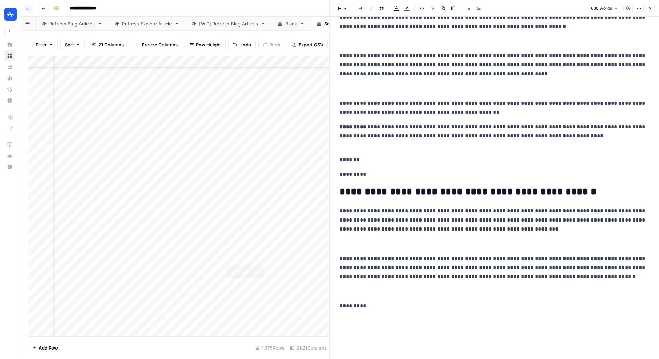
click at [260, 254] on div "Add Column" at bounding box center [178, 196] width 301 height 280
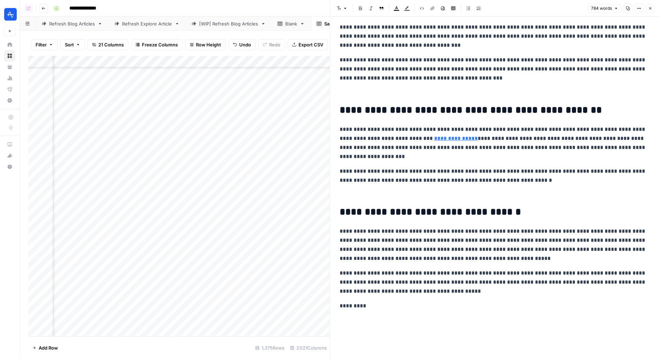
scroll to position [658, 368]
click at [171, 256] on div "Add Column" at bounding box center [178, 196] width 301 height 280
click at [171, 256] on textarea "**********" at bounding box center [183, 257] width 121 height 10
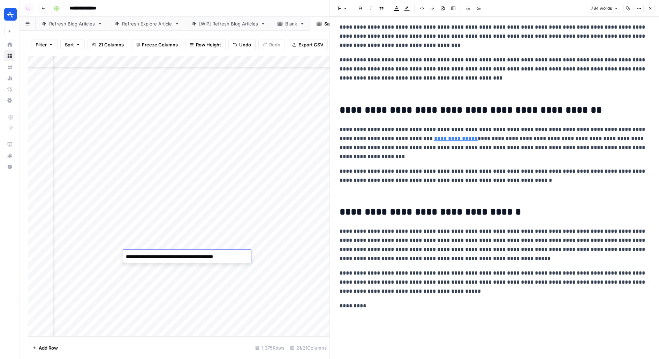
click at [171, 273] on div "Add Column" at bounding box center [178, 196] width 301 height 280
click at [170, 254] on div "Add Column" at bounding box center [178, 196] width 301 height 280
click at [170, 254] on textarea "**********" at bounding box center [183, 257] width 121 height 10
click at [169, 274] on div "Add Column" at bounding box center [178, 196] width 301 height 280
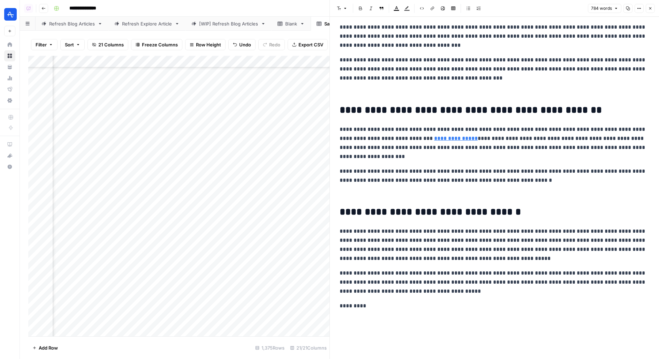
click at [170, 255] on div "Add Column" at bounding box center [178, 196] width 301 height 280
click at [170, 255] on textarea "**********" at bounding box center [183, 257] width 121 height 10
click at [169, 265] on div "Add Column" at bounding box center [178, 196] width 301 height 280
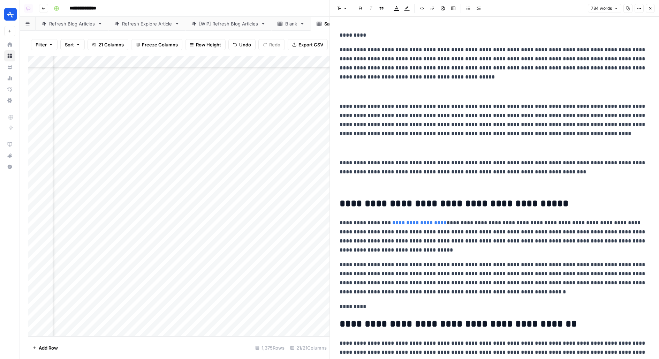
click at [172, 282] on div "Add Column" at bounding box center [178, 196] width 301 height 280
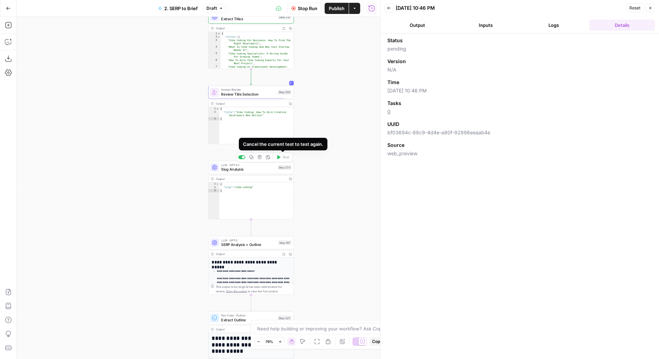
scroll to position [27, 0]
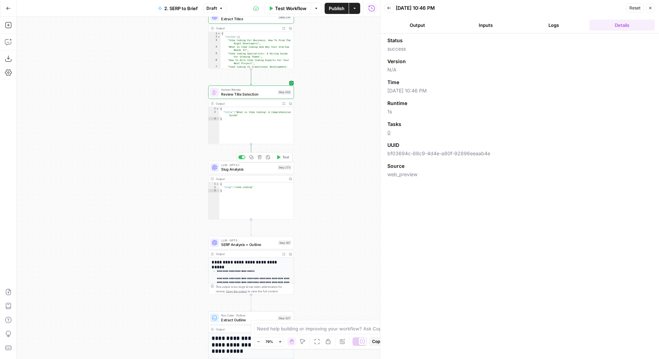
click at [285, 157] on span "Test" at bounding box center [285, 156] width 7 height 5
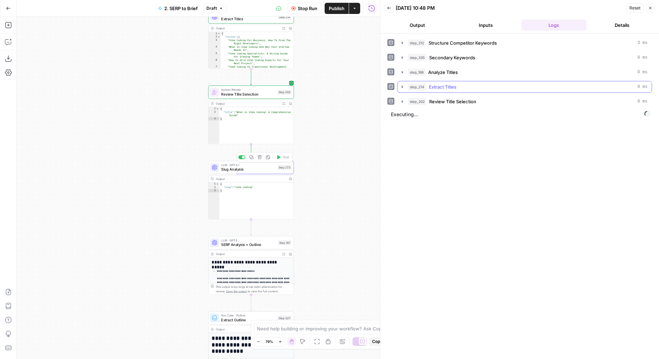
click at [473, 100] on span "Review Title Selection" at bounding box center [452, 101] width 47 height 7
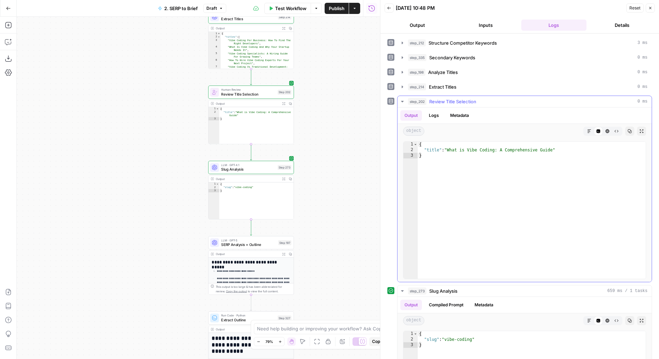
click at [474, 100] on span "Review Title Selection" at bounding box center [452, 101] width 47 height 7
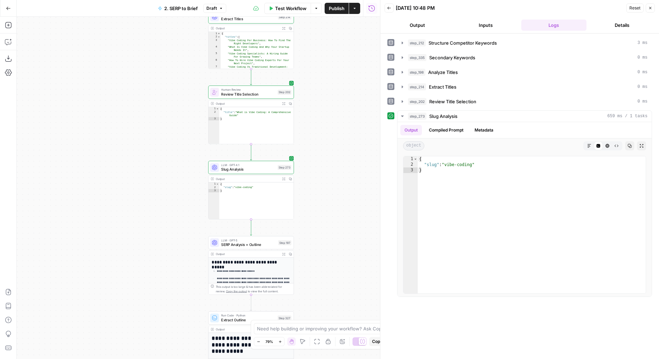
drag, startPoint x: 357, startPoint y: 267, endPoint x: 357, endPoint y: 127, distance: 140.1
click at [357, 132] on div "Workflow Set Inputs Inputs Run Code · JavaScript Structure Competitor Keywords …" at bounding box center [198, 188] width 363 height 342
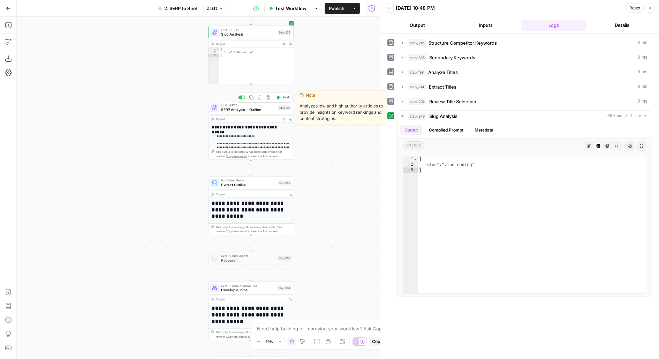
click at [283, 98] on span "Test" at bounding box center [285, 97] width 7 height 5
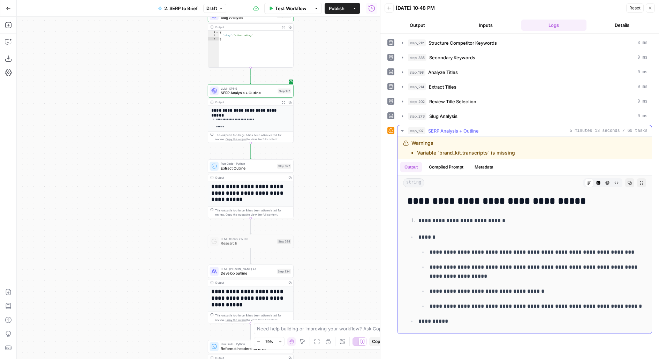
click at [639, 182] on icon "button" at bounding box center [640, 182] width 3 height 3
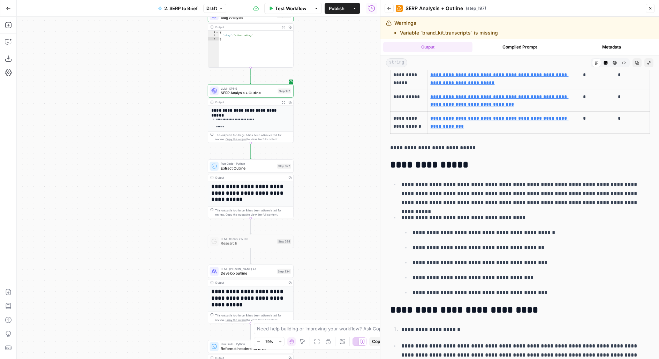
scroll to position [2306, 0]
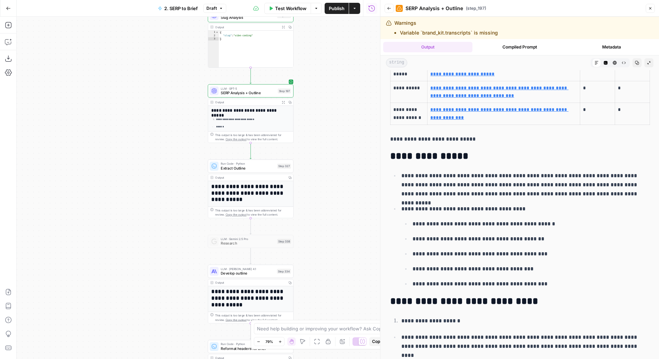
click at [536, 249] on p "**********" at bounding box center [530, 253] width 237 height 9
drag, startPoint x: 536, startPoint y: 262, endPoint x: 535, endPoint y: 162, distance: 100.4
click at [535, 171] on ul "**********" at bounding box center [519, 229] width 259 height 117
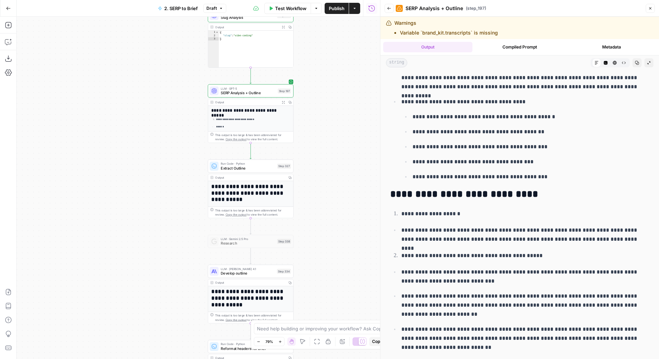
scroll to position [2427, 0]
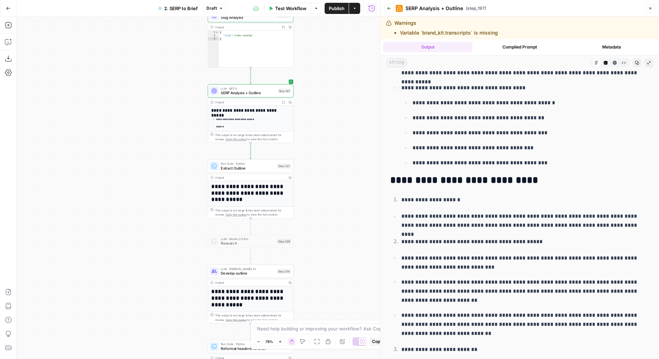
click at [493, 212] on p "**********" at bounding box center [525, 221] width 248 height 18
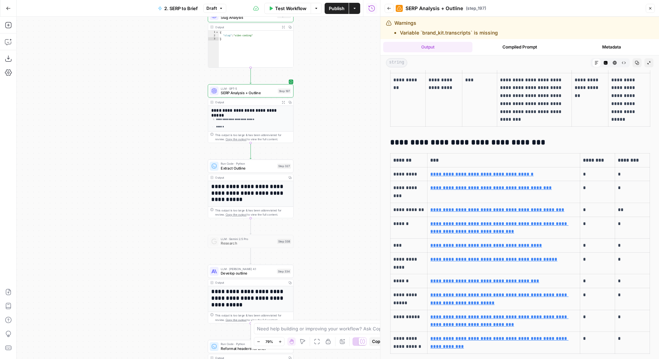
scroll to position [2122, 0]
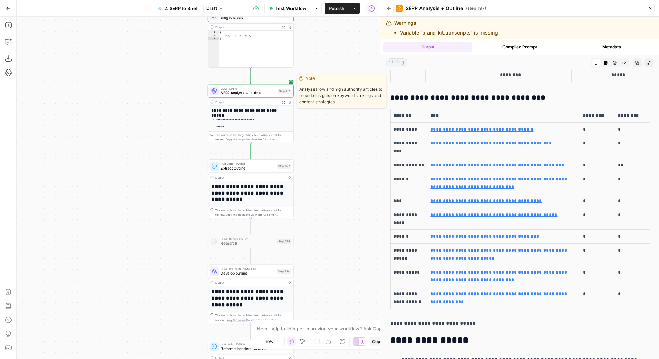
click at [278, 92] on div "Step 197" at bounding box center [284, 90] width 13 height 5
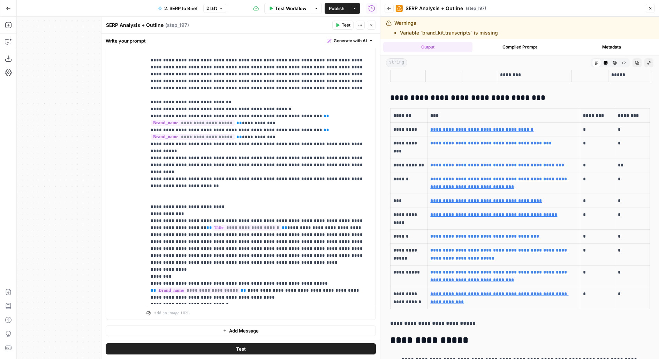
scroll to position [683, 0]
drag, startPoint x: 234, startPoint y: 185, endPoint x: 357, endPoint y: 182, distance: 123.1
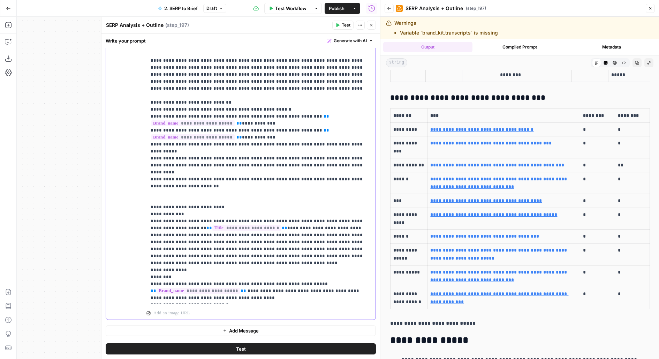
click at [370, 23] on icon "button" at bounding box center [371, 25] width 4 height 4
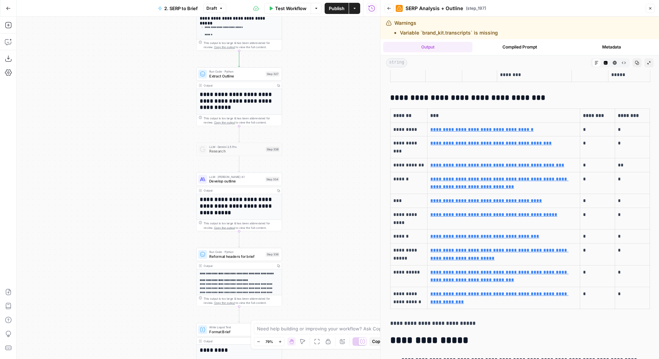
drag, startPoint x: 352, startPoint y: 244, endPoint x: 342, endPoint y: 137, distance: 106.8
click at [342, 143] on div "Workflow Set Inputs Inputs Run Code · JavaScript Structure Competitor Keywords …" at bounding box center [198, 188] width 363 height 342
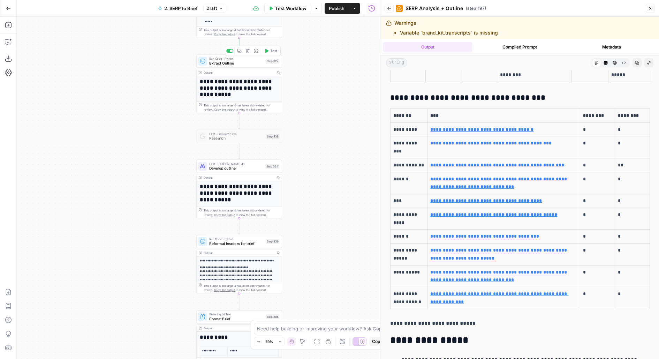
click at [269, 52] on button "Test" at bounding box center [270, 50] width 17 height 7
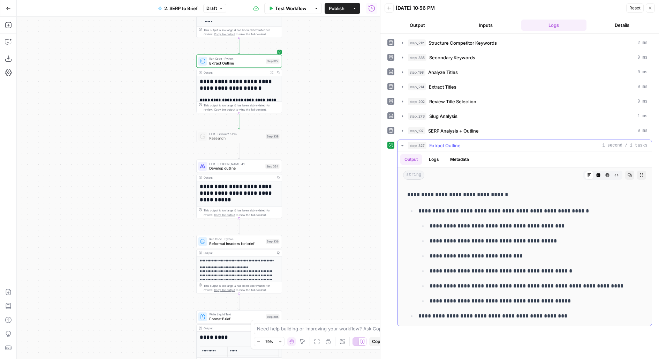
scroll to position [358, 0]
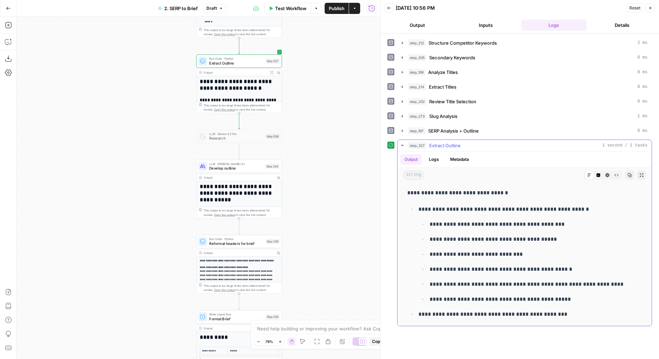
drag, startPoint x: 425, startPoint y: 220, endPoint x: 428, endPoint y: 269, distance: 49.3
click at [429, 269] on ul "**********" at bounding box center [529, 261] width 223 height 84
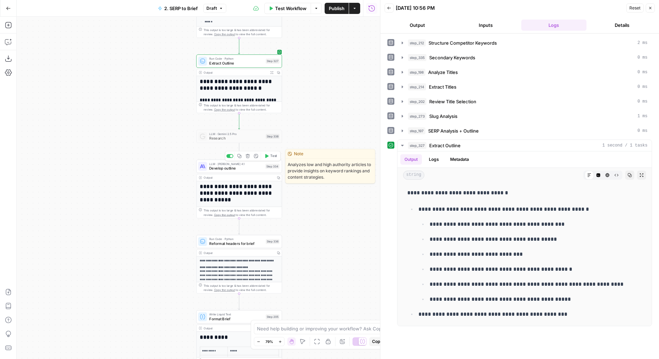
click at [268, 158] on icon "button" at bounding box center [266, 156] width 5 height 5
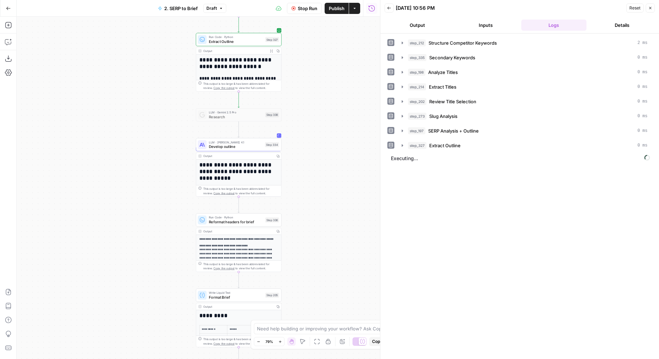
click at [247, 146] on span "Develop outline" at bounding box center [236, 147] width 54 height 6
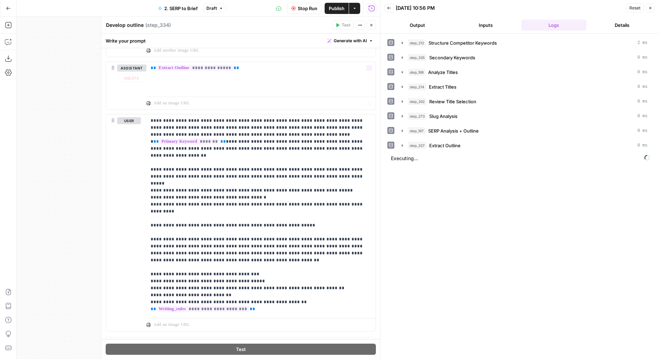
scroll to position [410, 0]
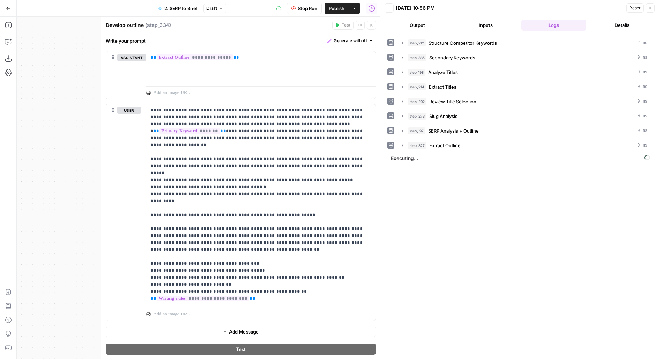
click at [370, 24] on icon "button" at bounding box center [371, 25] width 4 height 4
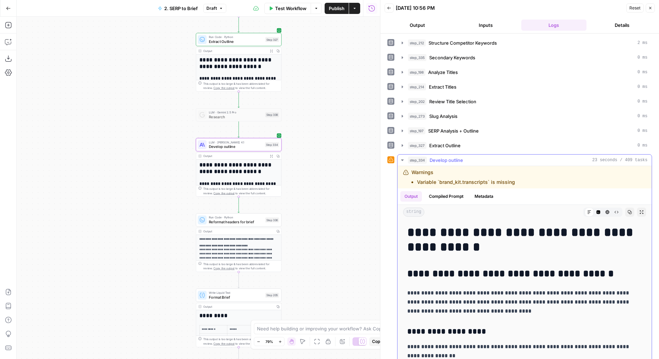
click at [637, 208] on button "Expand Output" at bounding box center [641, 211] width 9 height 9
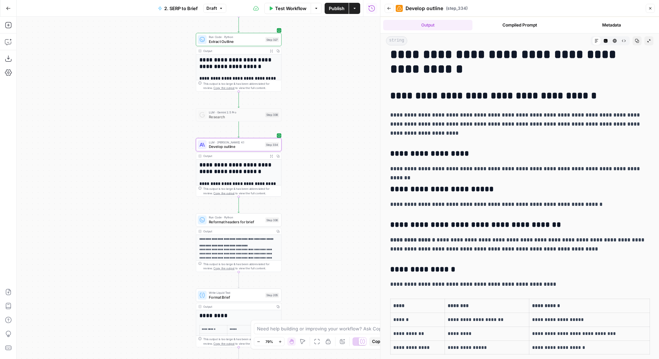
scroll to position [0, 0]
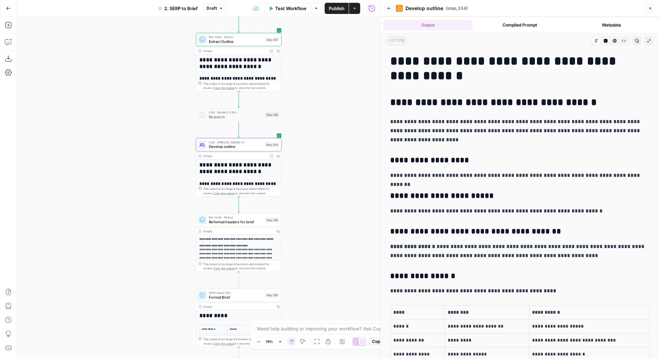
click at [337, 10] on span "Publish" at bounding box center [337, 8] width 16 height 7
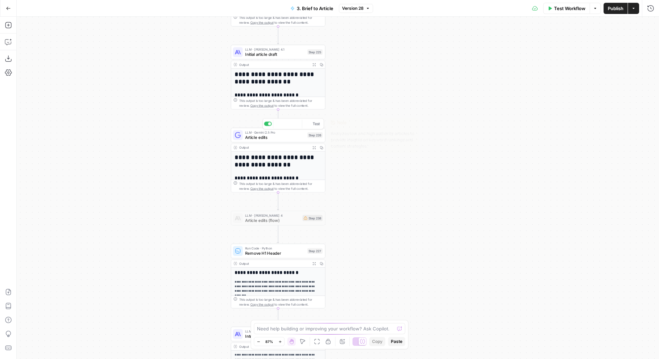
click at [302, 136] on span "Article edits" at bounding box center [275, 137] width 60 height 6
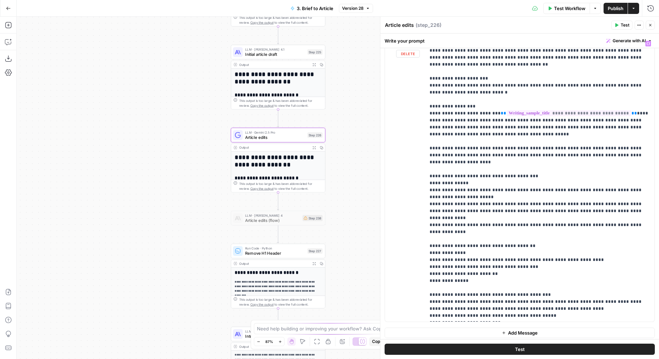
scroll to position [49, 0]
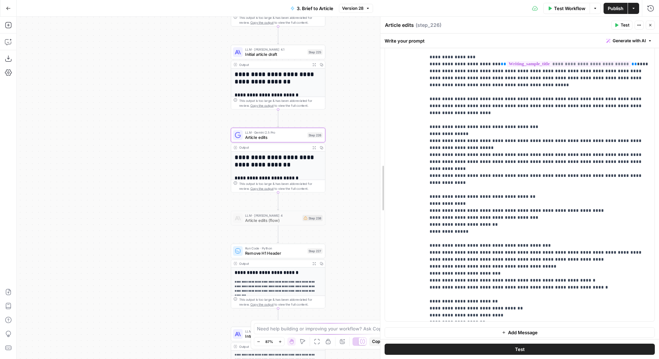
drag, startPoint x: 383, startPoint y: 124, endPoint x: 342, endPoint y: 122, distance: 41.2
click at [342, 122] on body "Upwork New Home Browse Your Data Usage Flightpath Settings Recent Grids Content…" at bounding box center [329, 179] width 659 height 359
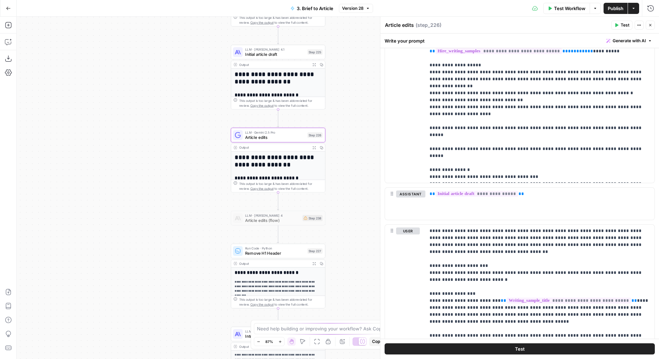
scroll to position [21, 0]
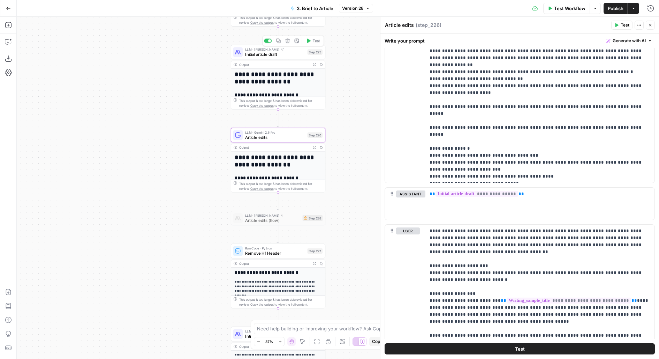
click at [308, 52] on div "Step 225" at bounding box center [314, 52] width 15 height 6
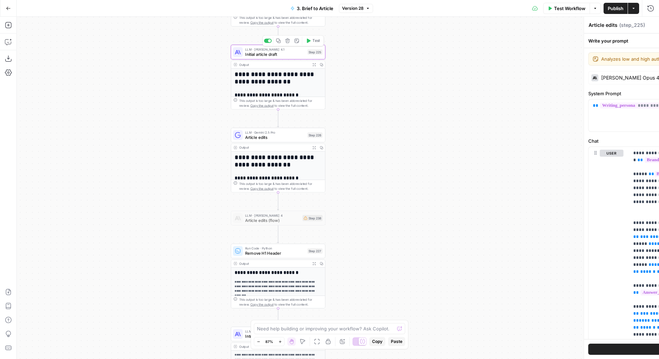
type textarea "Initial article draft"
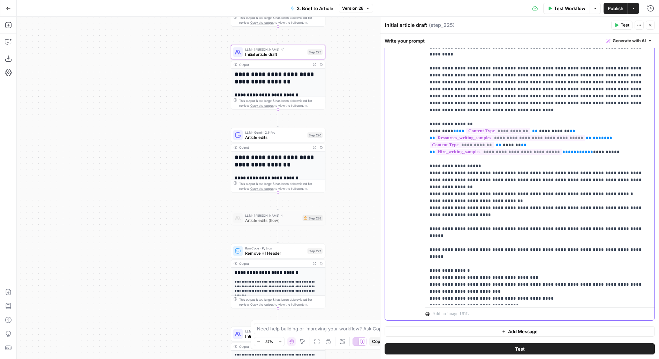
click at [598, 278] on p "**********" at bounding box center [539, 152] width 221 height 300
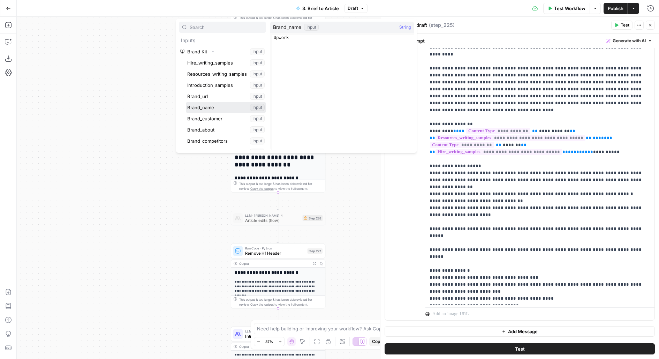
click at [186, 102] on button "Select variable Brand_name" at bounding box center [226, 107] width 80 height 11
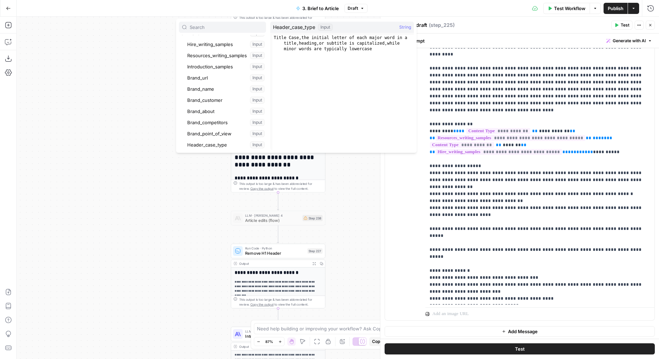
scroll to position [82, 0]
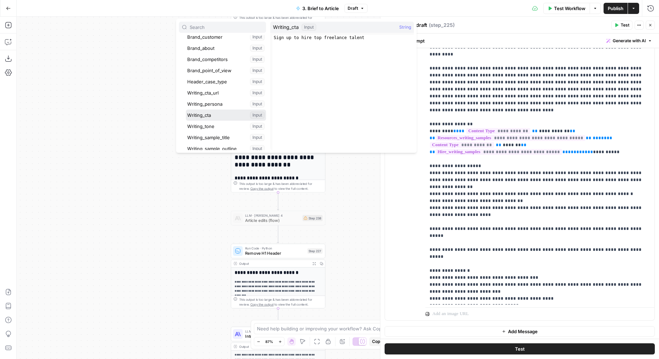
click at [186, 109] on button "Select variable Writing_cta" at bounding box center [226, 114] width 80 height 11
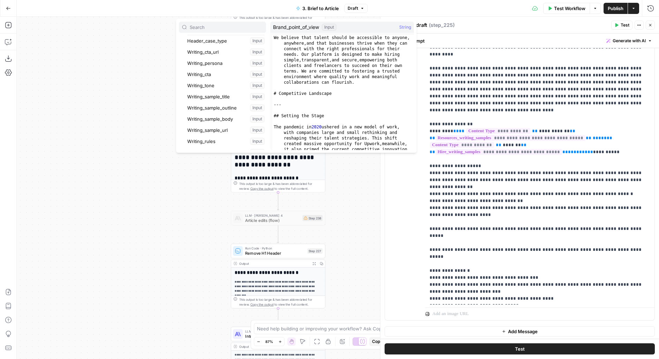
scroll to position [112, 0]
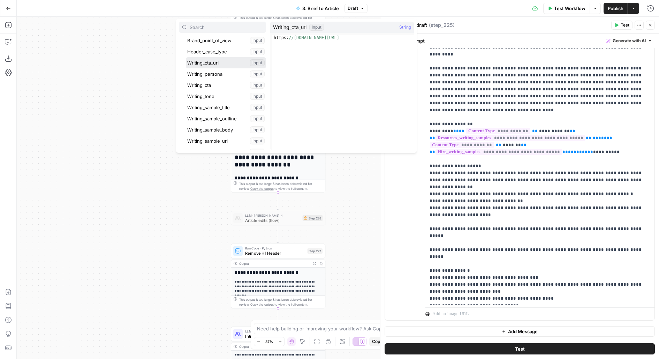
click at [186, 57] on button "Select variable Writing_cta_url" at bounding box center [226, 62] width 80 height 11
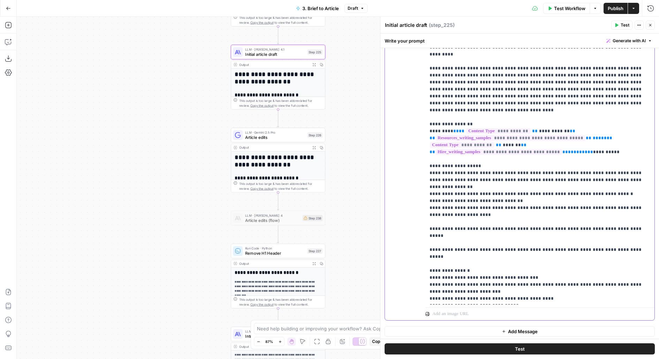
scroll to position [42, 0]
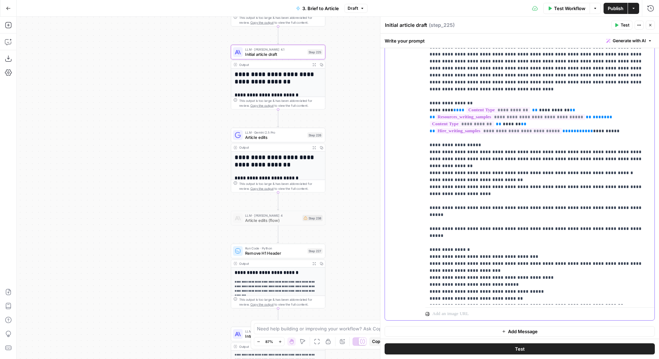
click at [581, 279] on p "**********" at bounding box center [539, 141] width 221 height 321
click at [573, 275] on p "**********" at bounding box center [539, 141] width 221 height 321
drag, startPoint x: 486, startPoint y: 281, endPoint x: 426, endPoint y: 262, distance: 63.7
click at [426, 262] on div "**********" at bounding box center [539, 163] width 229 height 284
copy p "**********"
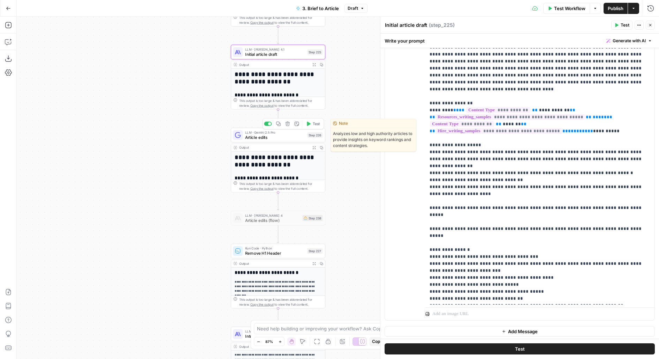
click at [262, 137] on span "Article edits" at bounding box center [275, 137] width 60 height 6
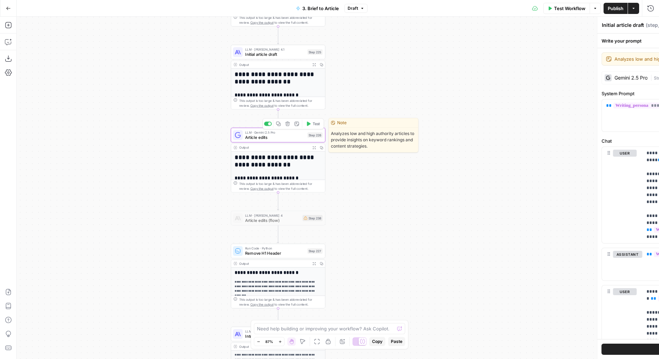
type textarea "Article edits"
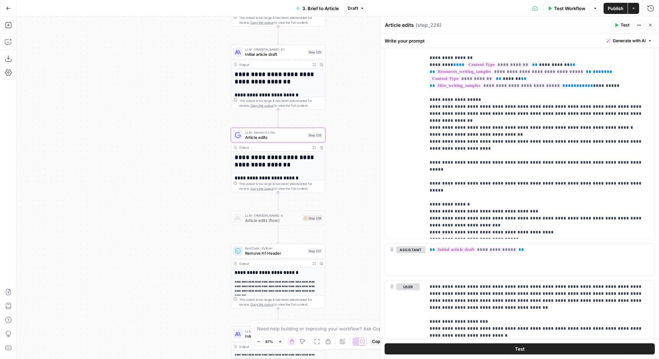
scroll to position [658, 0]
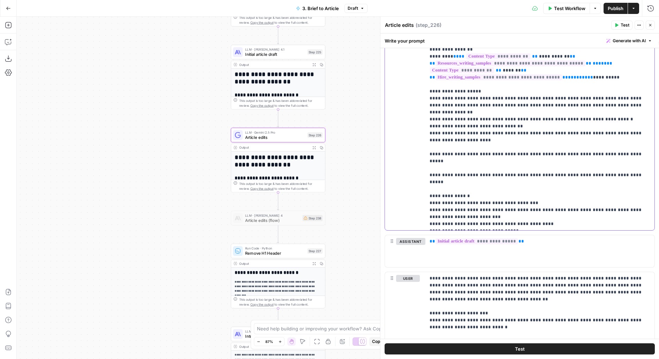
click at [604, 200] on p "**********" at bounding box center [539, 78] width 221 height 300
click at [608, 6] on span "Publish" at bounding box center [615, 8] width 16 height 7
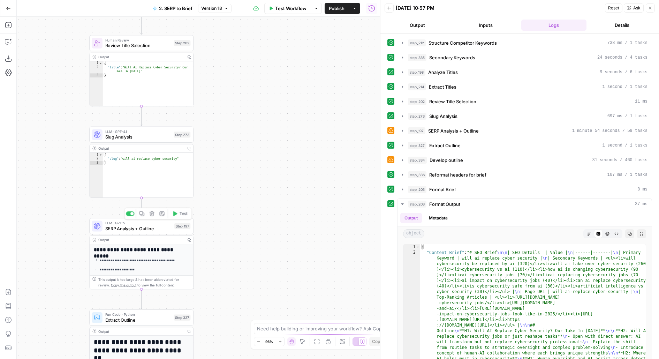
click at [145, 224] on span "LLM · GPT-5" at bounding box center [138, 222] width 67 height 5
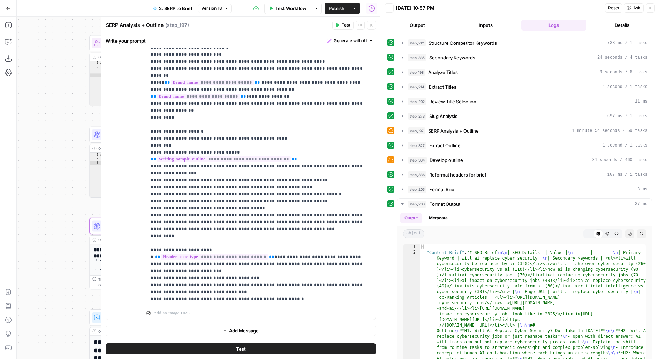
scroll to position [934, 0]
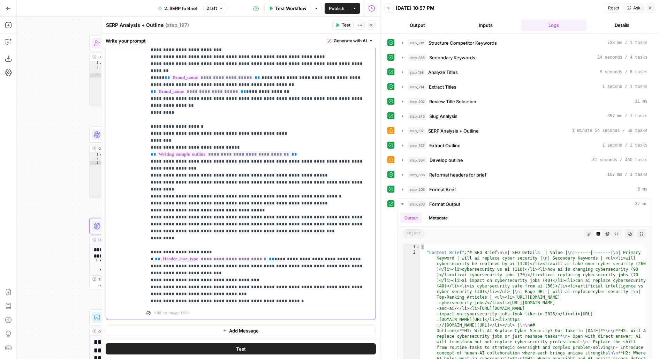
scroll to position [943, 0]
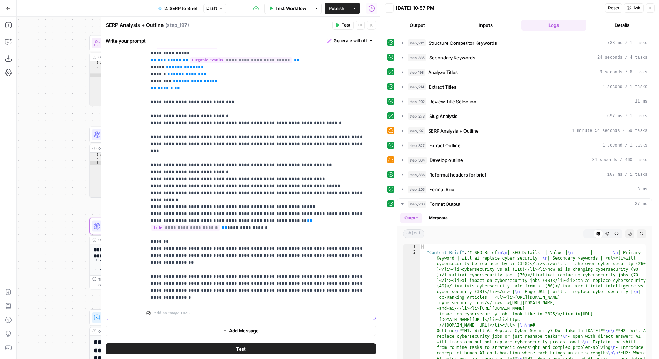
scroll to position [435, 0]
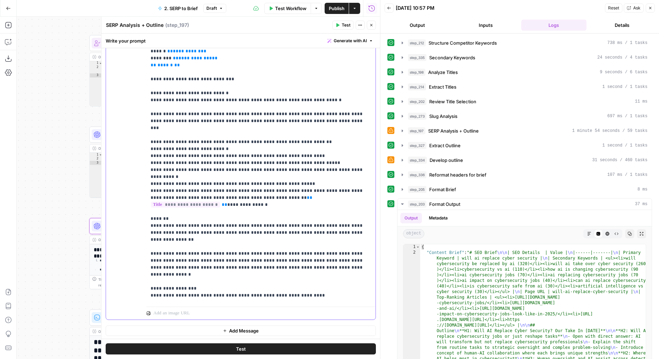
click at [361, 163] on p "**********" at bounding box center [261, 215] width 221 height 1255
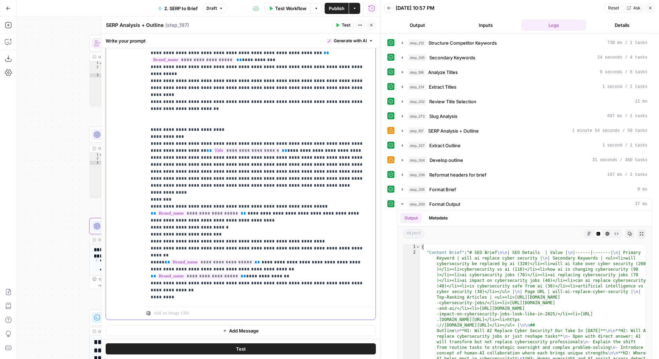
scroll to position [762, 0]
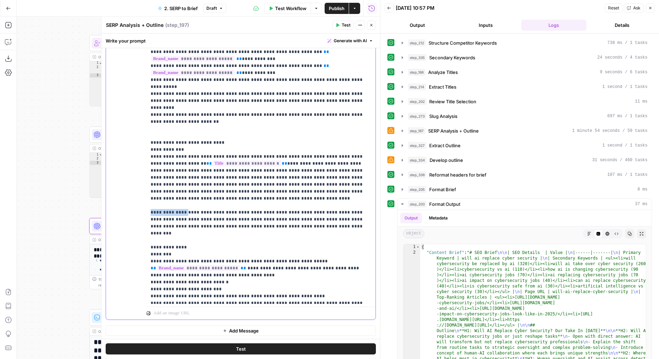
drag, startPoint x: 184, startPoint y: 132, endPoint x: 143, endPoint y: 132, distance: 40.8
click at [143, 133] on div "**********" at bounding box center [240, 169] width 269 height 299
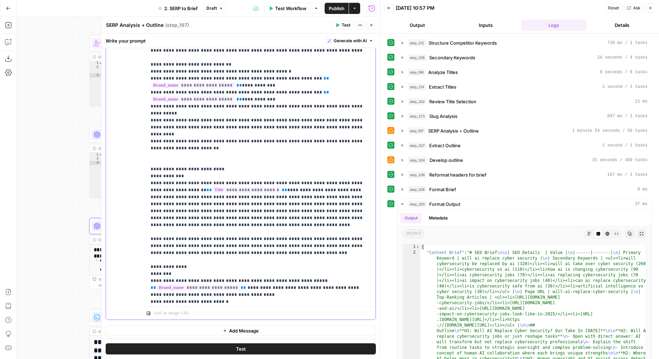
scroll to position [750, 0]
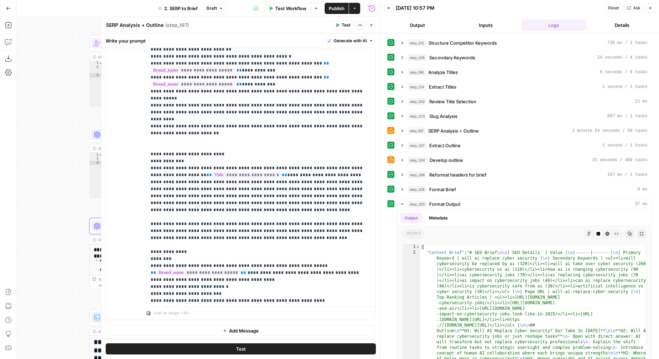
click at [344, 25] on span "Test" at bounding box center [346, 25] width 9 height 6
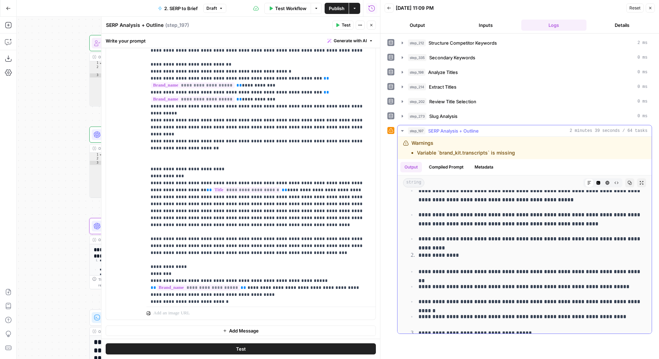
scroll to position [260, 0]
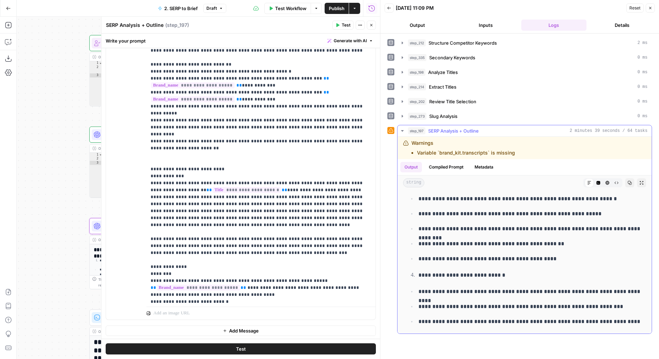
click at [640, 182] on icon "button" at bounding box center [640, 182] width 3 height 3
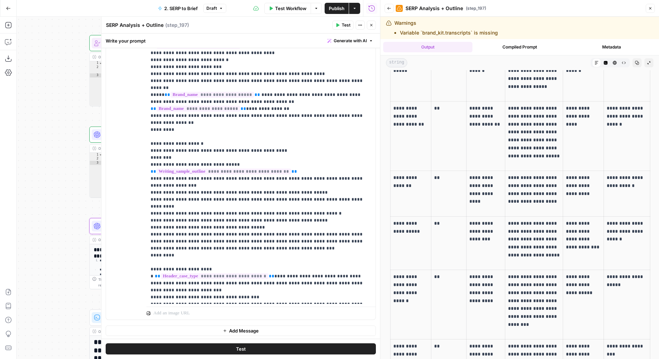
scroll to position [966, 0]
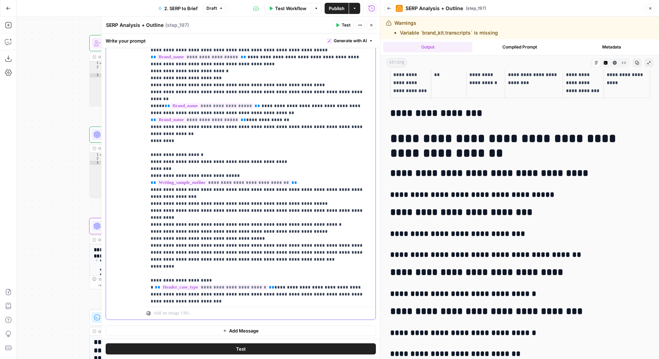
scroll to position [3939, 0]
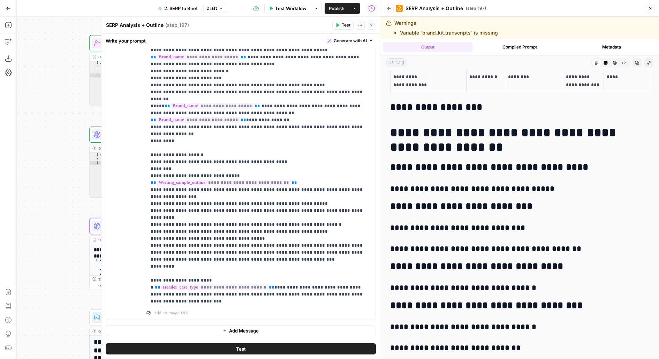
click at [337, 8] on span "Publish" at bounding box center [337, 8] width 16 height 7
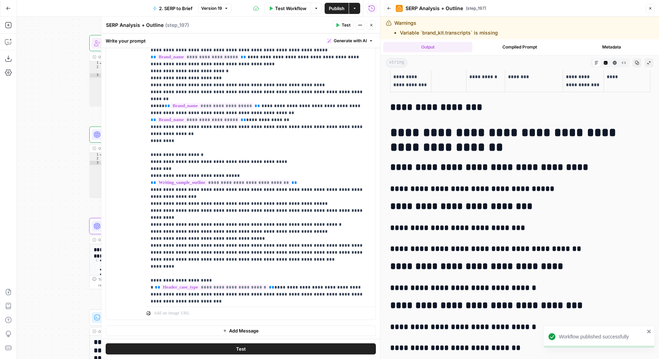
click at [373, 24] on icon "button" at bounding box center [371, 25] width 4 height 4
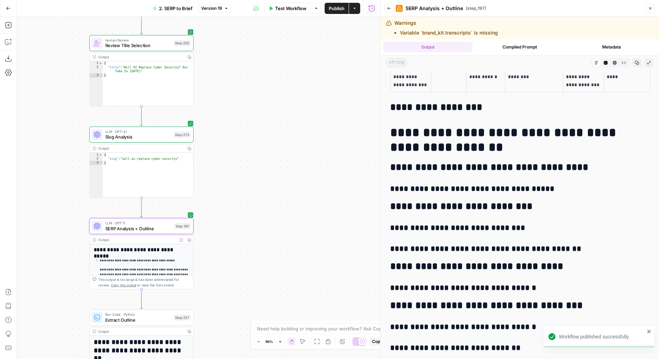
drag, startPoint x: 254, startPoint y: 246, endPoint x: 254, endPoint y: 89, distance: 157.2
click at [254, 89] on div "Workflow Set Inputs Inputs Run Code · JavaScript Structure Competitor Keywords …" at bounding box center [198, 188] width 363 height 342
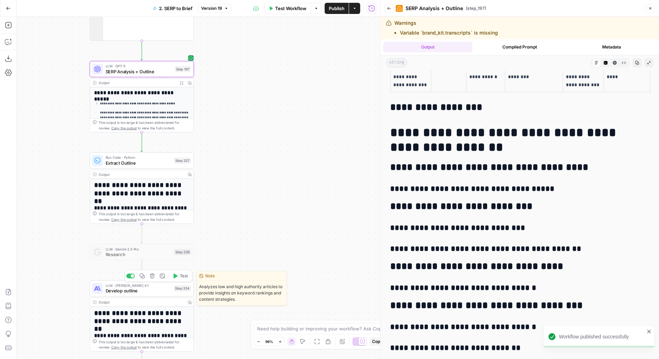
click at [143, 292] on span "Develop outline" at bounding box center [139, 290] width 66 height 7
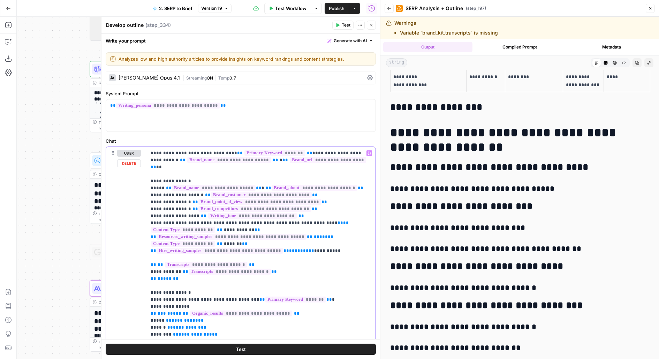
click at [376, 24] on header "Develop outline Develop outline ( step_334 ) Test Actions Close" at bounding box center [240, 25] width 278 height 17
click at [373, 24] on icon "button" at bounding box center [371, 25] width 4 height 4
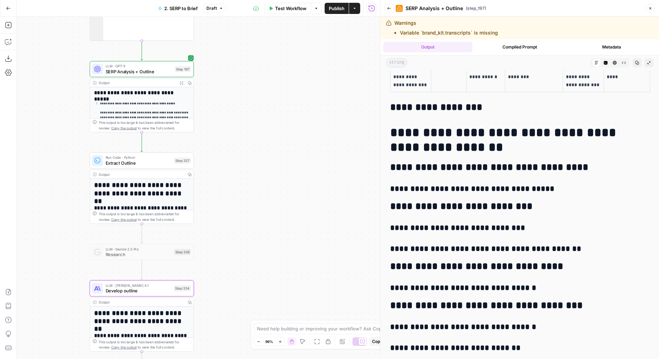
click at [341, 10] on span "Publish" at bounding box center [337, 8] width 16 height 7
